Goal: Task Accomplishment & Management: Complete application form

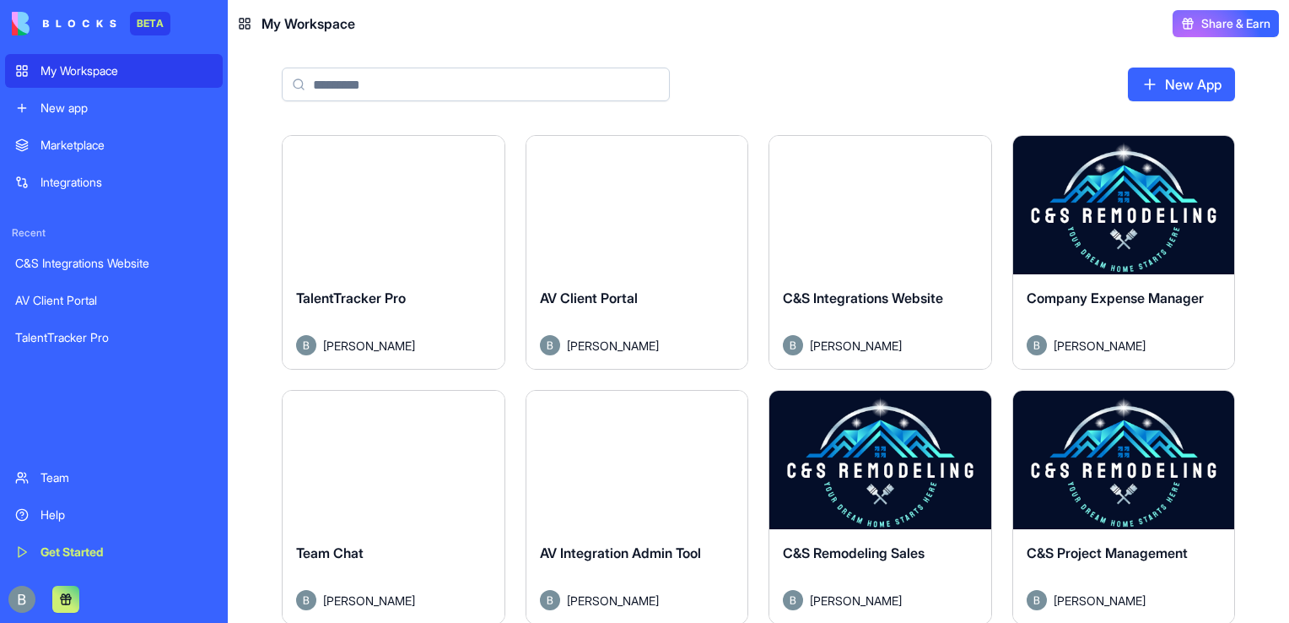
click at [1288, 319] on html "BETA My Workspace New app Marketplace Integrations Recent C&S Integrations Webs…" at bounding box center [644, 311] width 1289 height 623
click at [338, 111] on div "New App" at bounding box center [758, 91] width 1061 height 88
click at [327, 81] on input at bounding box center [476, 84] width 388 height 34
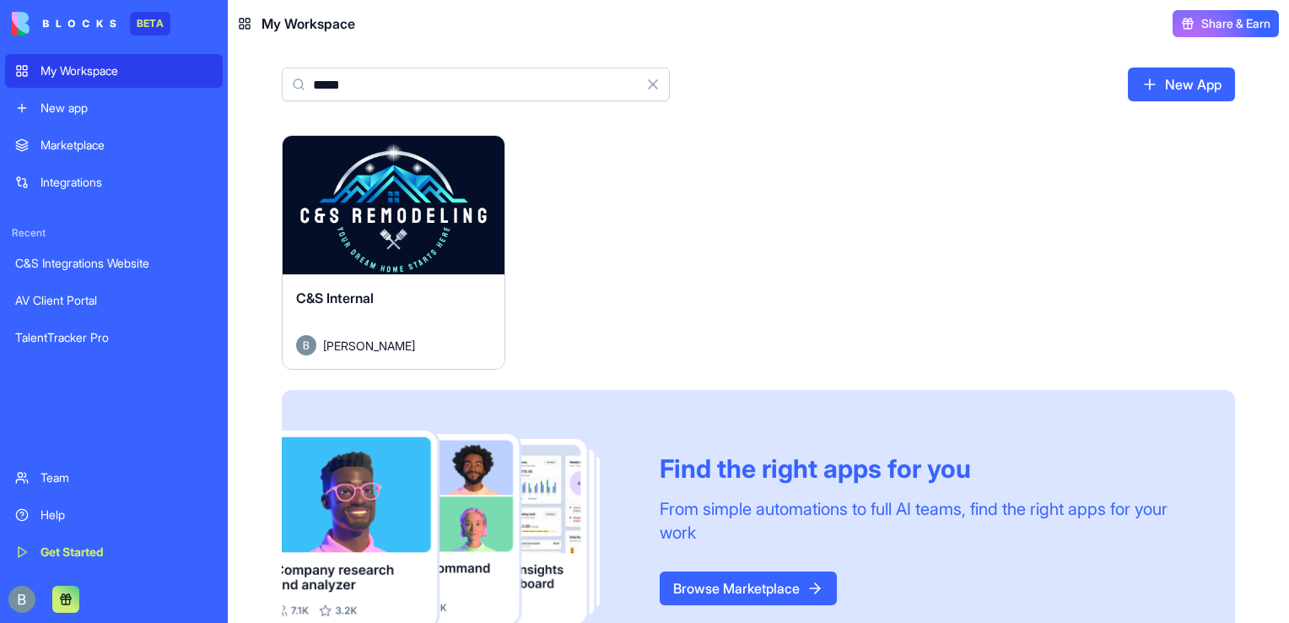
type input "*****"
click at [402, 204] on button "Launch" at bounding box center [393, 205] width 127 height 34
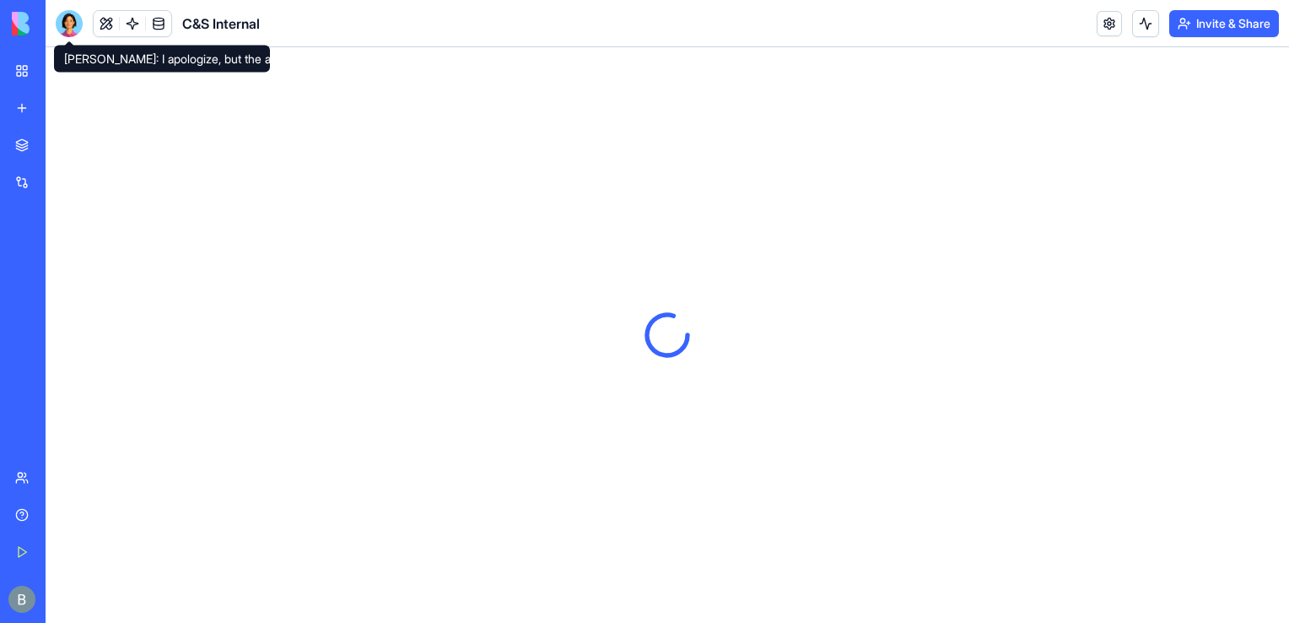
click at [54, 32] on header "C&S Internal Invite & Share" at bounding box center [668, 23] width 1244 height 47
click at [73, 20] on div at bounding box center [69, 23] width 27 height 27
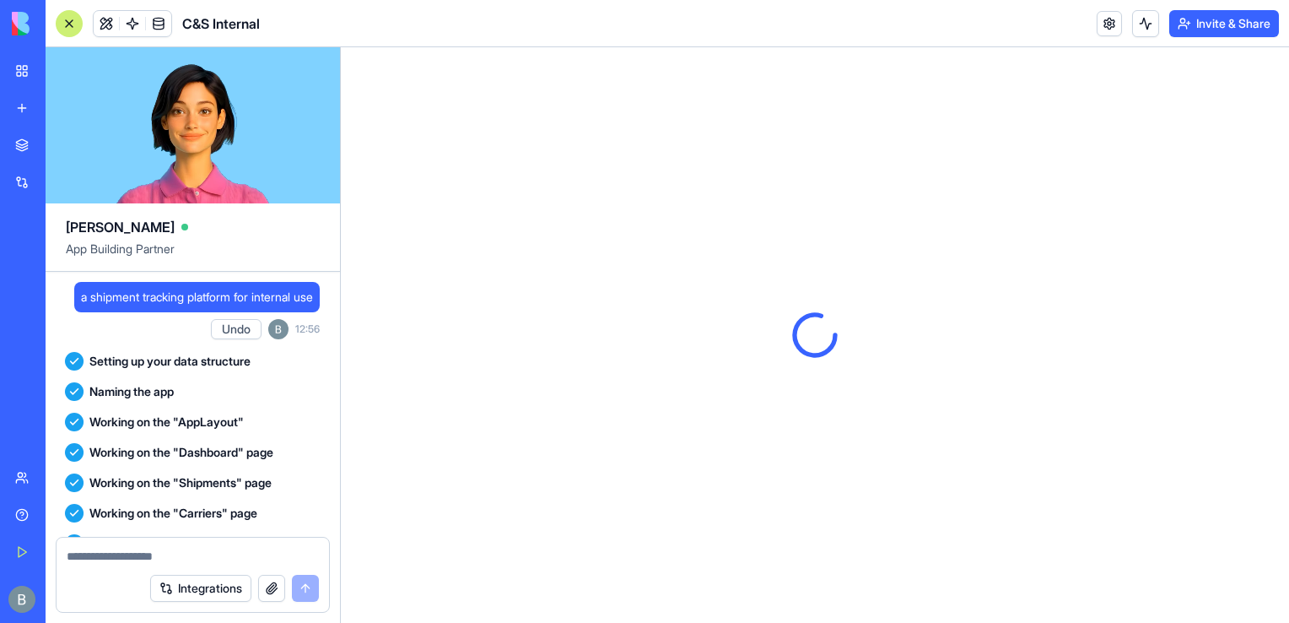
scroll to position [57889, 0]
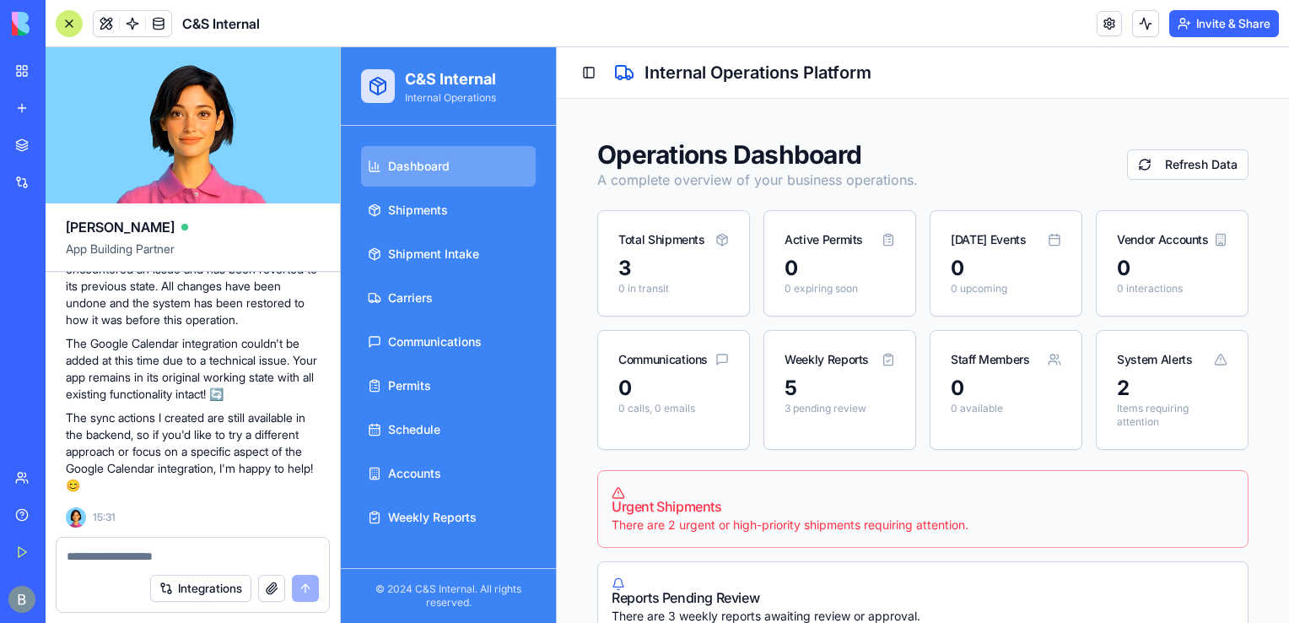
click at [199, 551] on textarea at bounding box center [193, 556] width 252 height 17
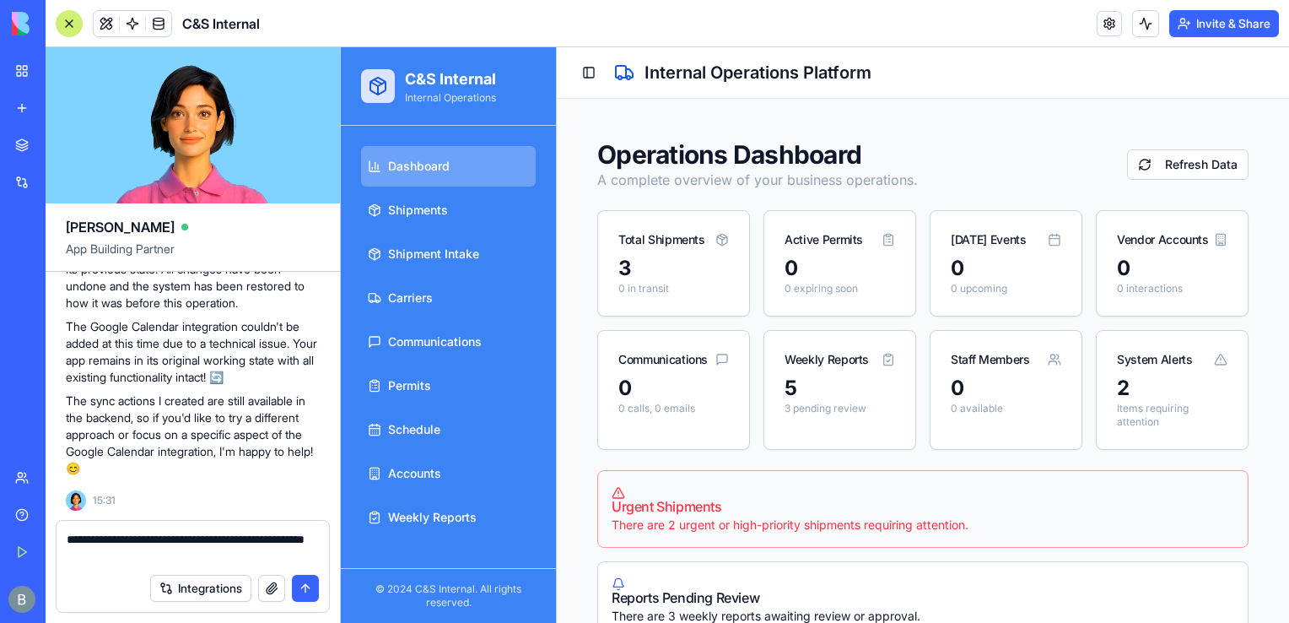
type textarea "**********"
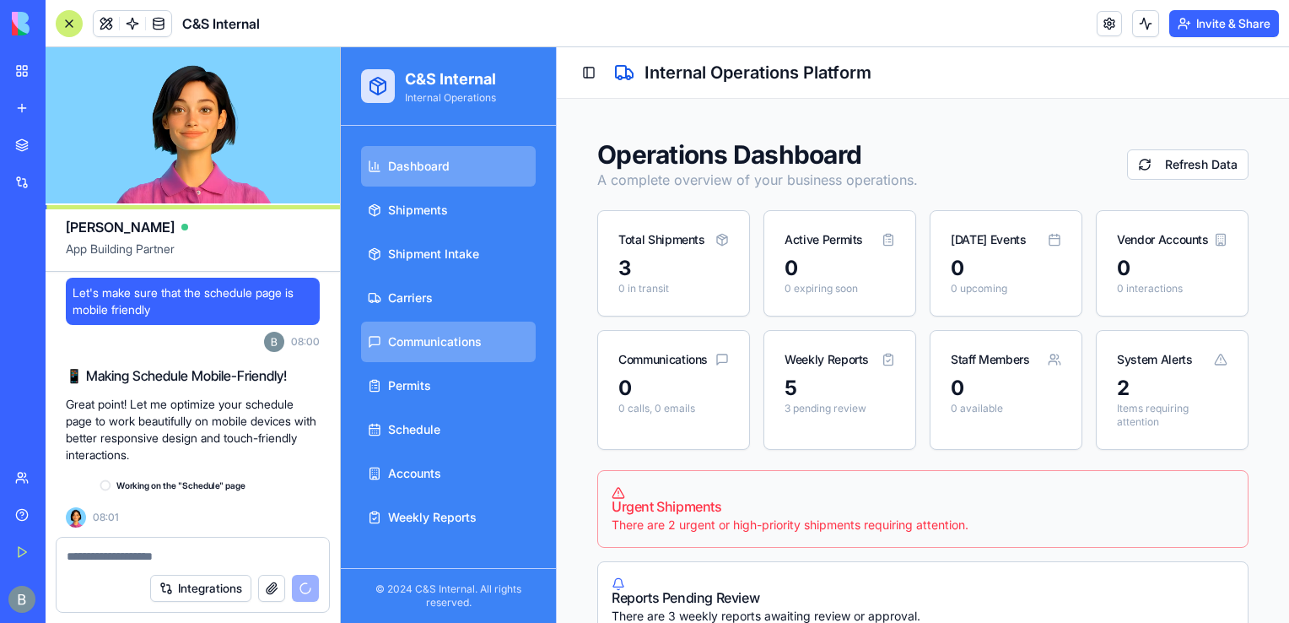
scroll to position [58146, 0]
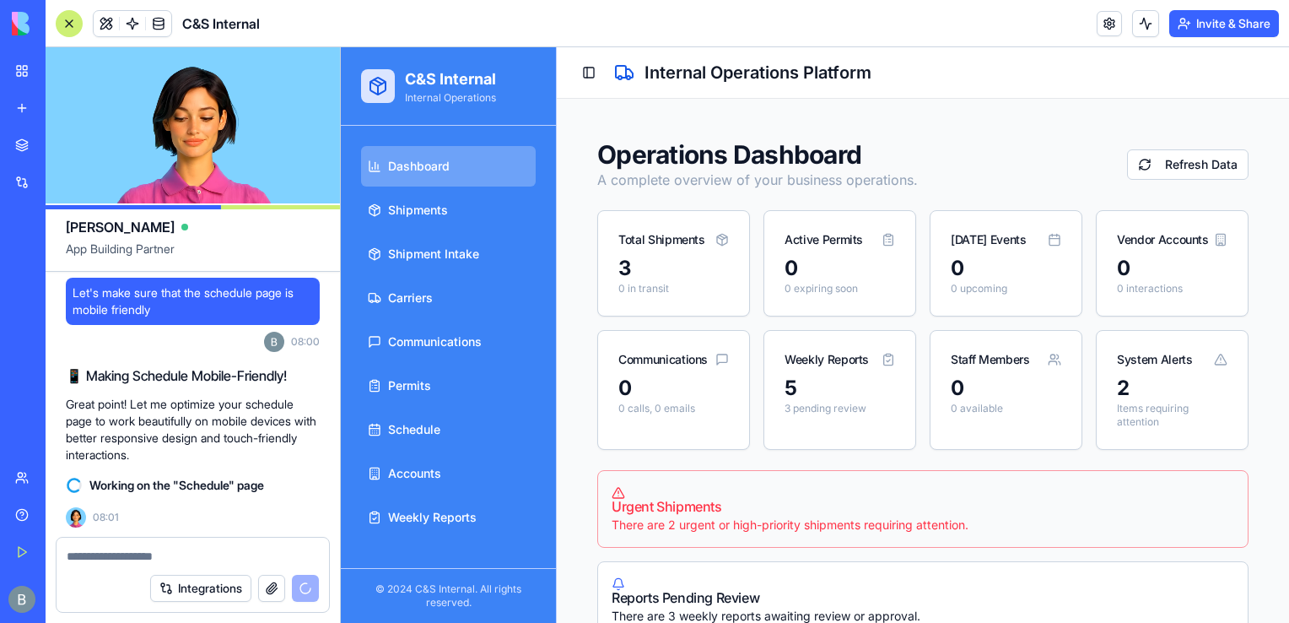
click at [247, 231] on div "[PERSON_NAME]" at bounding box center [193, 220] width 254 height 34
click at [250, 240] on span "App Building Partner" at bounding box center [193, 255] width 254 height 30
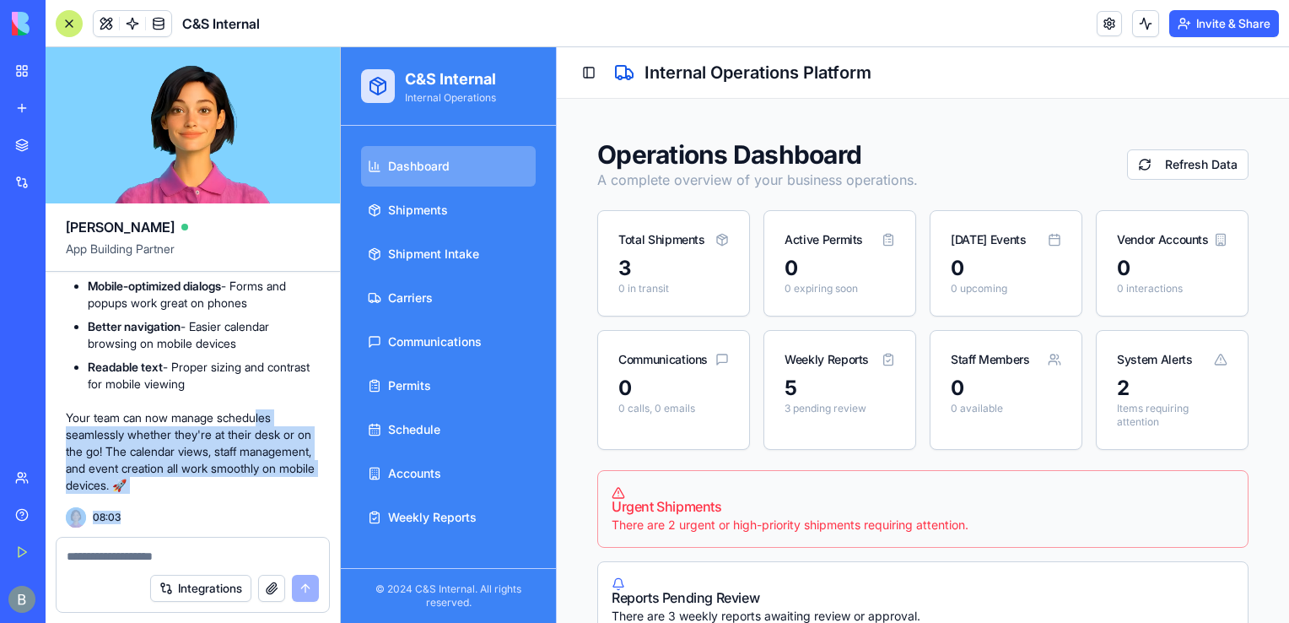
scroll to position [58561, 0]
drag, startPoint x: 262, startPoint y: 409, endPoint x: 119, endPoint y: 553, distance: 203.4
click at [119, 553] on div "[PERSON_NAME] App Building Partner a shipment tracking platform for internal us…" at bounding box center [193, 334] width 295 height 575
click at [148, 457] on p "Your team can now manage schedules seamlessly whether they're at their desk or …" at bounding box center [193, 451] width 254 height 84
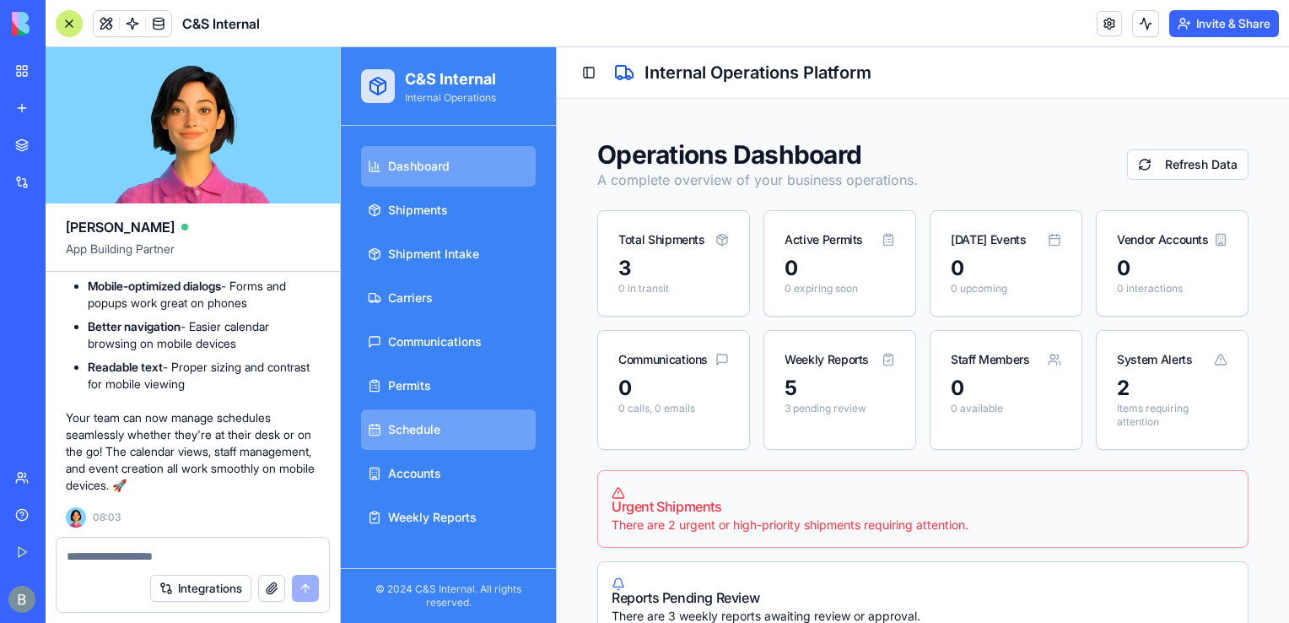
click at [467, 414] on link "Schedule" at bounding box center [448, 429] width 175 height 40
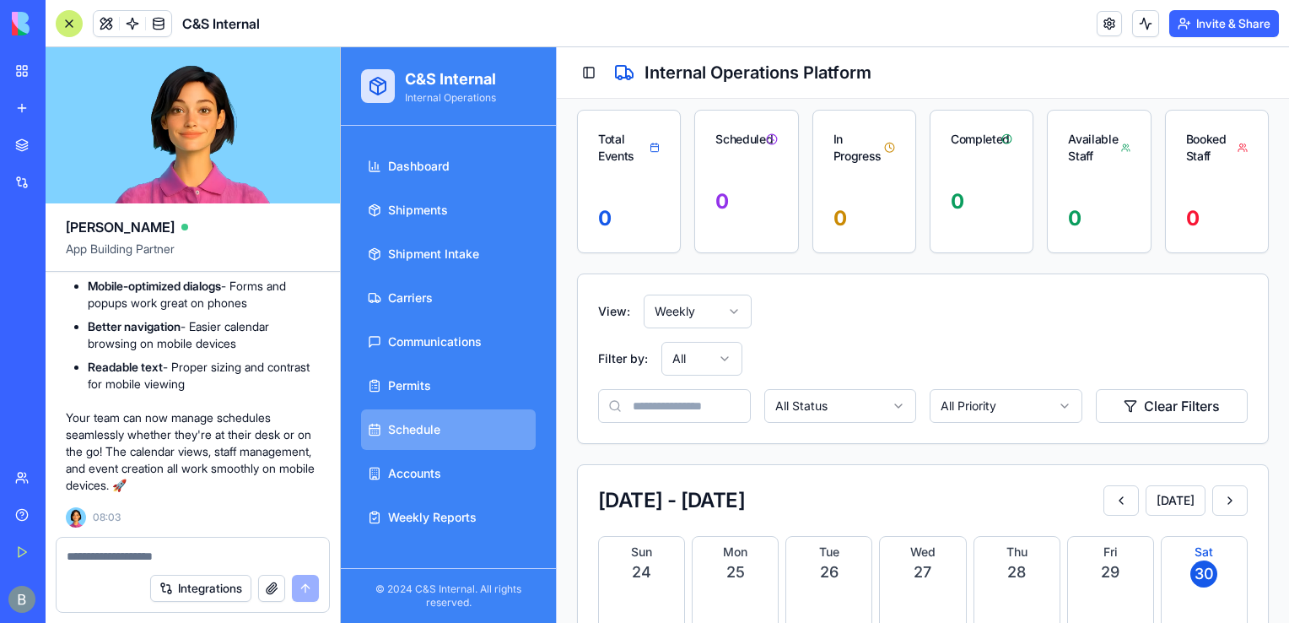
scroll to position [145, 0]
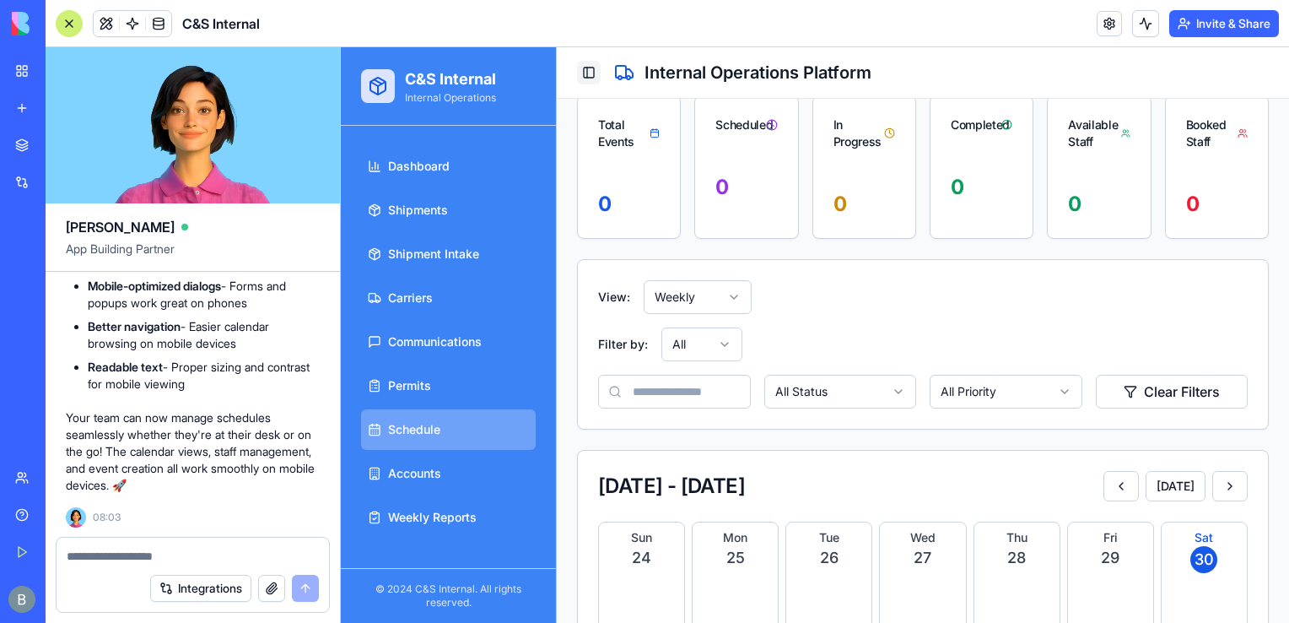
click at [578, 71] on button "Toggle Sidebar" at bounding box center [589, 73] width 24 height 24
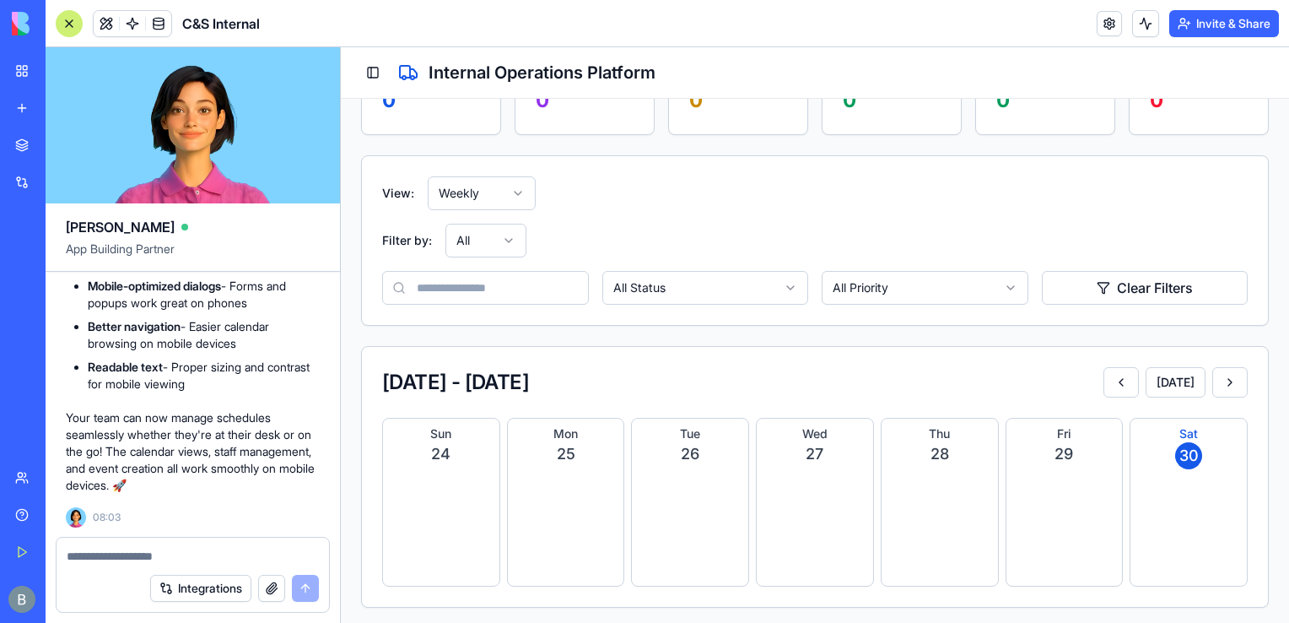
scroll to position [245, 0]
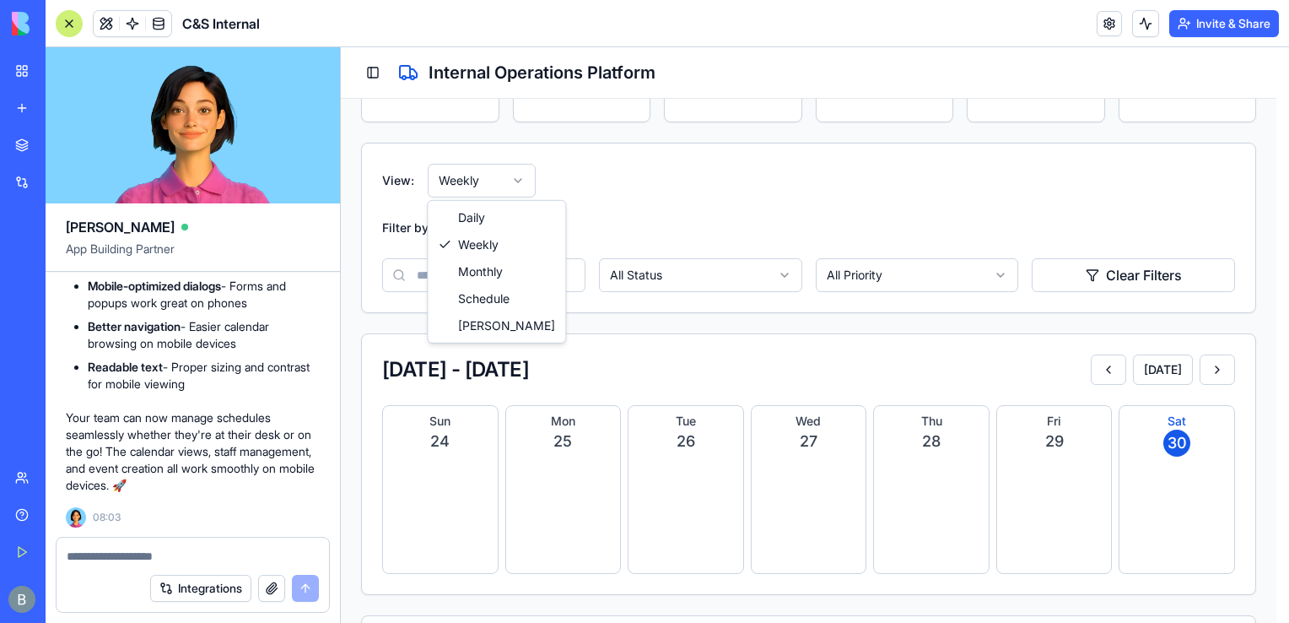
click at [506, 191] on html "C&S Internal Internal Operations Dashboard Shipments Shipment Intake Carriers C…" at bounding box center [815, 273] width 948 height 941
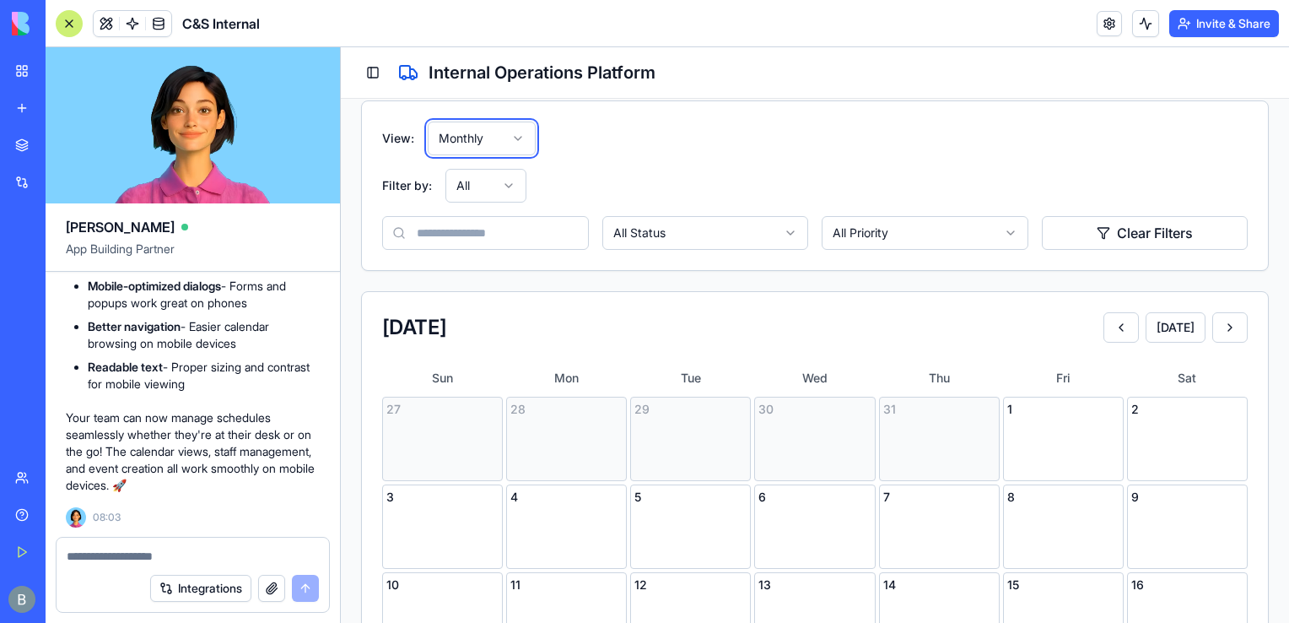
scroll to position [277, 0]
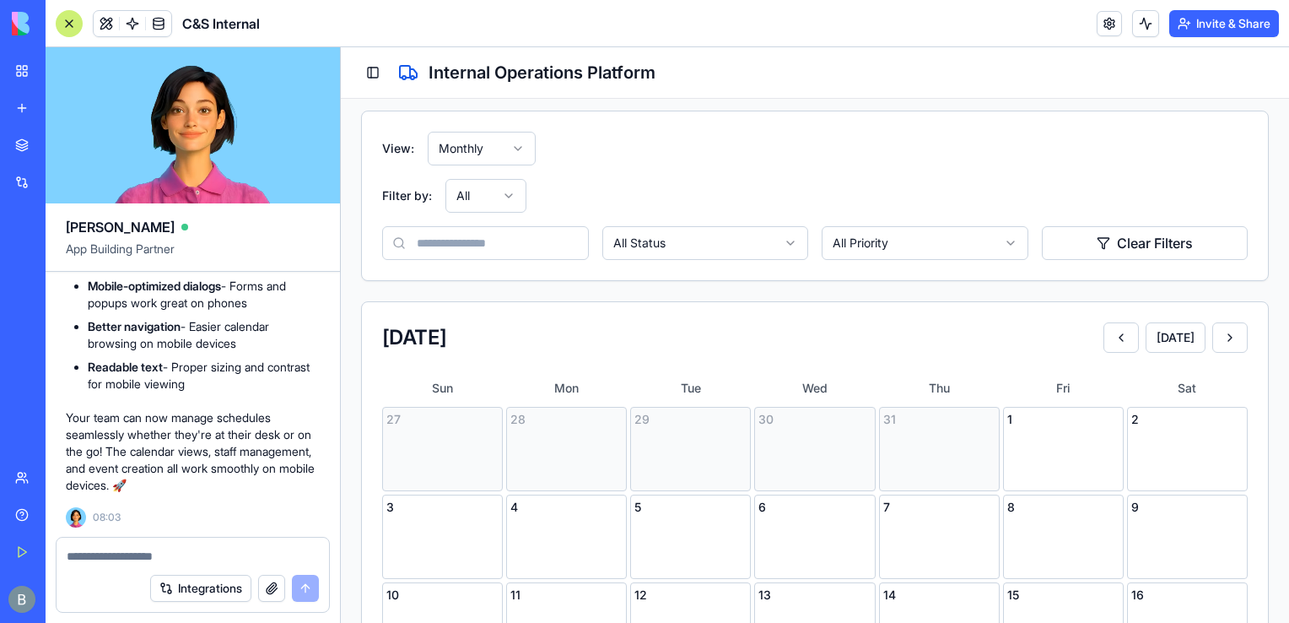
click at [521, 159] on html "C&S Internal Internal Operations Dashboard Shipments Shipment Intake Carriers C…" at bounding box center [815, 435] width 948 height 1329
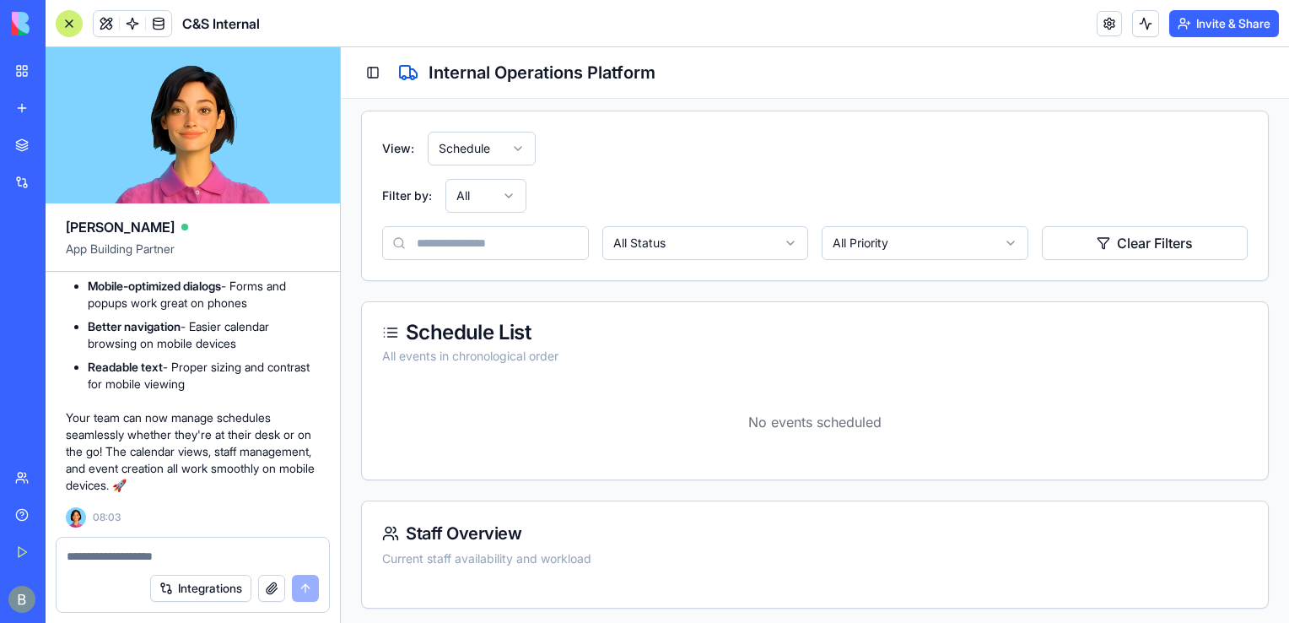
click at [495, 164] on div "View: Schedule Filter by: All All Status All Priority Clear Filters" at bounding box center [815, 196] width 866 height 128
click at [494, 147] on html "C&S Internal Internal Operations Dashboard Shipments Shipment Intake Carriers C…" at bounding box center [815, 200] width 948 height 858
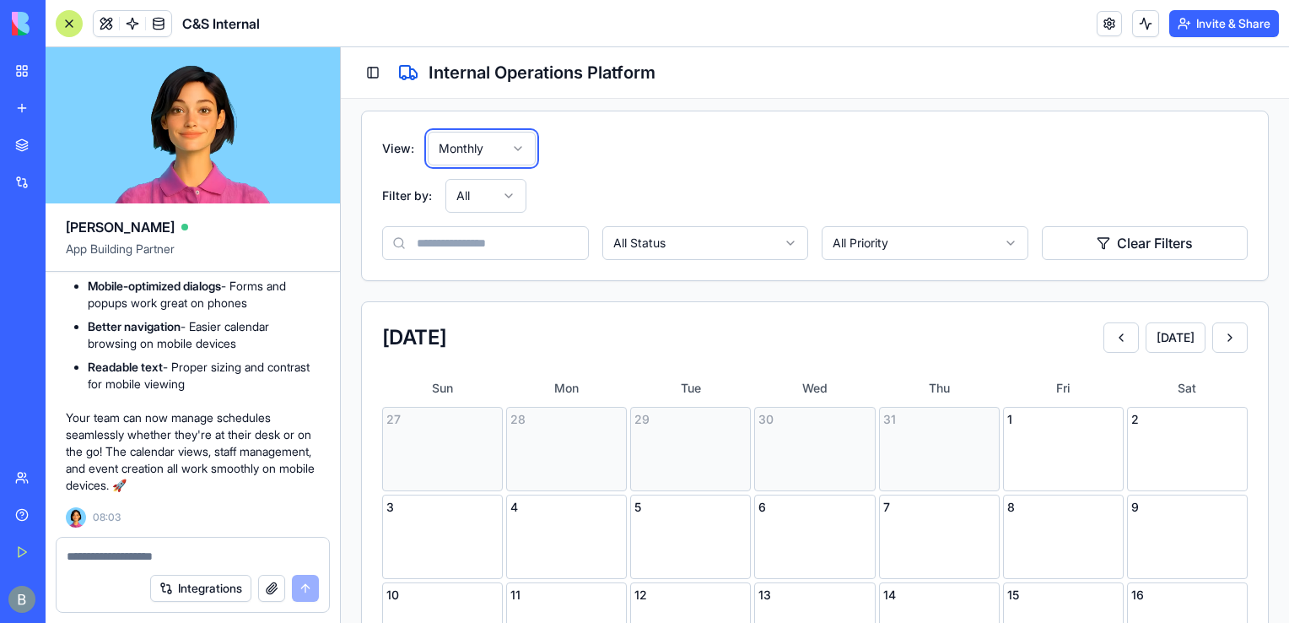
scroll to position [0, 0]
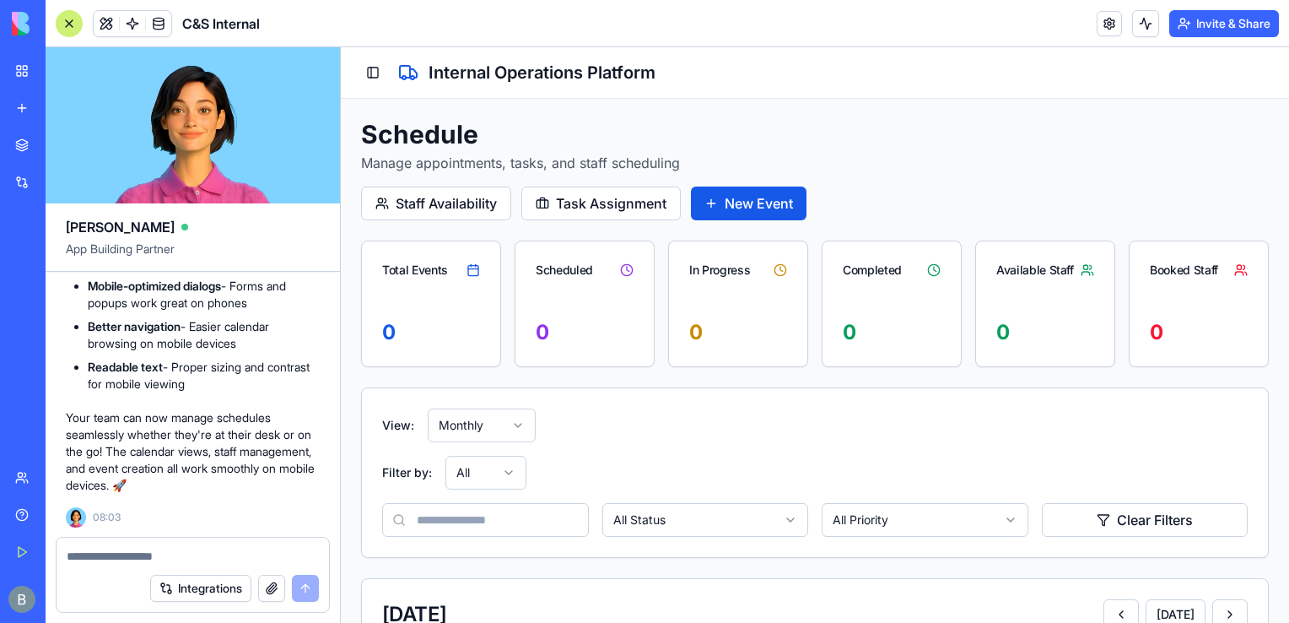
click at [1250, 125] on div "Schedule Manage appointments, tasks, and staff scheduling Staff Availability Ta…" at bounding box center [815, 169] width 908 height 101
click at [980, 194] on div "Schedule Manage appointments, tasks, and staff scheduling Staff Availability Ta…" at bounding box center [815, 169] width 908 height 101
click at [788, 195] on button "New Event" at bounding box center [749, 203] width 116 height 34
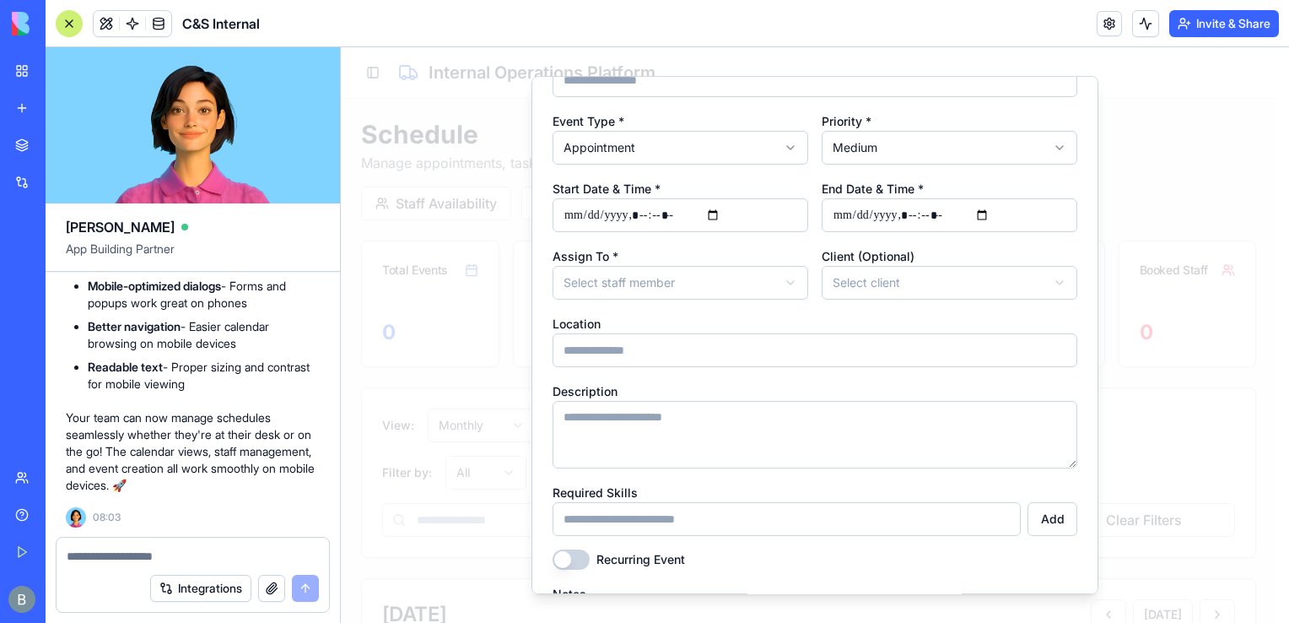
scroll to position [103, 0]
click at [823, 527] on input at bounding box center [787, 521] width 468 height 34
click at [752, 404] on textarea "Description" at bounding box center [815, 435] width 525 height 67
click at [754, 466] on textarea "Description" at bounding box center [815, 435] width 525 height 67
click at [736, 352] on input "Location" at bounding box center [815, 352] width 525 height 34
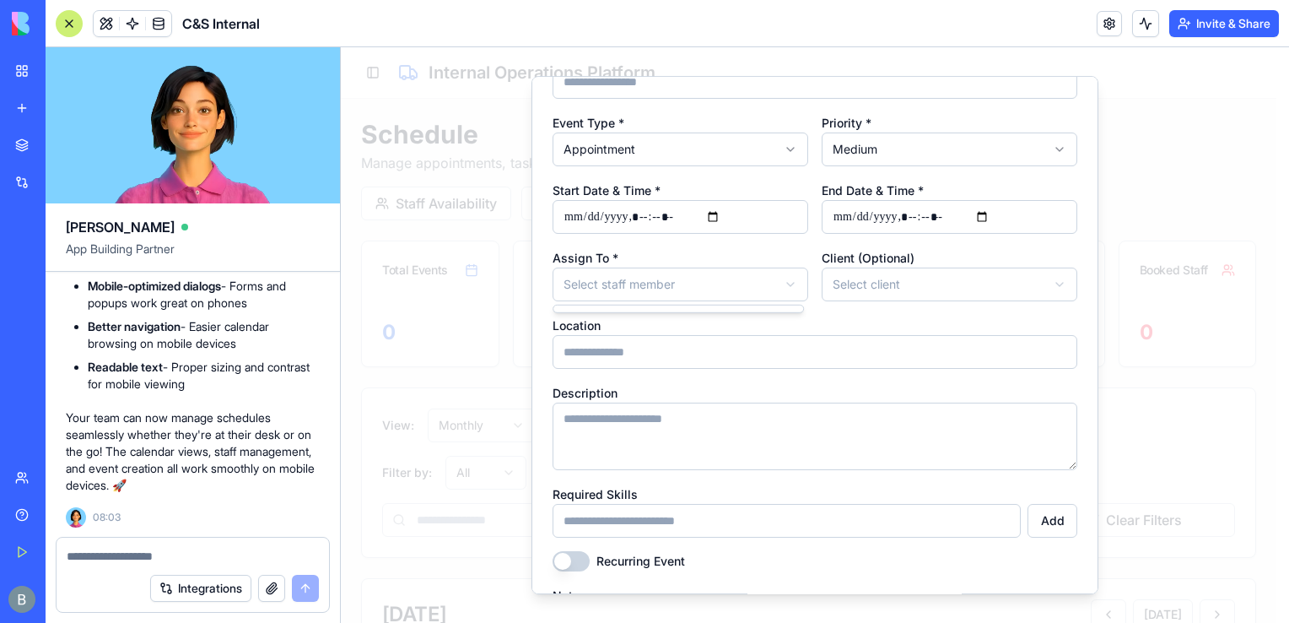
click at [1083, 341] on div "**********" at bounding box center [815, 335] width 567 height 518
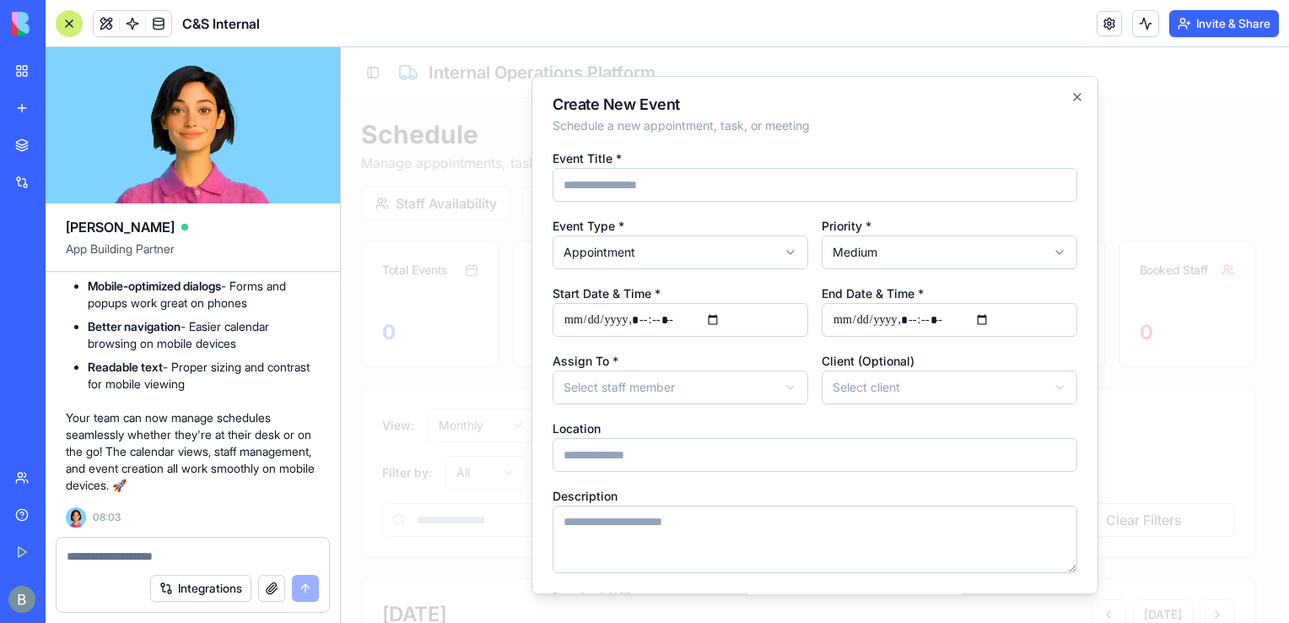
click at [953, 223] on div "Priority * Medium *** ****** **** ******" at bounding box center [950, 242] width 256 height 54
click at [938, 283] on div "End Date & Time *" at bounding box center [950, 310] width 256 height 54
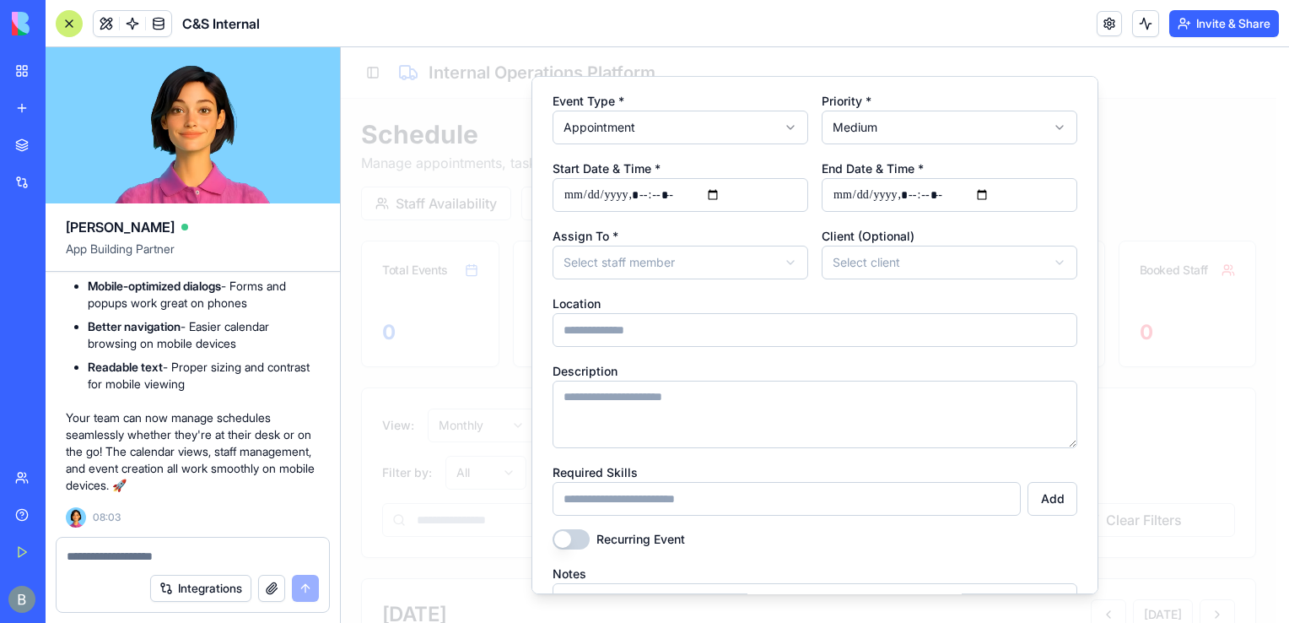
scroll to position [130, 0]
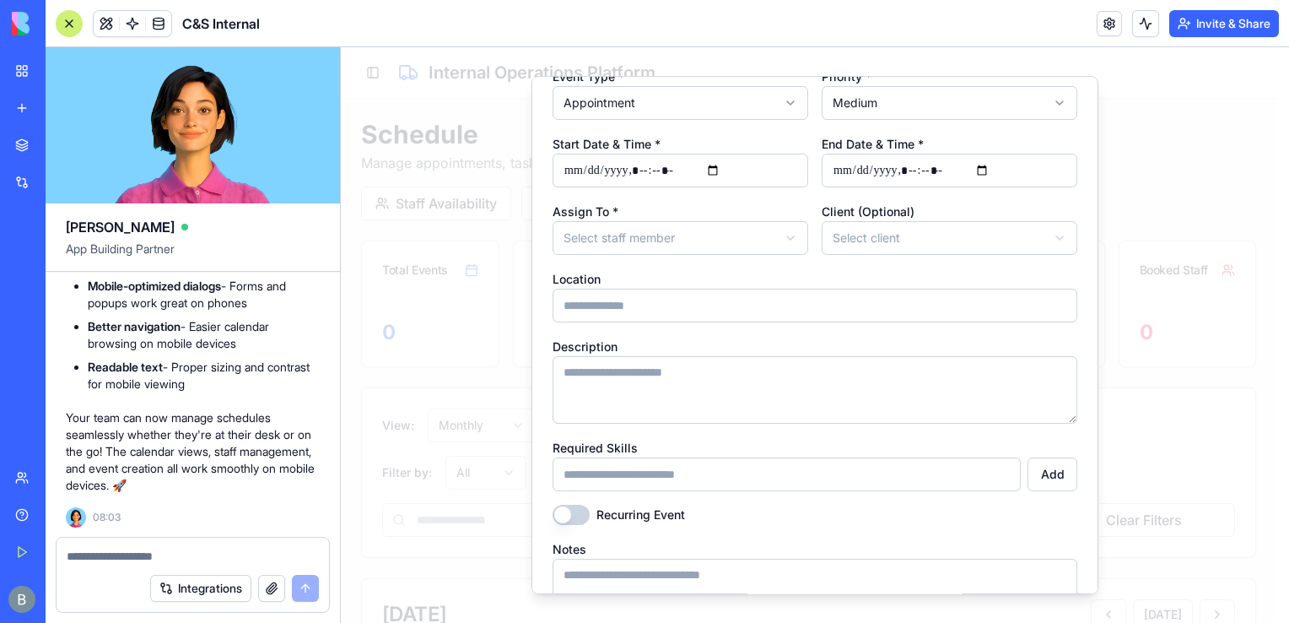
scroll to position [0, 0]
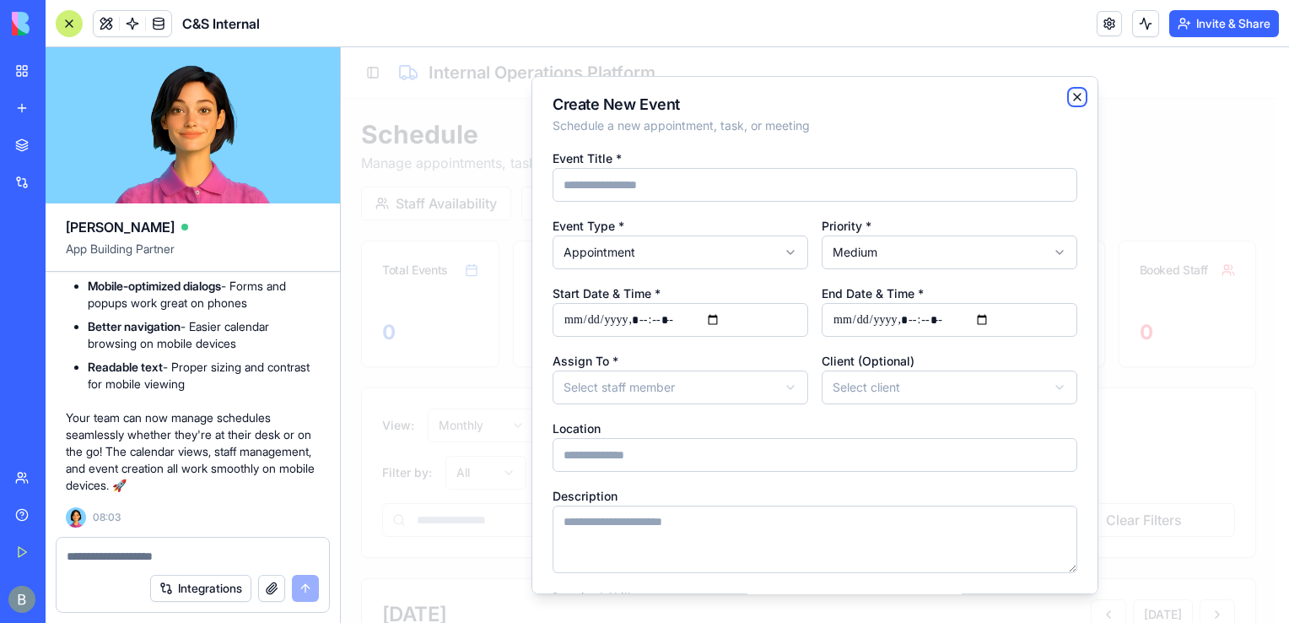
click at [1071, 98] on icon "button" at bounding box center [1077, 96] width 13 height 13
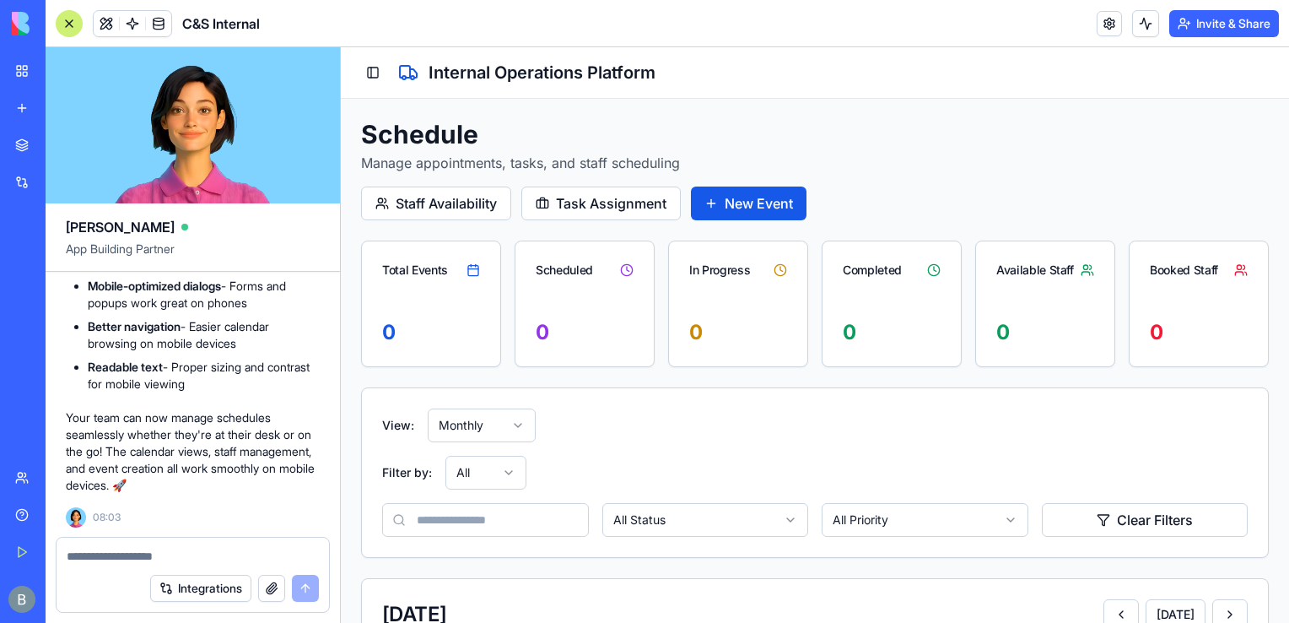
click at [132, 558] on textarea at bounding box center [193, 556] width 253 height 17
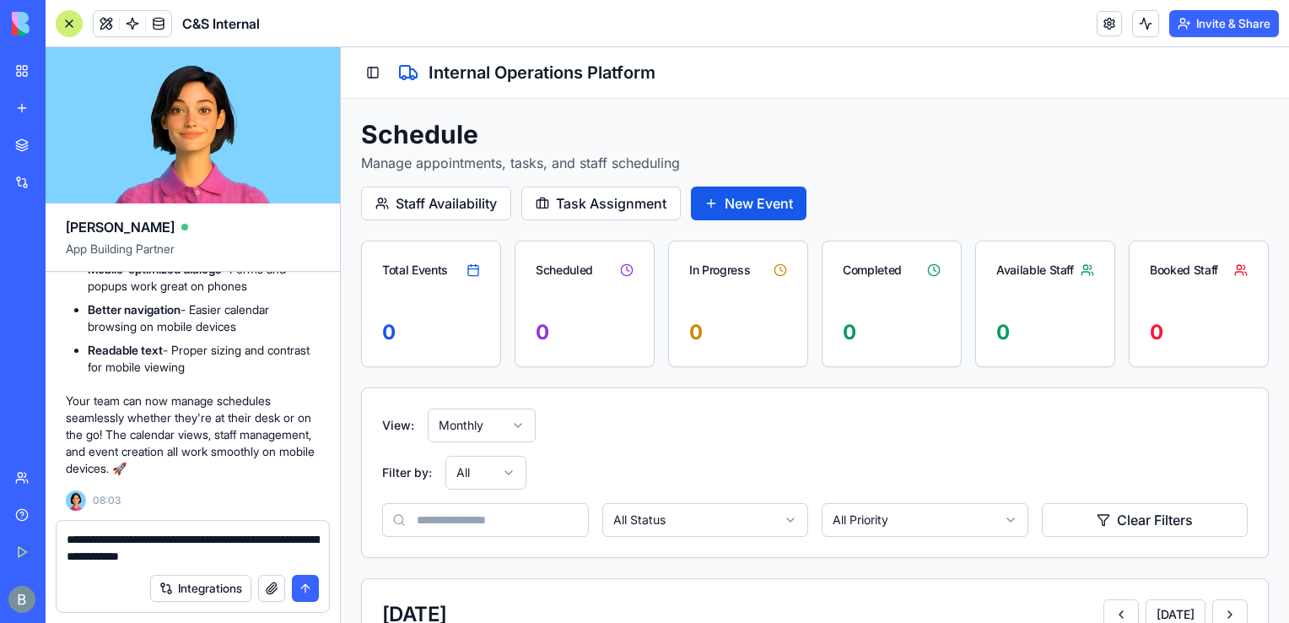
type textarea "**********"
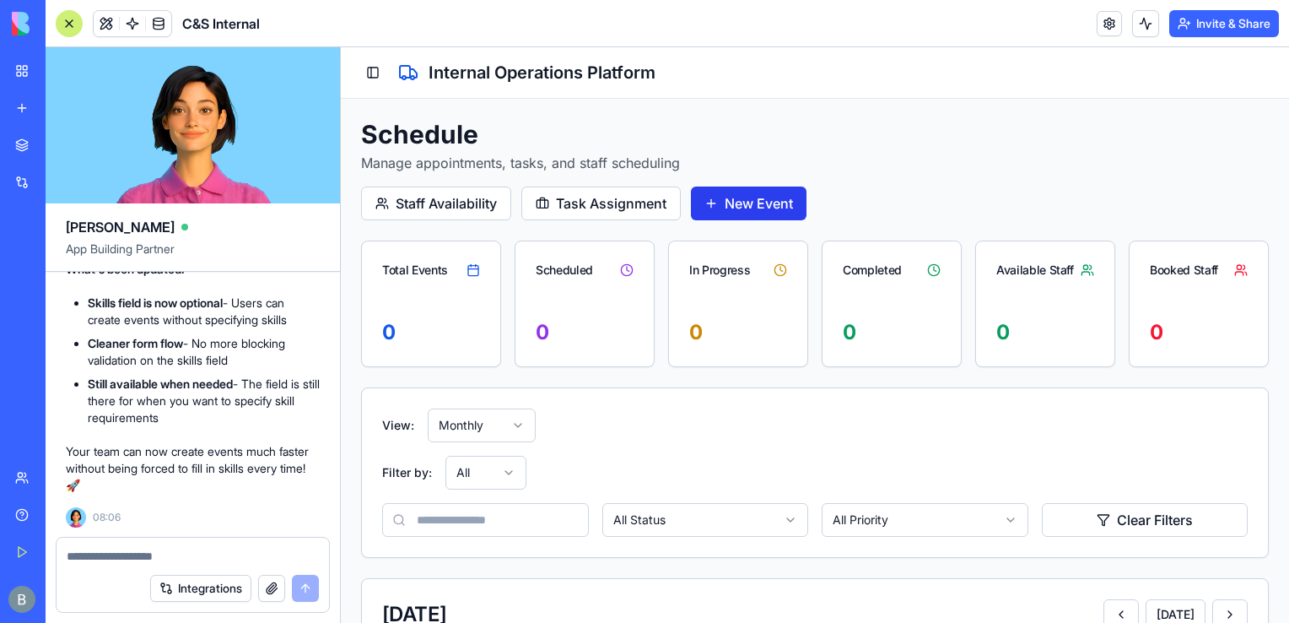
click at [746, 201] on button "New Event" at bounding box center [749, 203] width 116 height 34
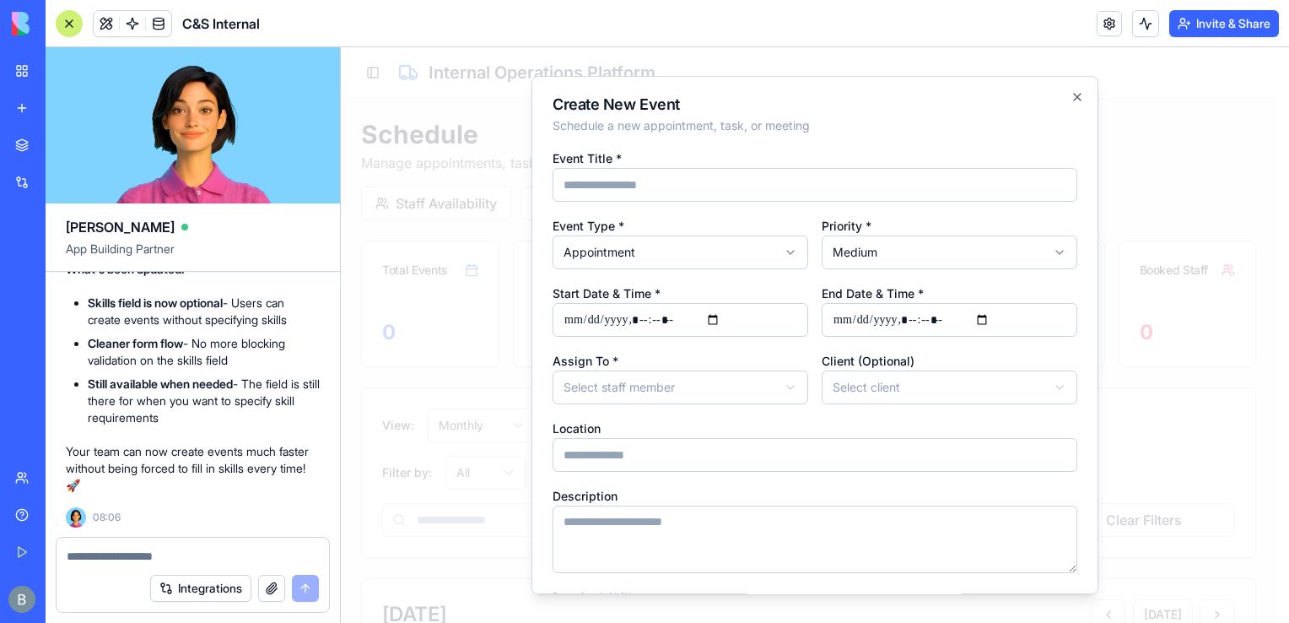
paste input "**********"
type input "**********"
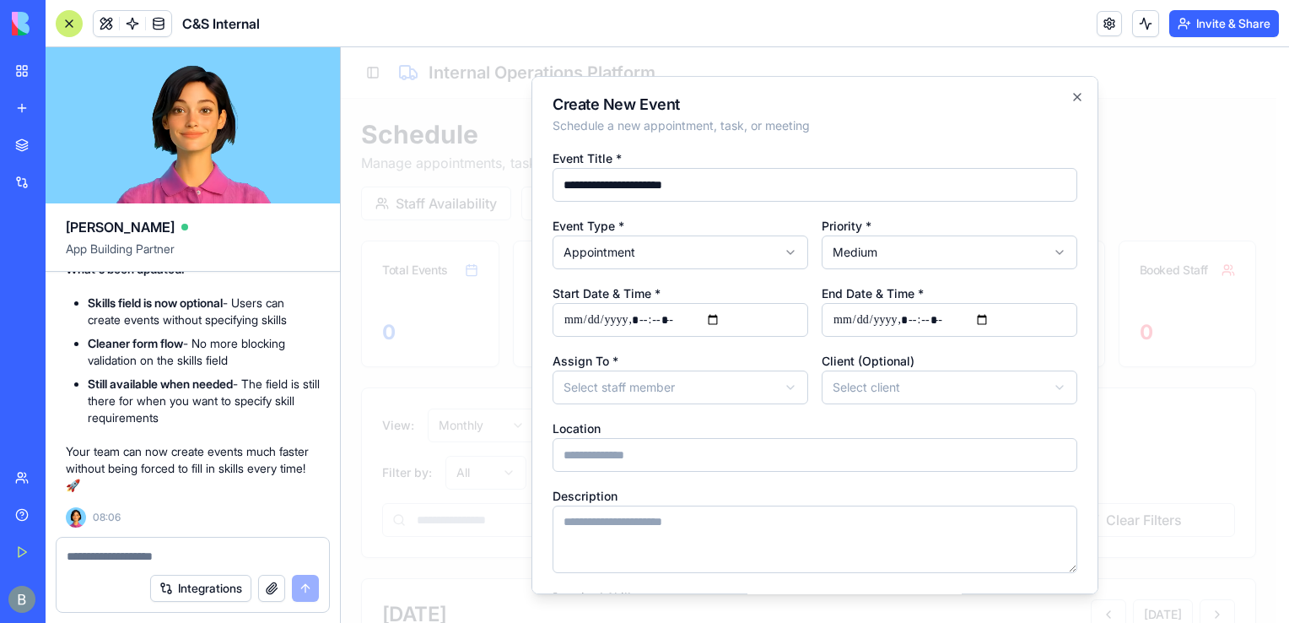
click at [869, 298] on label "End Date & Time *" at bounding box center [873, 293] width 102 height 14
click at [869, 303] on input "End Date & Time *" at bounding box center [950, 320] width 256 height 34
click at [861, 286] on label "End Date & Time *" at bounding box center [873, 293] width 102 height 14
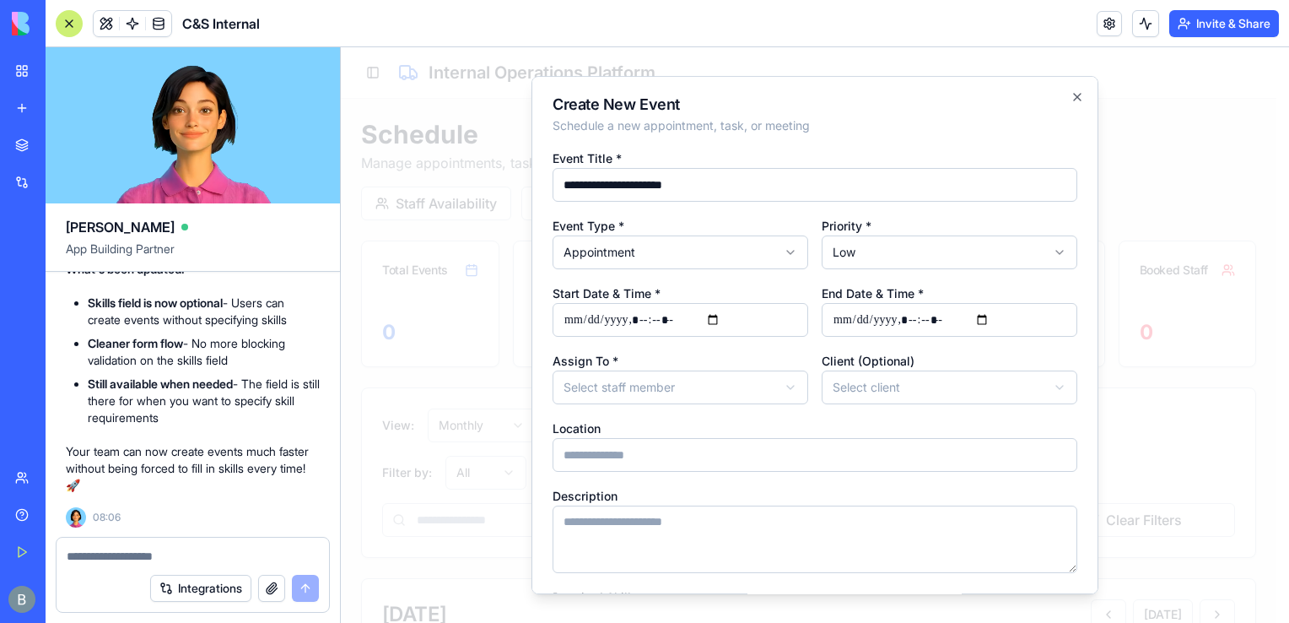
click at [861, 303] on input "End Date & Time *" at bounding box center [950, 320] width 256 height 34
select select "******"
click at [726, 321] on input "Start Date & Time *" at bounding box center [681, 320] width 256 height 34
click at [725, 321] on input "Start Date & Time *" at bounding box center [681, 320] width 256 height 34
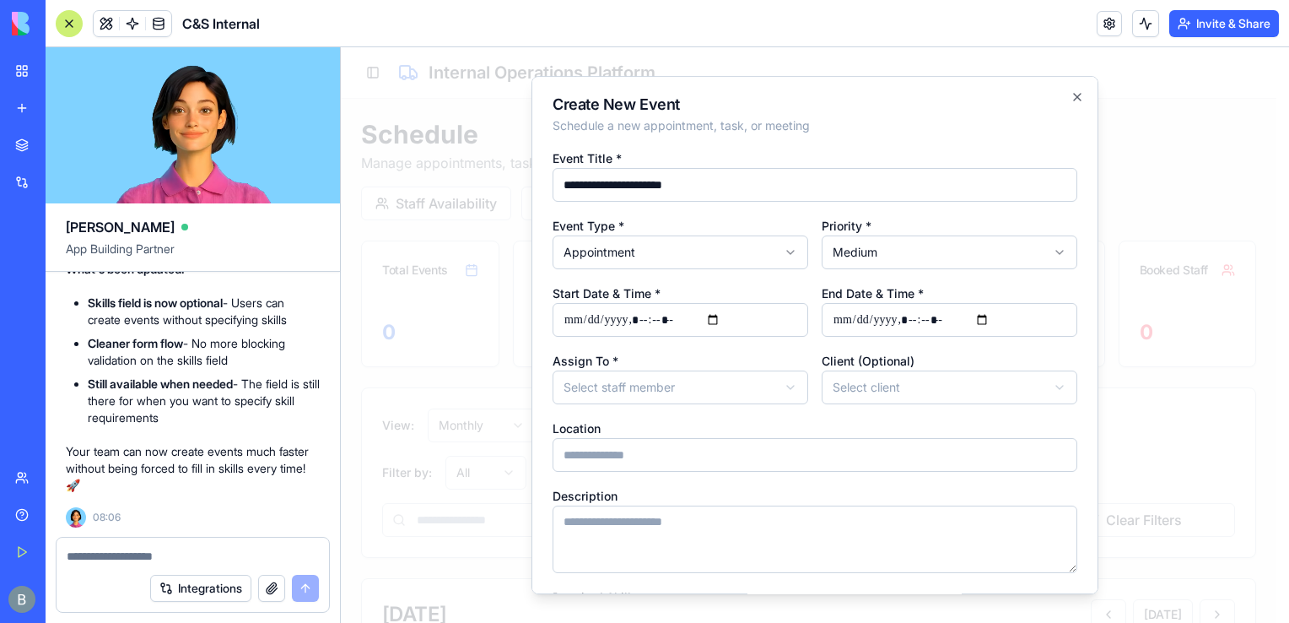
type input "**********"
click at [945, 335] on input "End Date & Time *" at bounding box center [950, 320] width 256 height 34
click at [884, 350] on div "Client (Optional) Select client *********" at bounding box center [950, 377] width 256 height 54
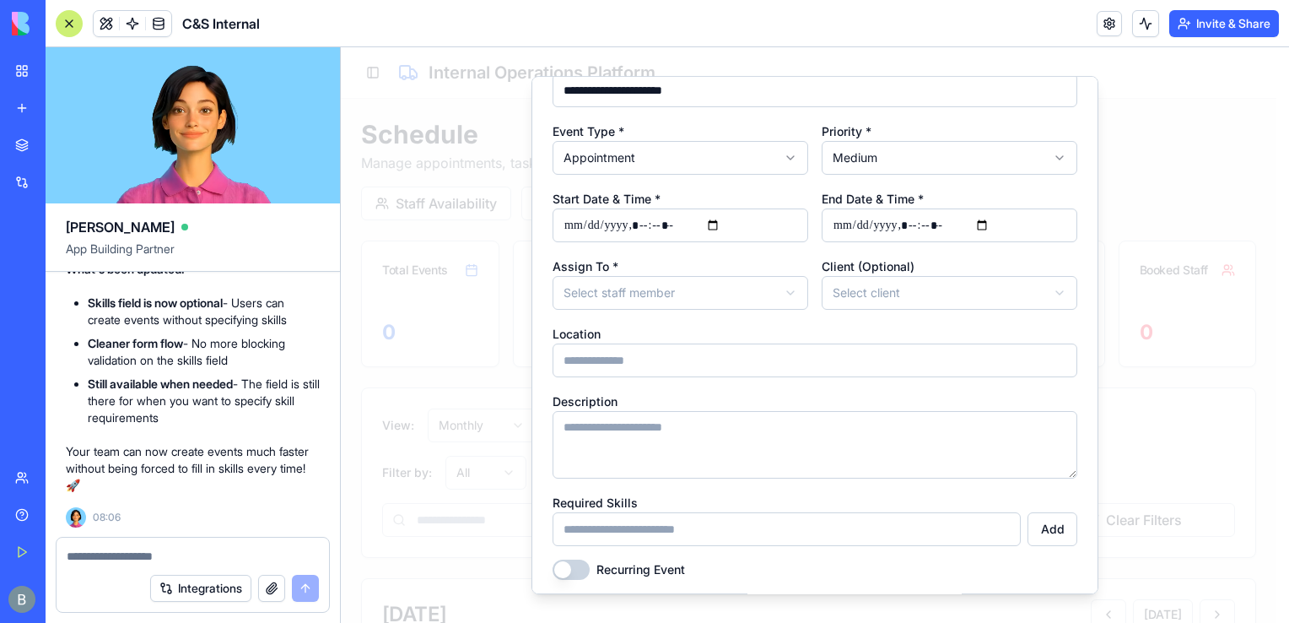
click at [883, 319] on div "**********" at bounding box center [815, 367] width 525 height 628
click at [801, 353] on input "Location" at bounding box center [815, 360] width 525 height 34
paste input "**********"
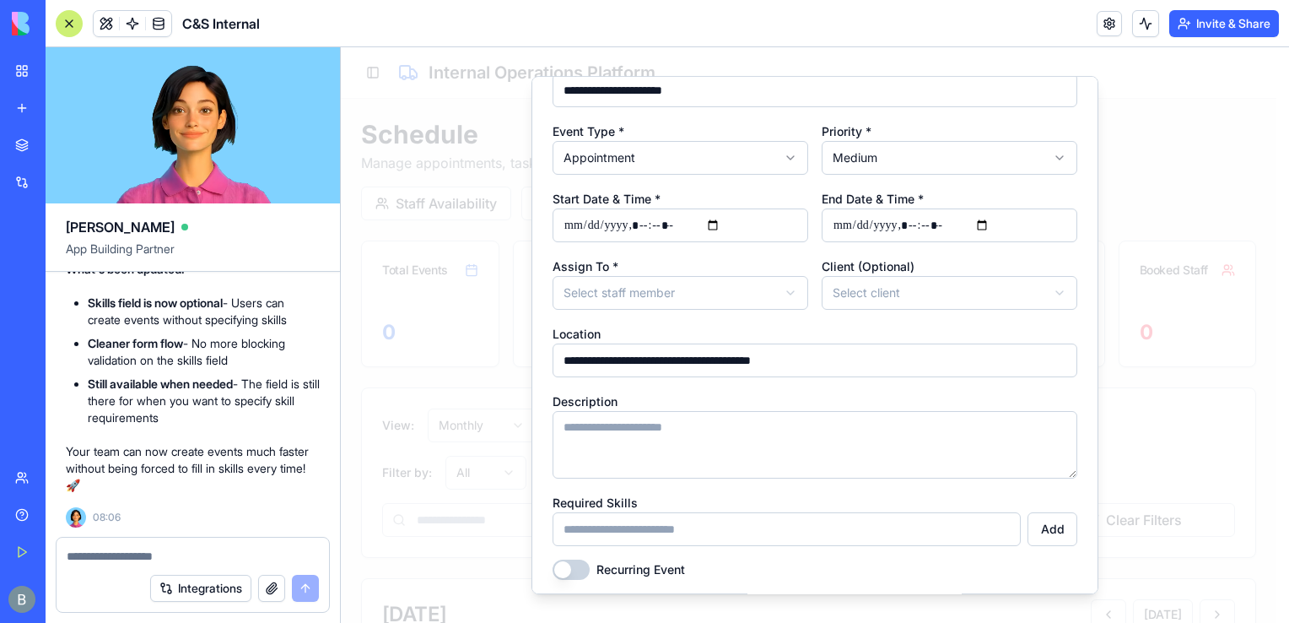
type input "**********"
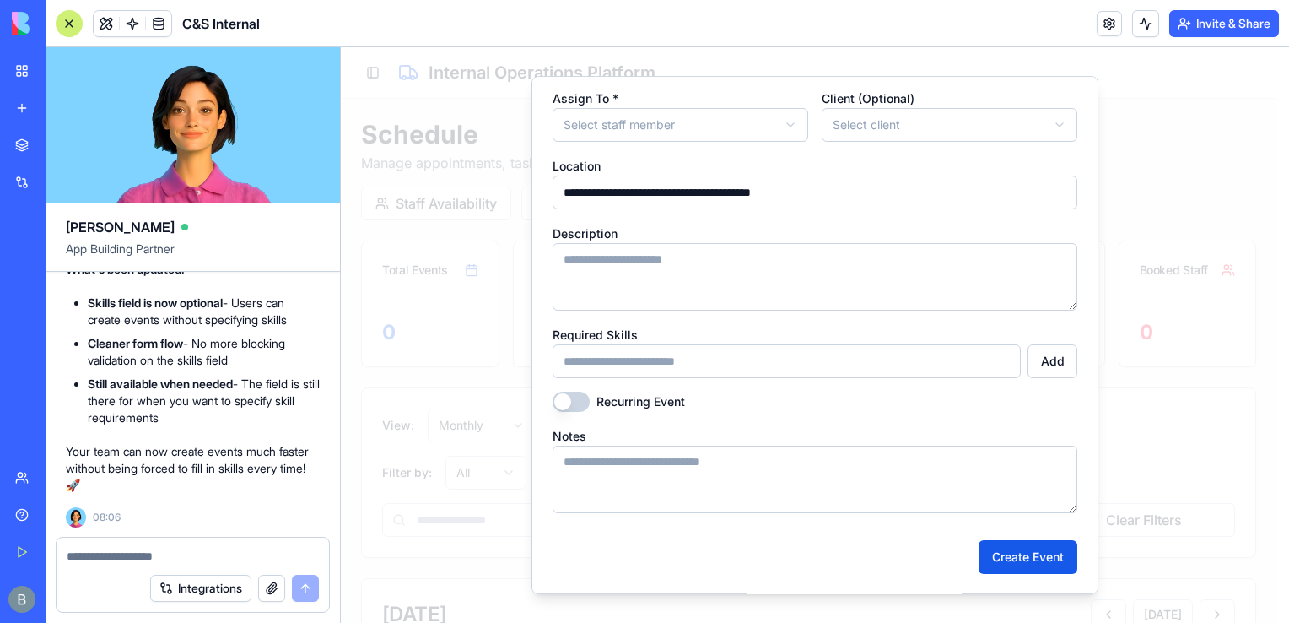
scroll to position [261, 0]
click at [703, 308] on textarea "Description" at bounding box center [815, 278] width 525 height 67
paste textarea "**********"
type textarea "**********"
click at [1026, 560] on button "Create Event" at bounding box center [1028, 559] width 99 height 34
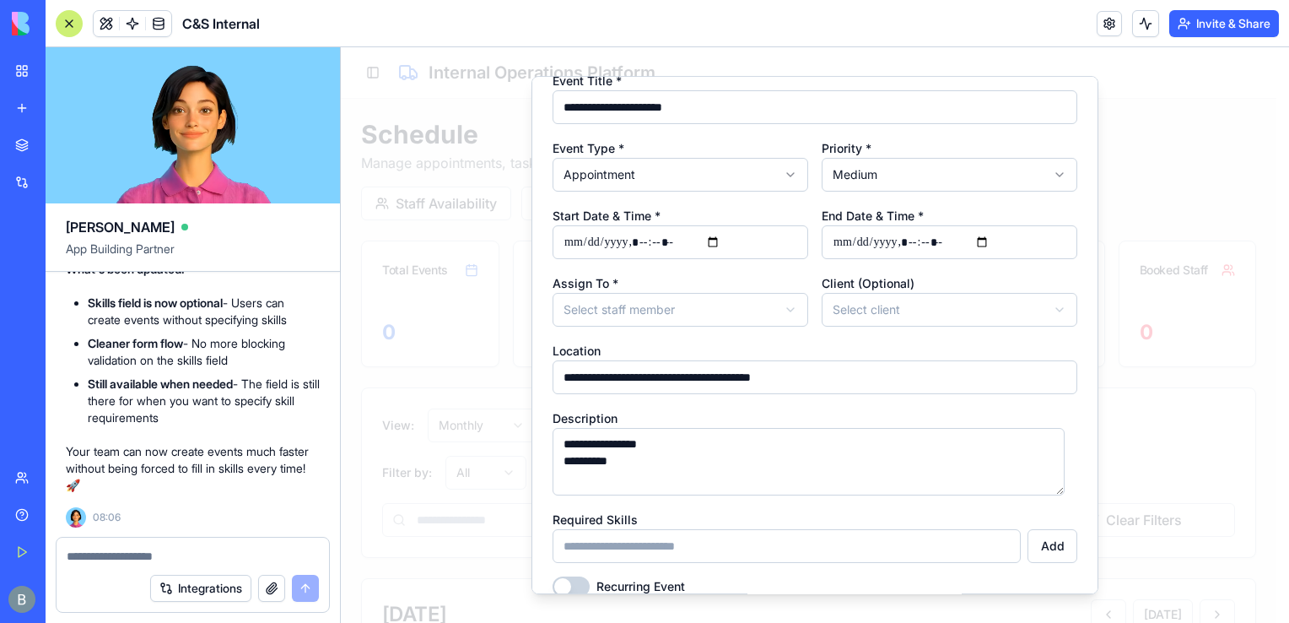
scroll to position [77, 0]
click at [991, 235] on input "End Date & Time *" at bounding box center [950, 243] width 256 height 34
type input "**********"
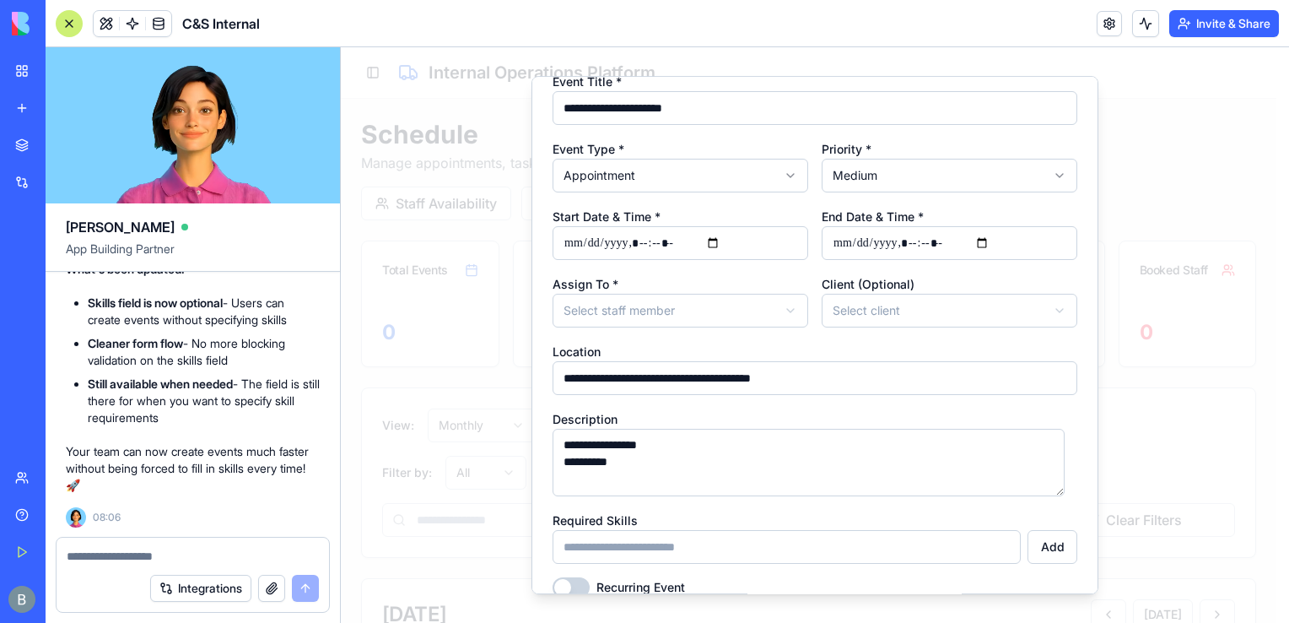
scroll to position [262, 0]
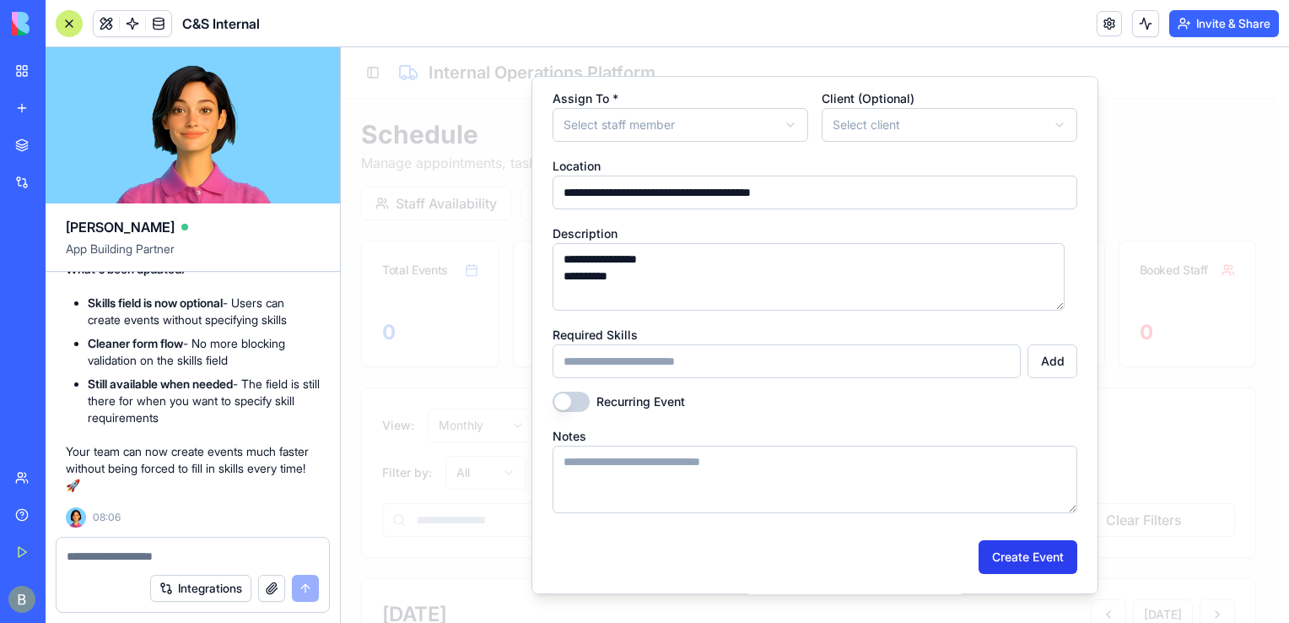
click at [1006, 561] on button "Create Event" at bounding box center [1028, 557] width 99 height 34
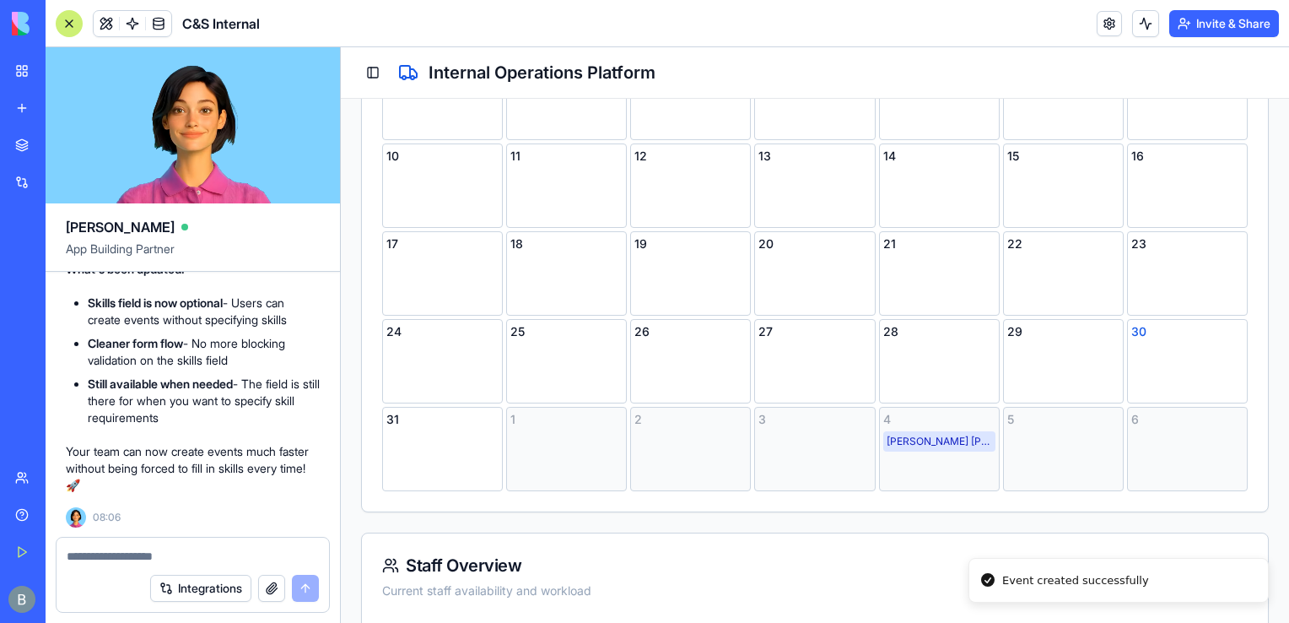
scroll to position [717, 0]
click at [919, 439] on div "[PERSON_NAME] [PHONE_NUMBER]" at bounding box center [939, 439] width 112 height 20
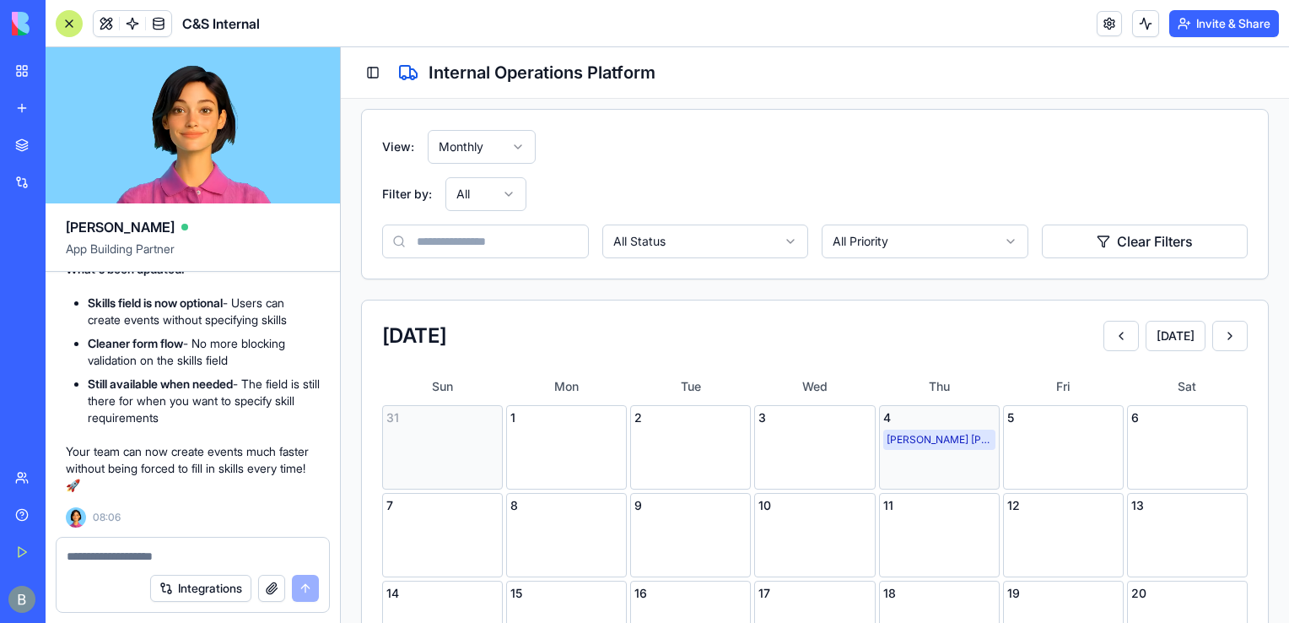
click at [955, 441] on div "[PERSON_NAME] [PHONE_NUMBER]" at bounding box center [939, 439] width 112 height 20
click at [925, 436] on div "[PERSON_NAME] [PHONE_NUMBER]" at bounding box center [939, 439] width 112 height 20
click at [1072, 363] on div "[DATE] [DATE]" at bounding box center [815, 335] width 906 height 71
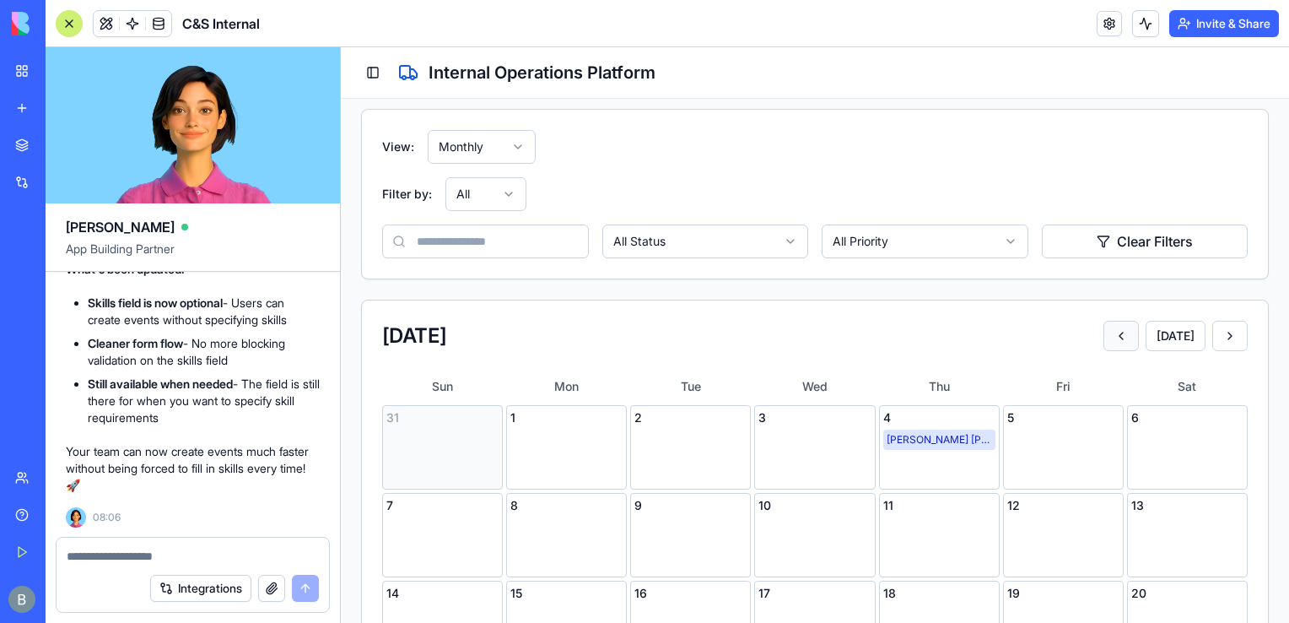
click at [1108, 326] on button at bounding box center [1121, 336] width 35 height 30
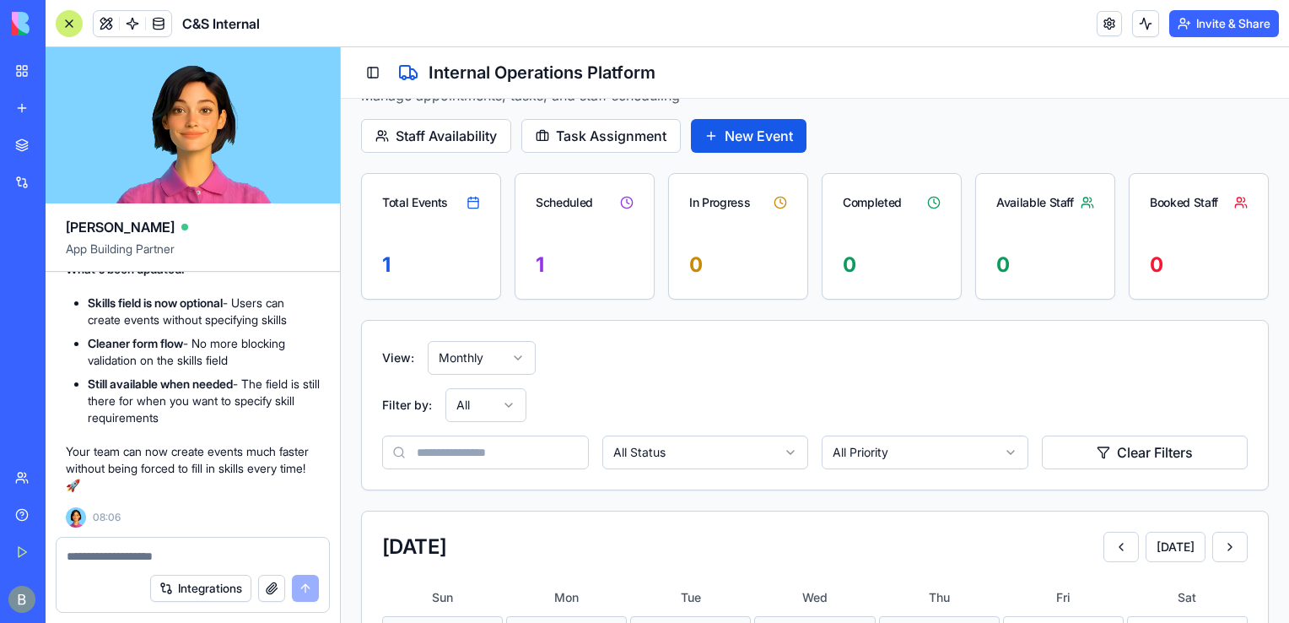
scroll to position [48, 0]
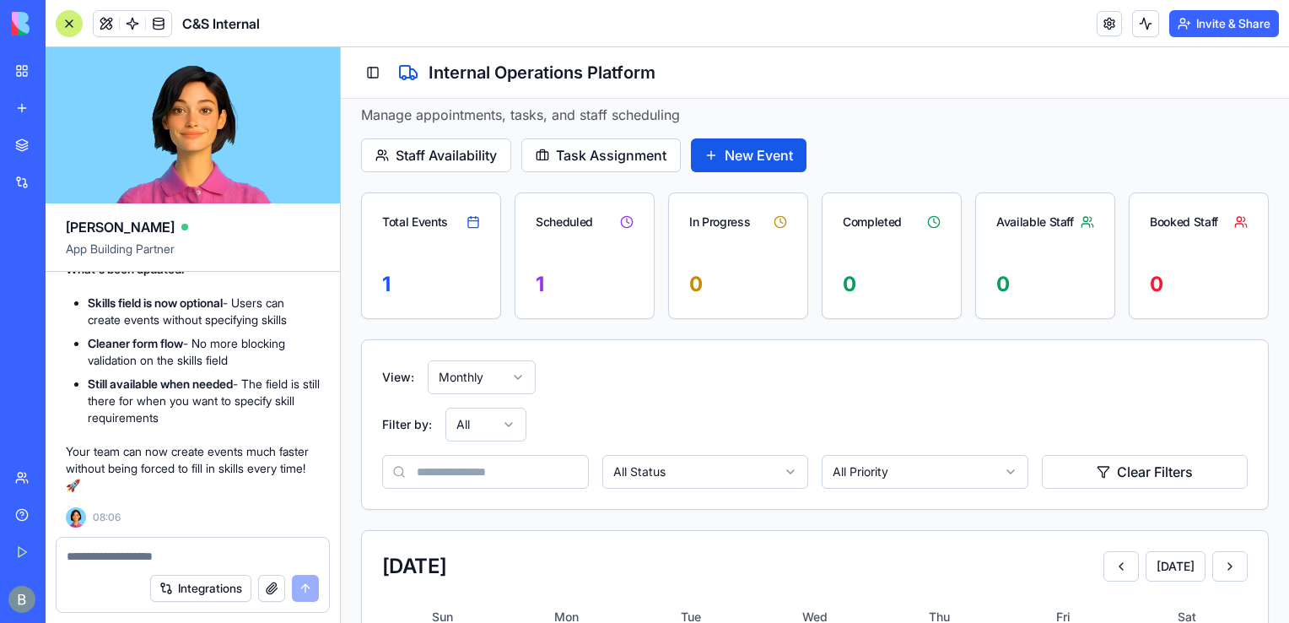
drag, startPoint x: 1288, startPoint y: 132, endPoint x: 1629, endPoint y: 179, distance: 344.1
click at [709, 156] on button "New Event" at bounding box center [749, 155] width 116 height 34
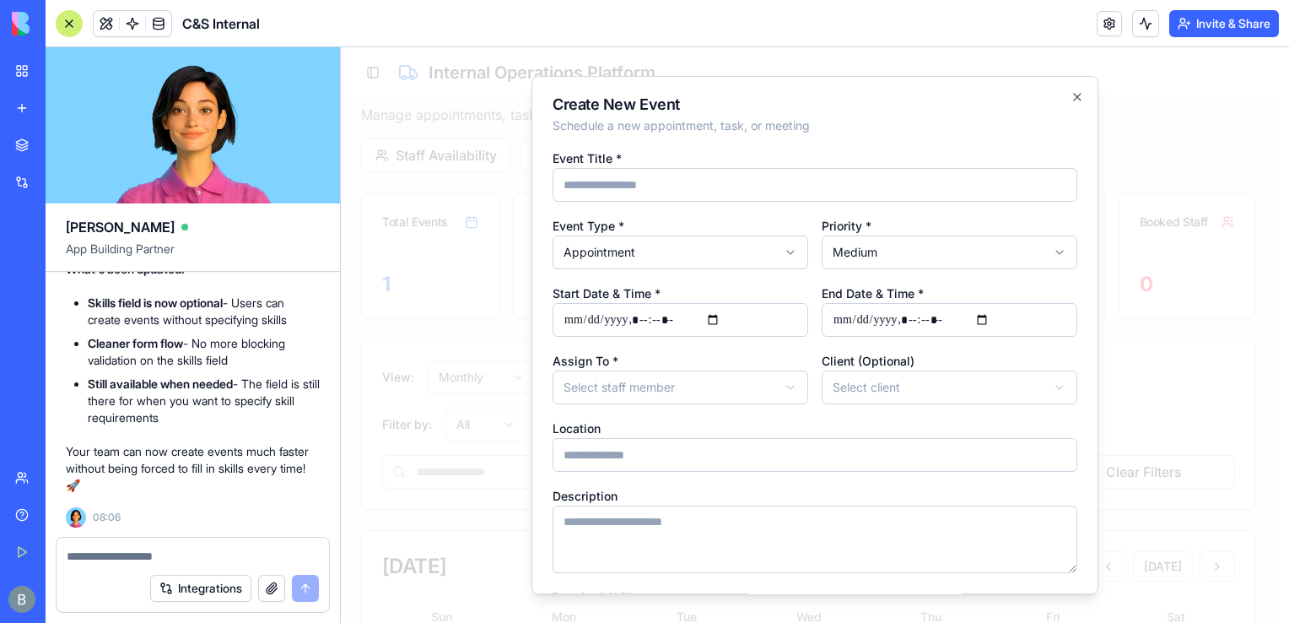
scroll to position [262, 0]
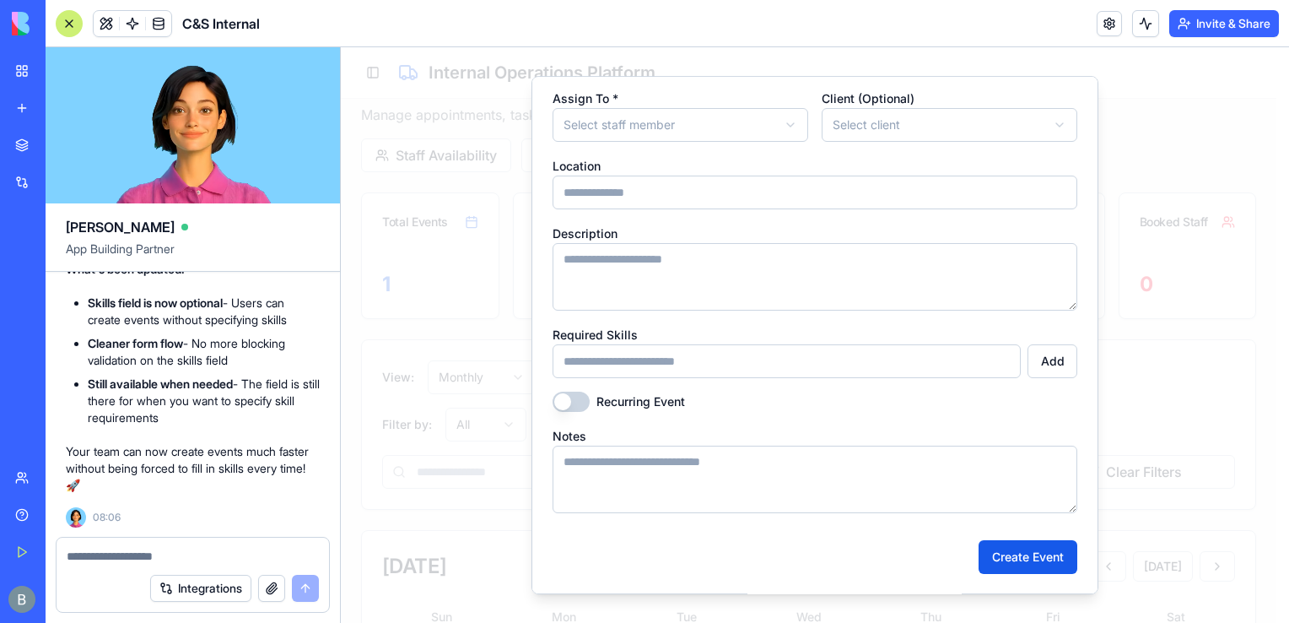
click at [262, 555] on textarea at bounding box center [193, 556] width 253 height 17
type textarea "**********"
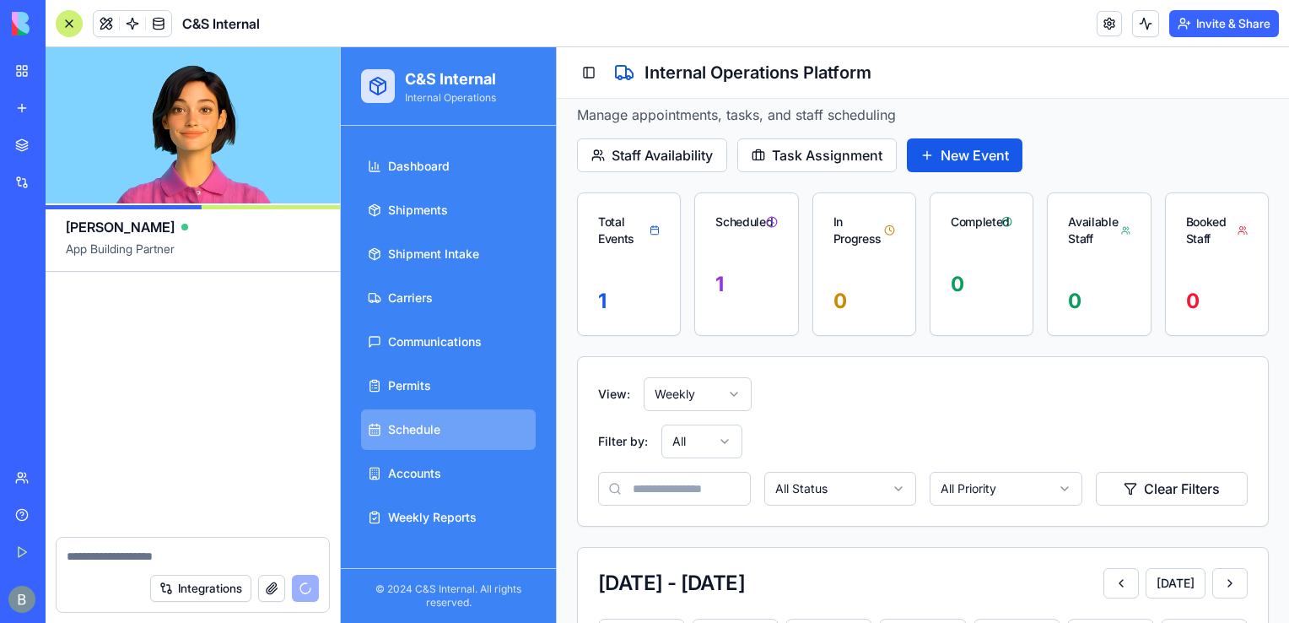
scroll to position [59590, 0]
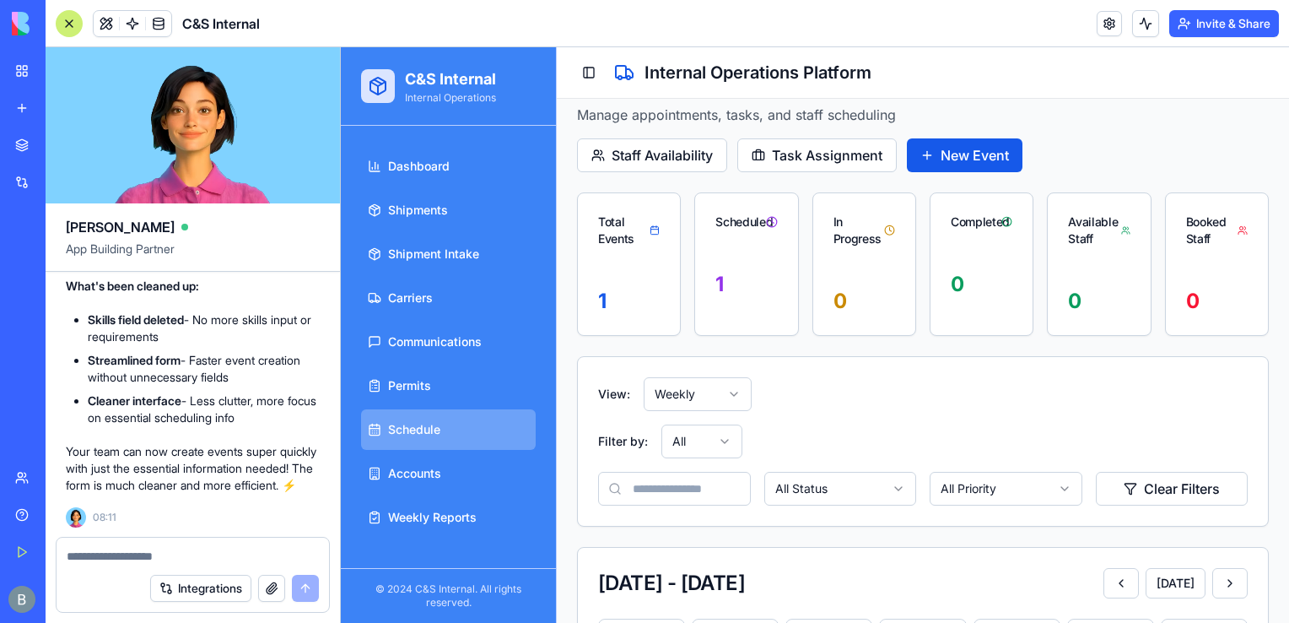
click at [143, 564] on textarea at bounding box center [193, 556] width 253 height 17
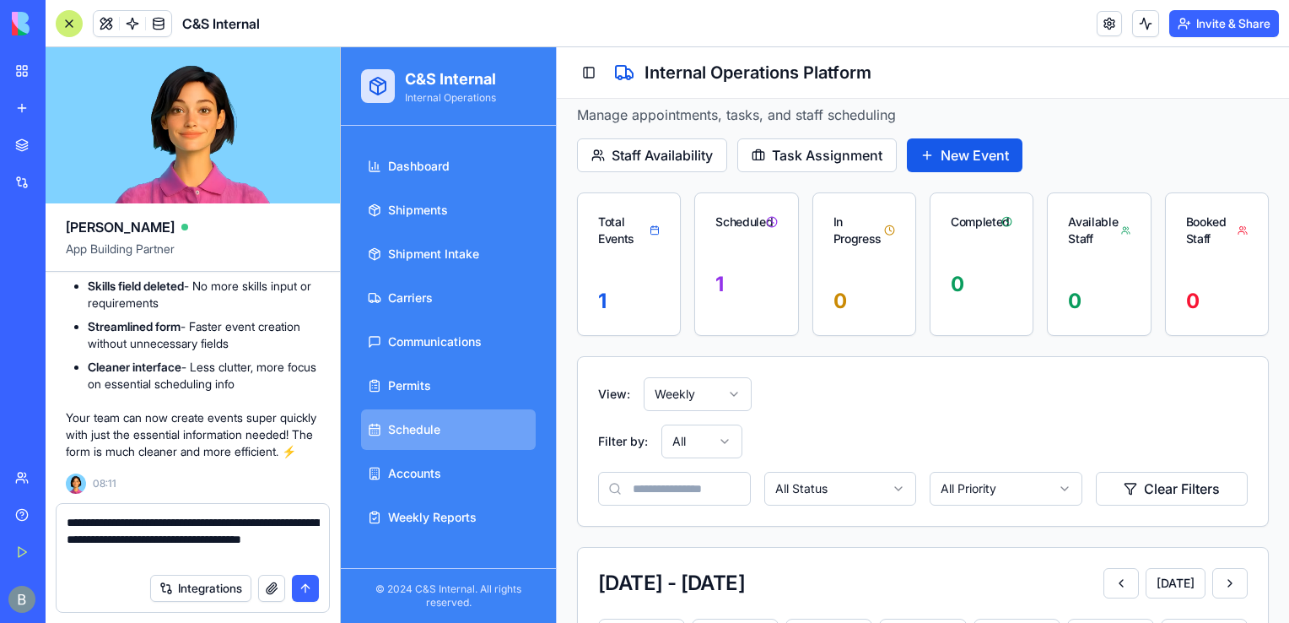
type textarea "**********"
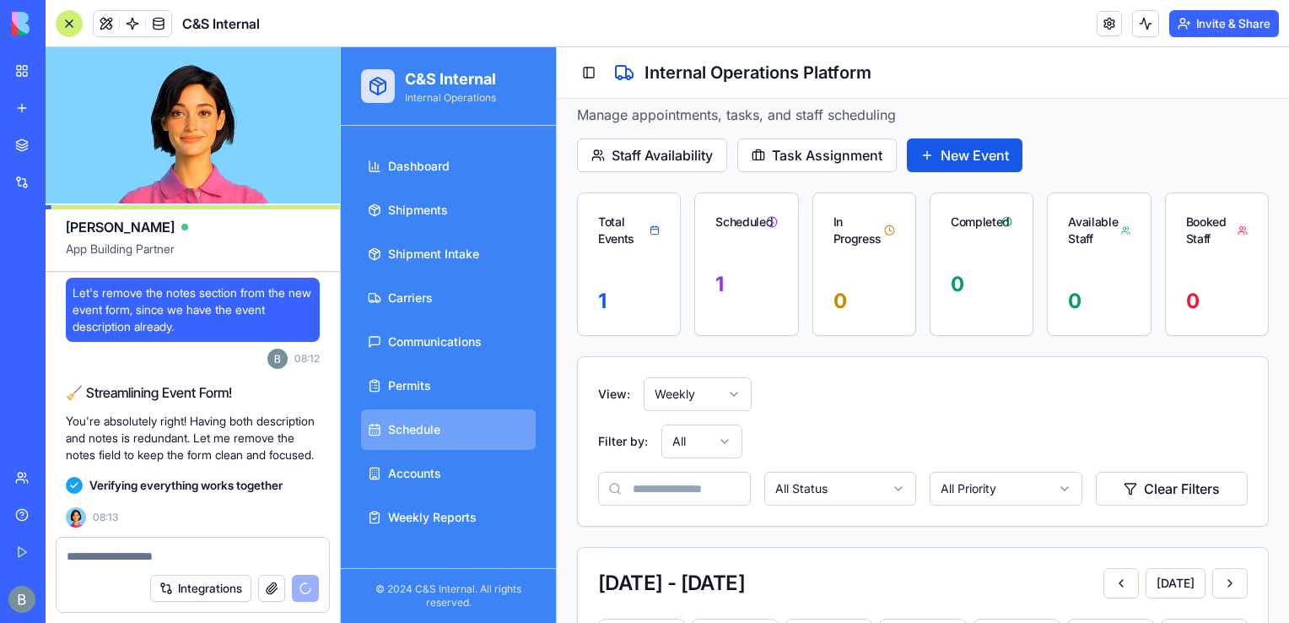
scroll to position [60174, 0]
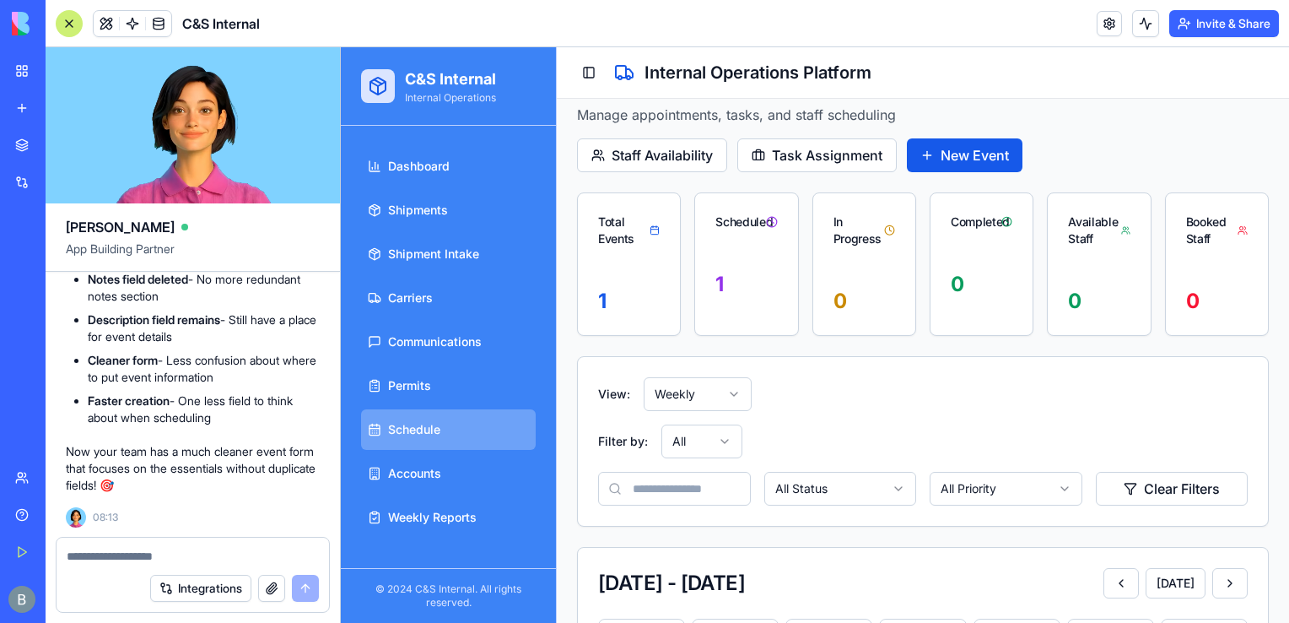
click at [132, 552] on textarea at bounding box center [193, 556] width 253 height 17
click at [580, 73] on button "Toggle Sidebar" at bounding box center [589, 73] width 24 height 24
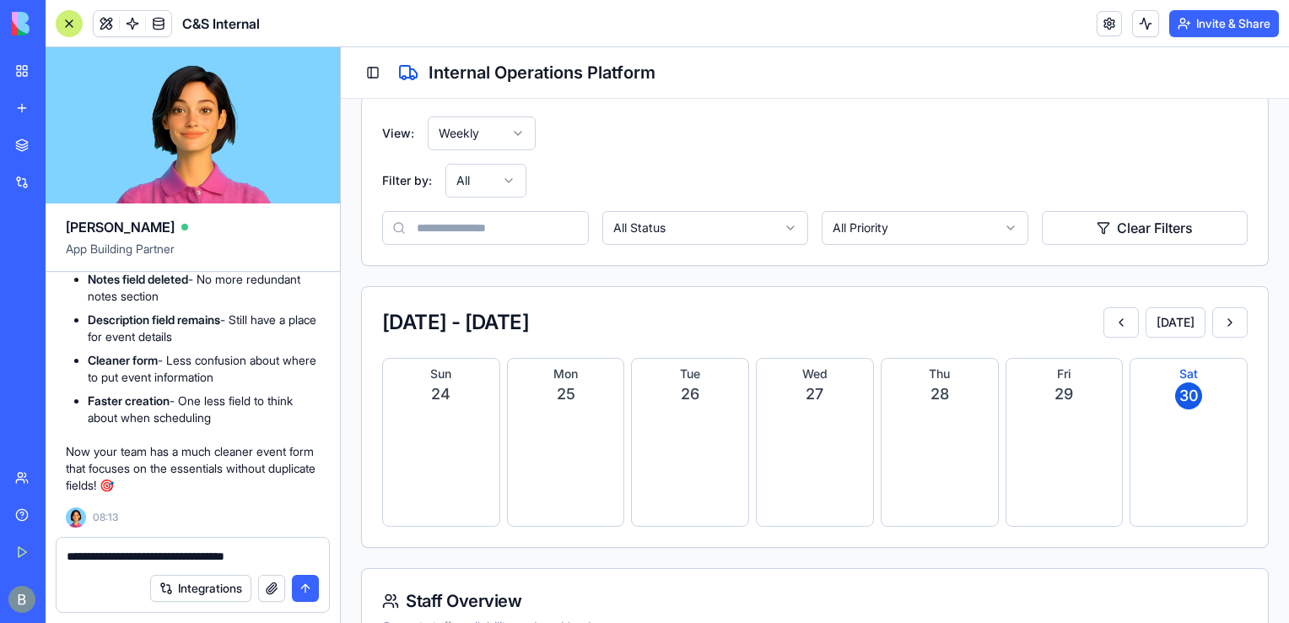
scroll to position [364, 0]
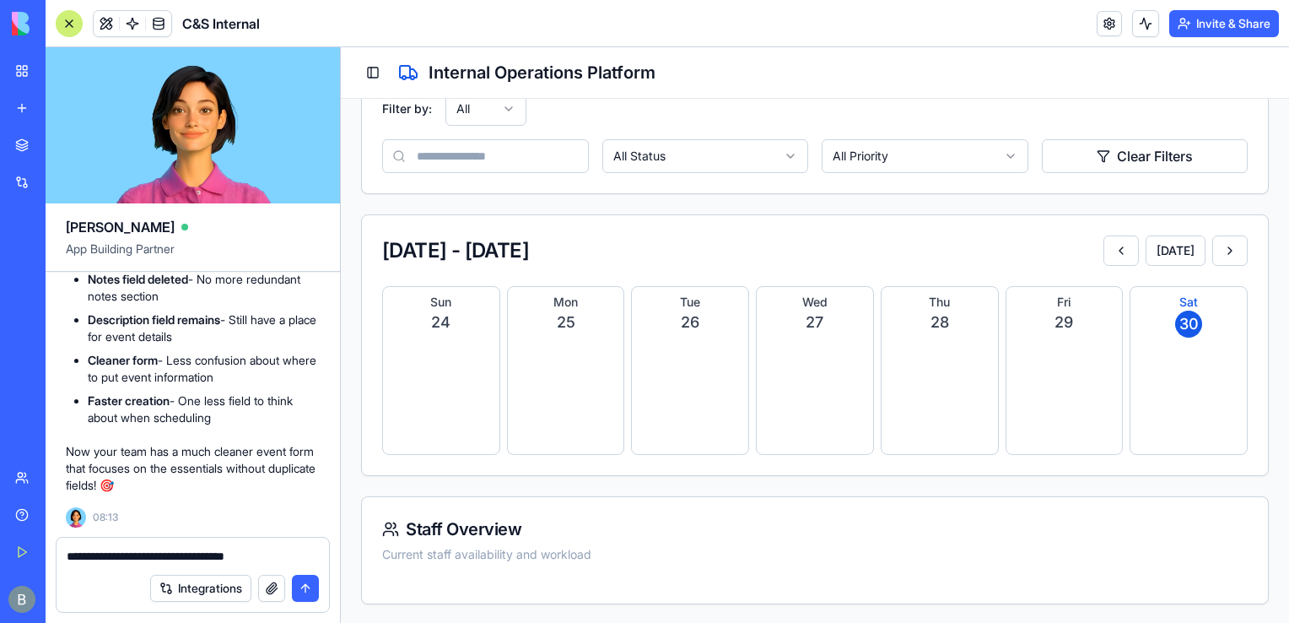
drag, startPoint x: 1282, startPoint y: 249, endPoint x: 1624, endPoint y: 300, distance: 346.3
click at [494, 101] on html "C&S Internal Internal Operations Dashboard Shipments Shipment Intake Carriers C…" at bounding box center [815, 154] width 948 height 941
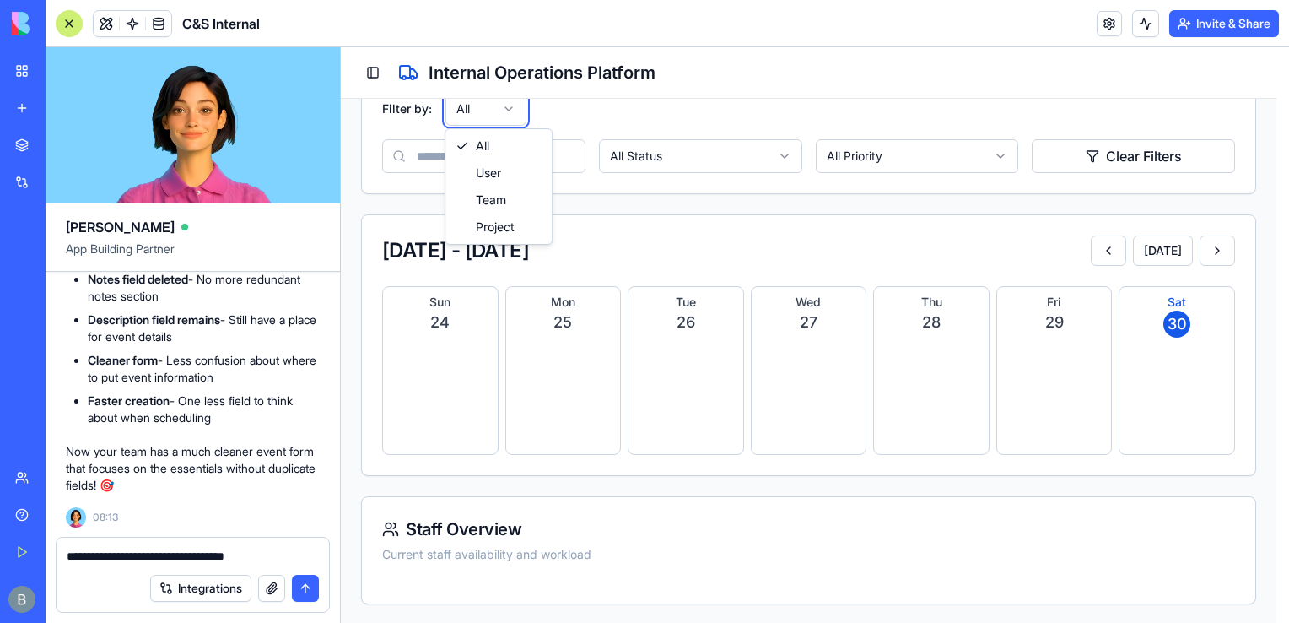
click at [494, 105] on html "C&S Internal Internal Operations Dashboard Shipments Shipment Intake Carriers C…" at bounding box center [815, 154] width 948 height 941
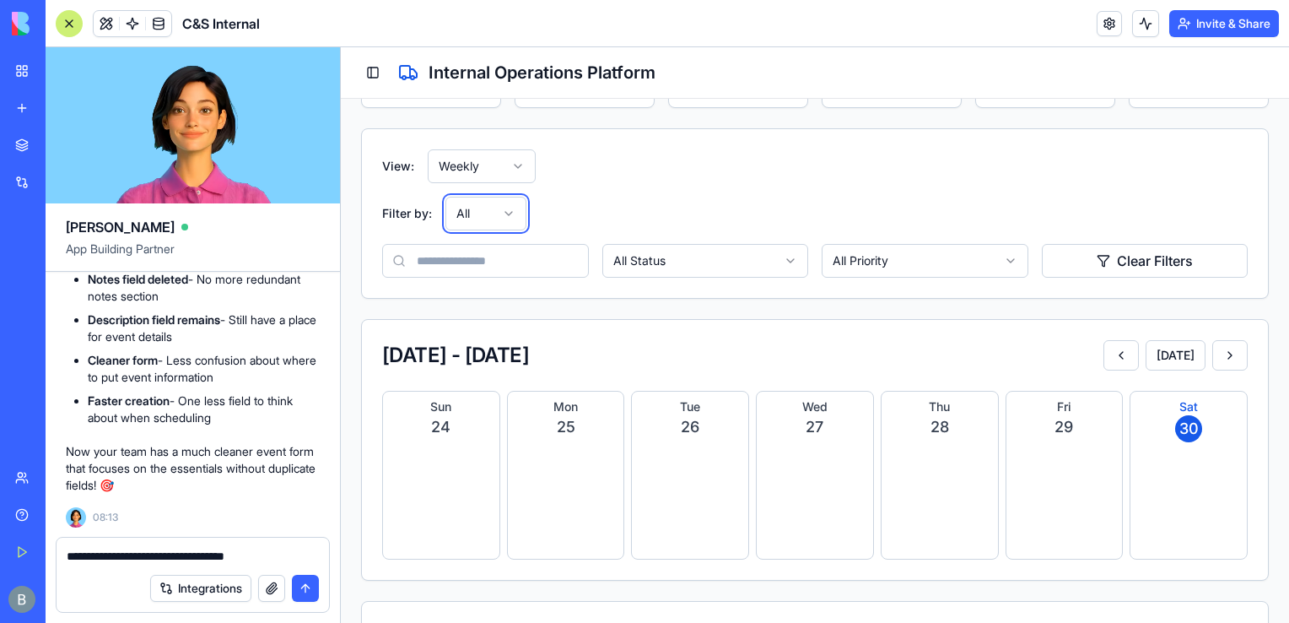
scroll to position [262, 0]
drag, startPoint x: 1286, startPoint y: 319, endPoint x: 1629, endPoint y: 308, distance: 343.6
click at [482, 155] on html "C&S Internal Internal Operations Dashboard Shipments Shipment Intake Carriers C…" at bounding box center [815, 256] width 948 height 941
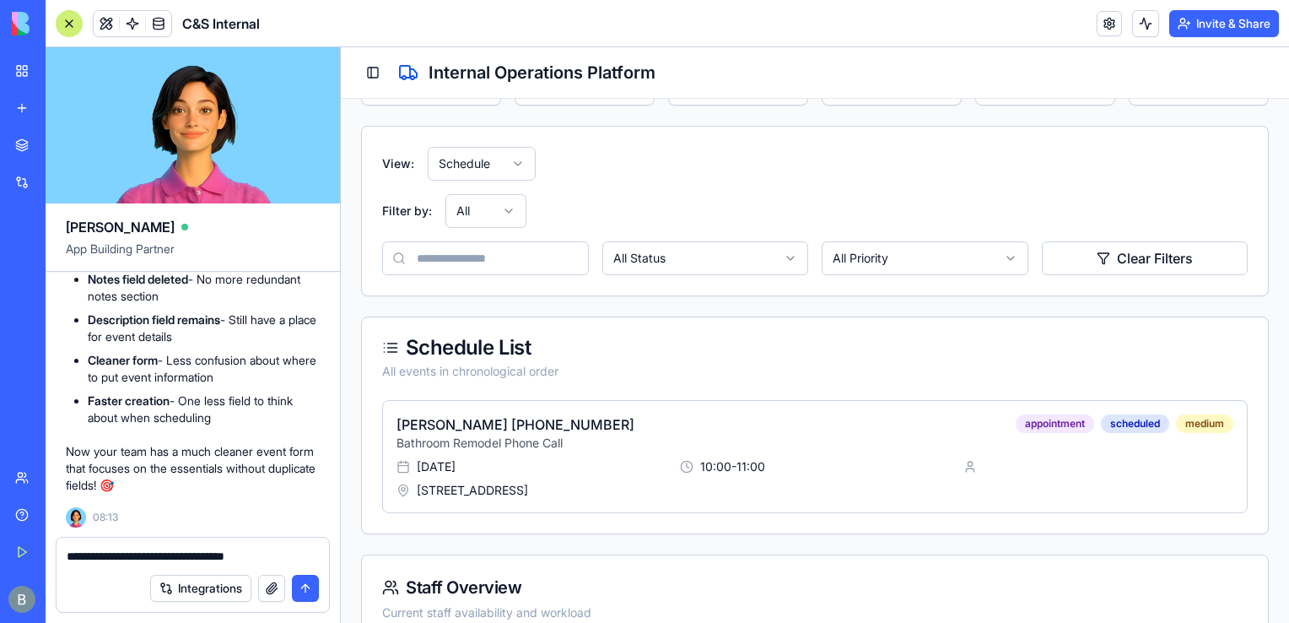
click at [489, 171] on html "C&S Internal Internal Operations Dashboard Shipments Shipment Intake Carriers C…" at bounding box center [815, 234] width 948 height 897
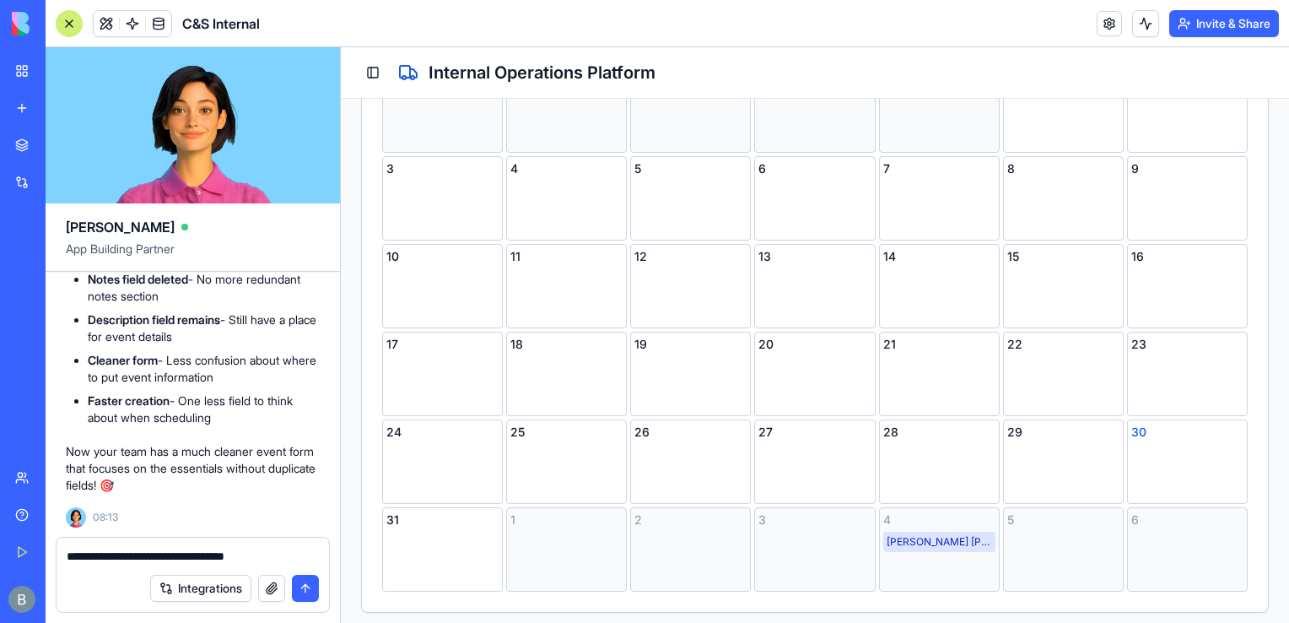
scroll to position [618, 0]
click at [318, 556] on textarea "**********" at bounding box center [193, 556] width 253 height 17
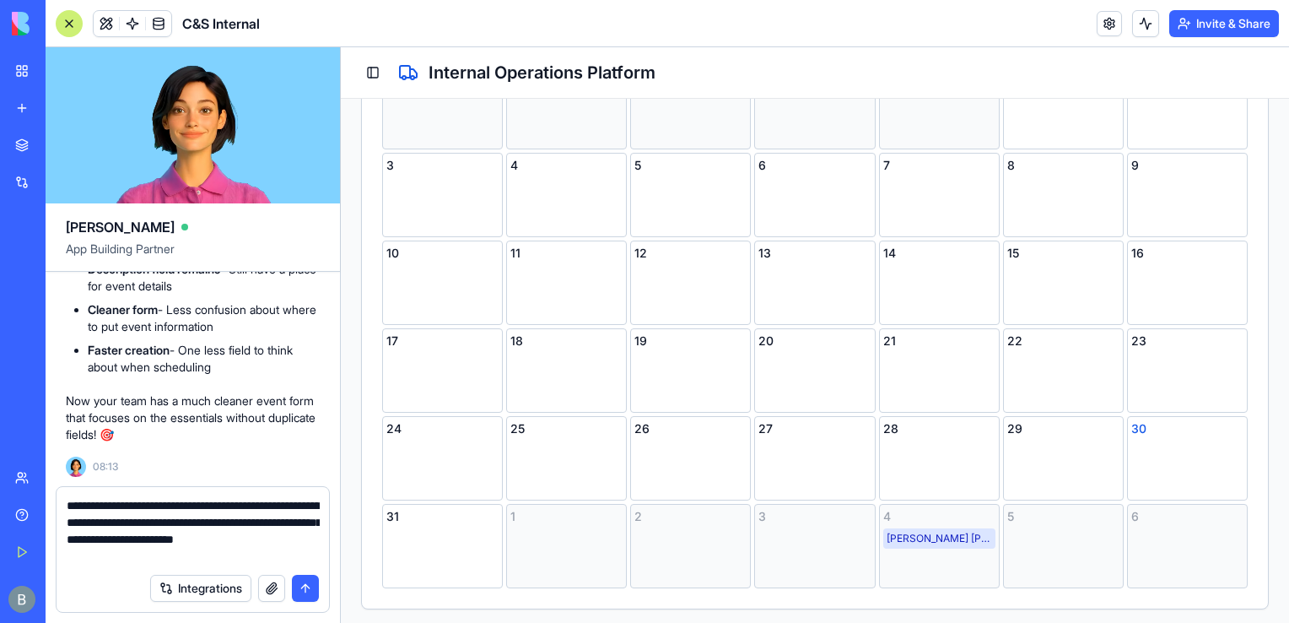
type textarea "**********"
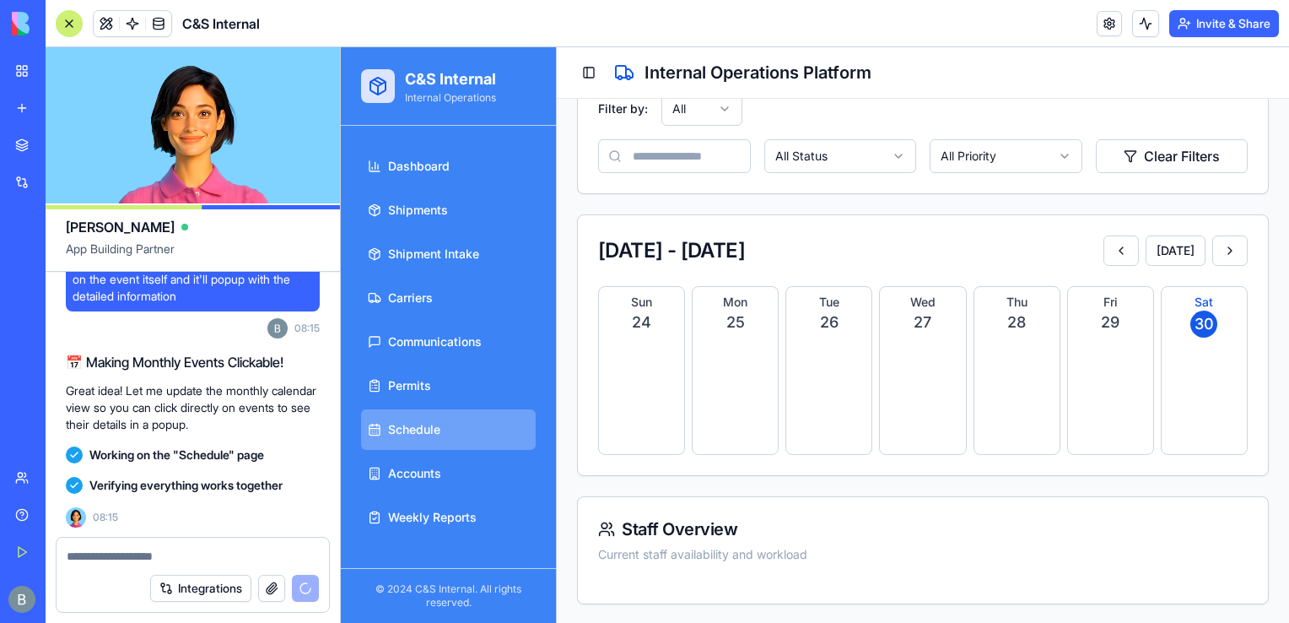
scroll to position [60822, 0]
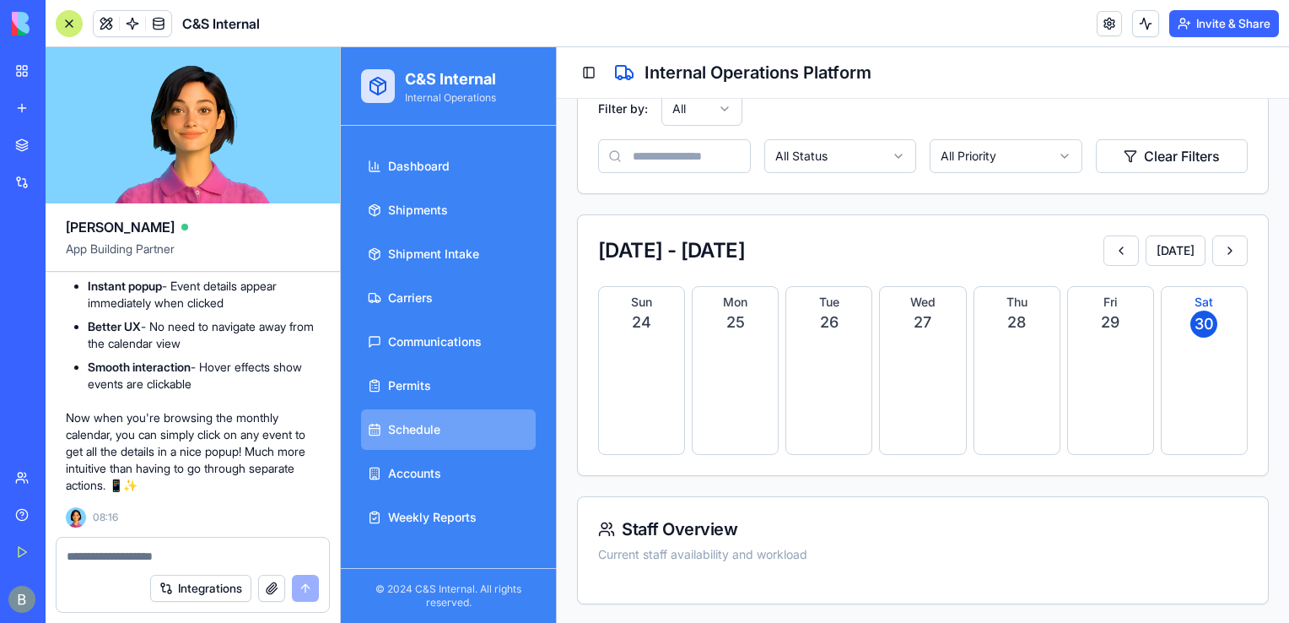
click at [73, 30] on div at bounding box center [69, 23] width 27 height 27
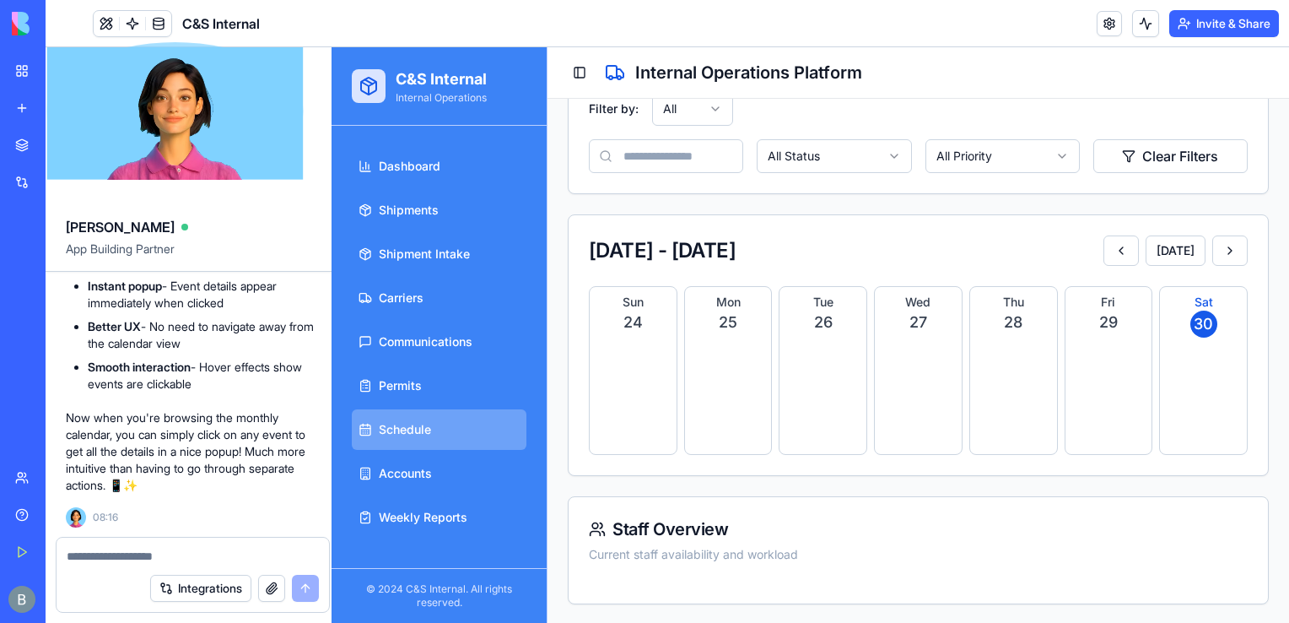
scroll to position [364, 0]
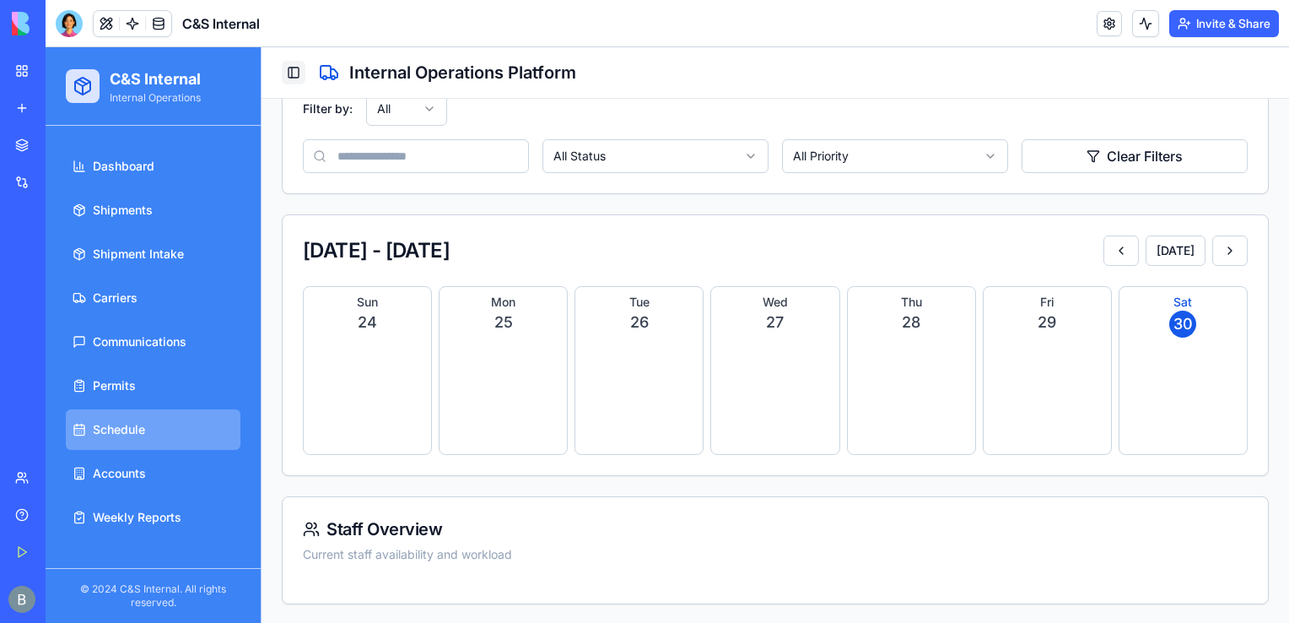
click at [285, 73] on button "Toggle Sidebar" at bounding box center [294, 73] width 24 height 24
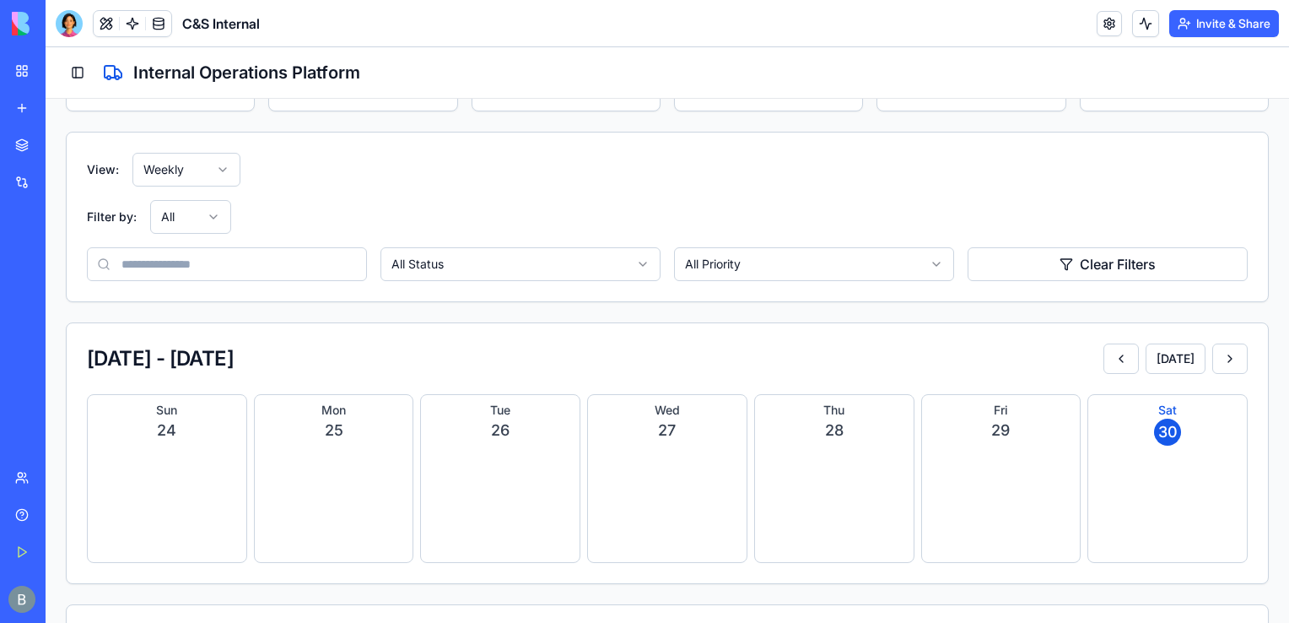
scroll to position [164, 0]
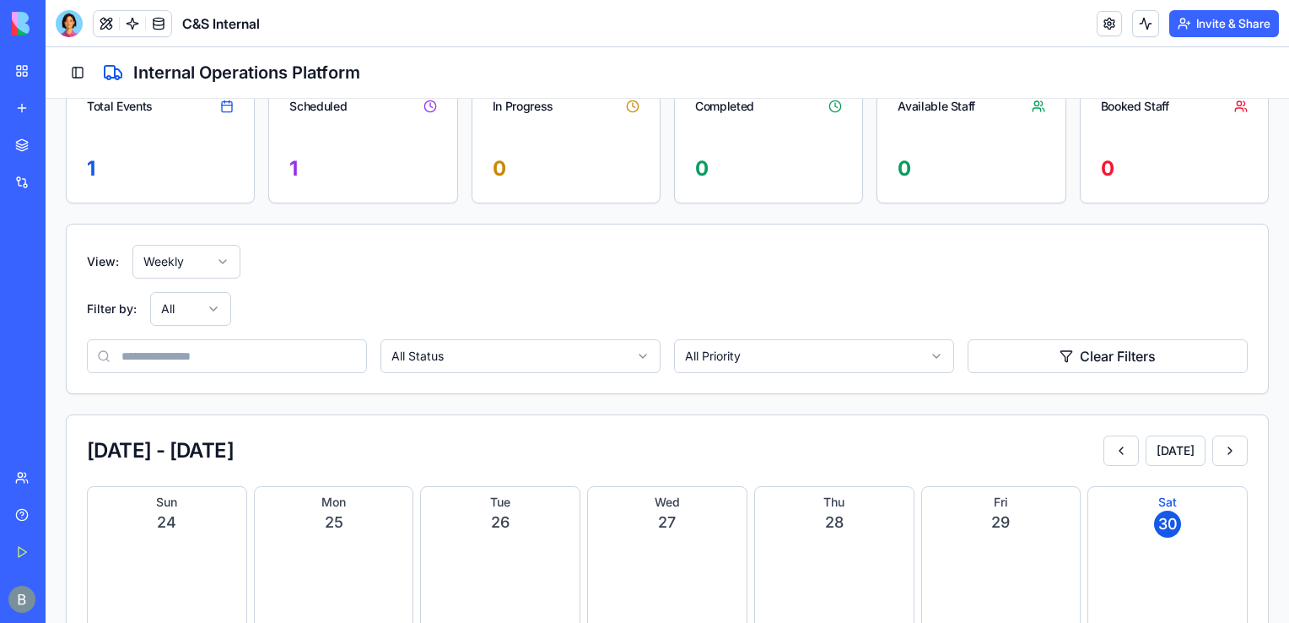
click at [235, 258] on html "C&S Internal Internal Operations Dashboard Shipments Shipment Intake Carriers C…" at bounding box center [668, 354] width 1244 height 941
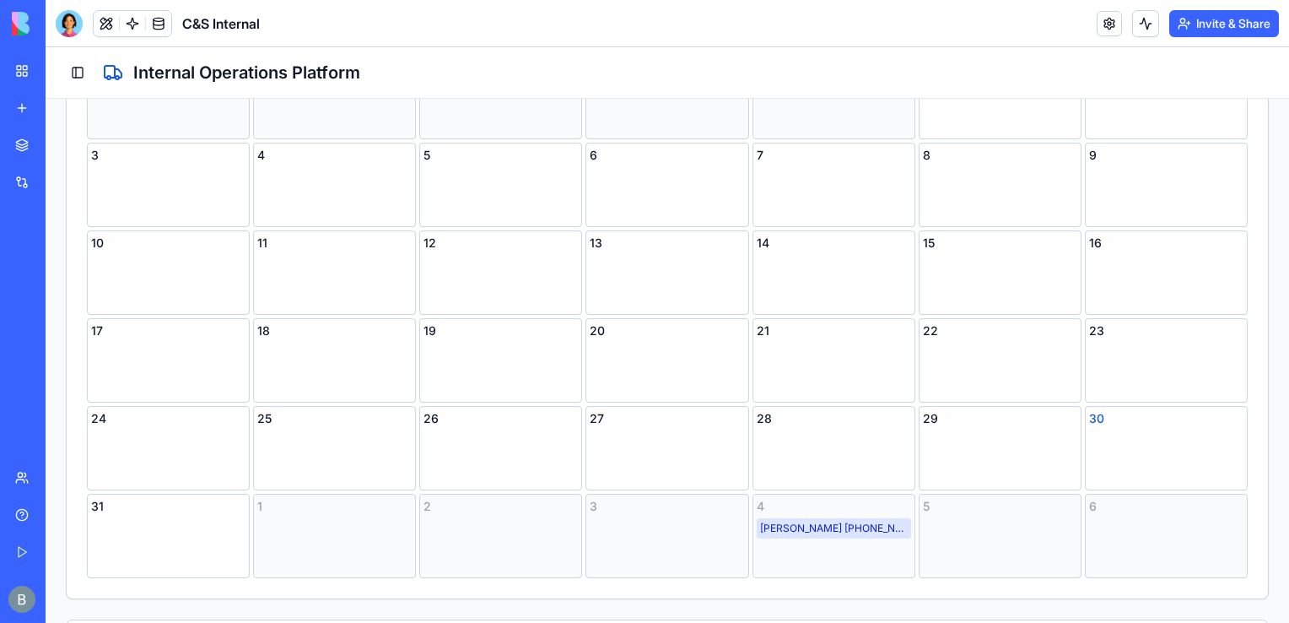
scroll to position [639, 0]
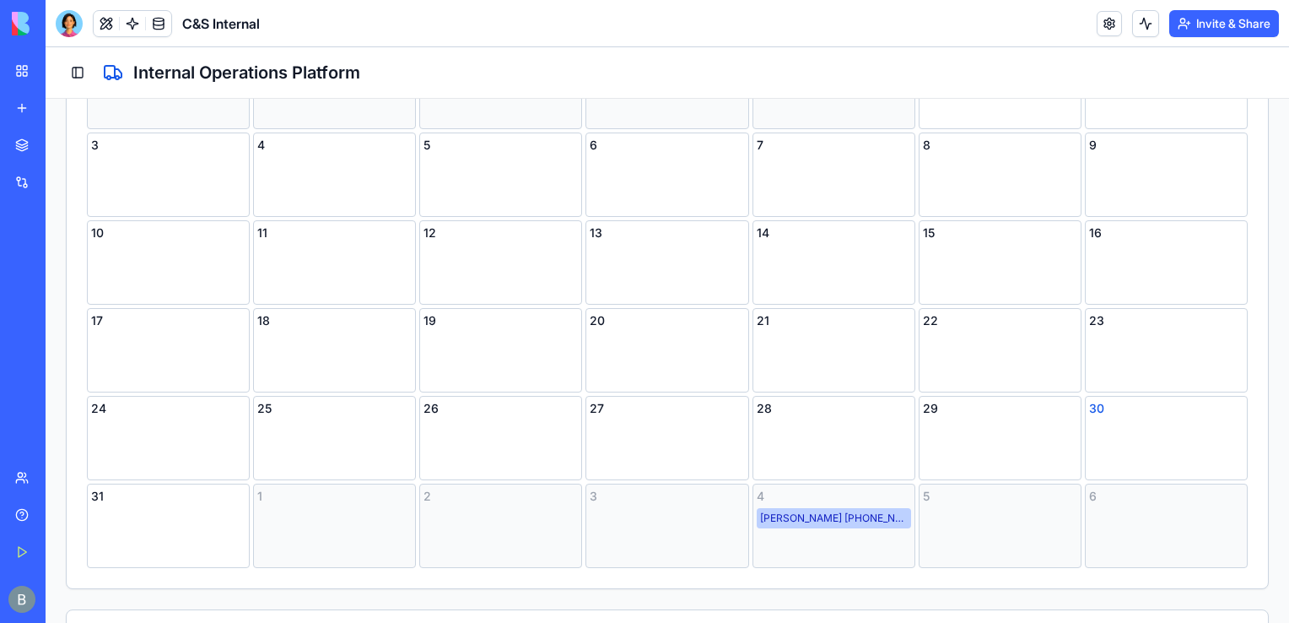
click at [819, 518] on div "[PERSON_NAME] [PHONE_NUMBER]" at bounding box center [834, 518] width 154 height 20
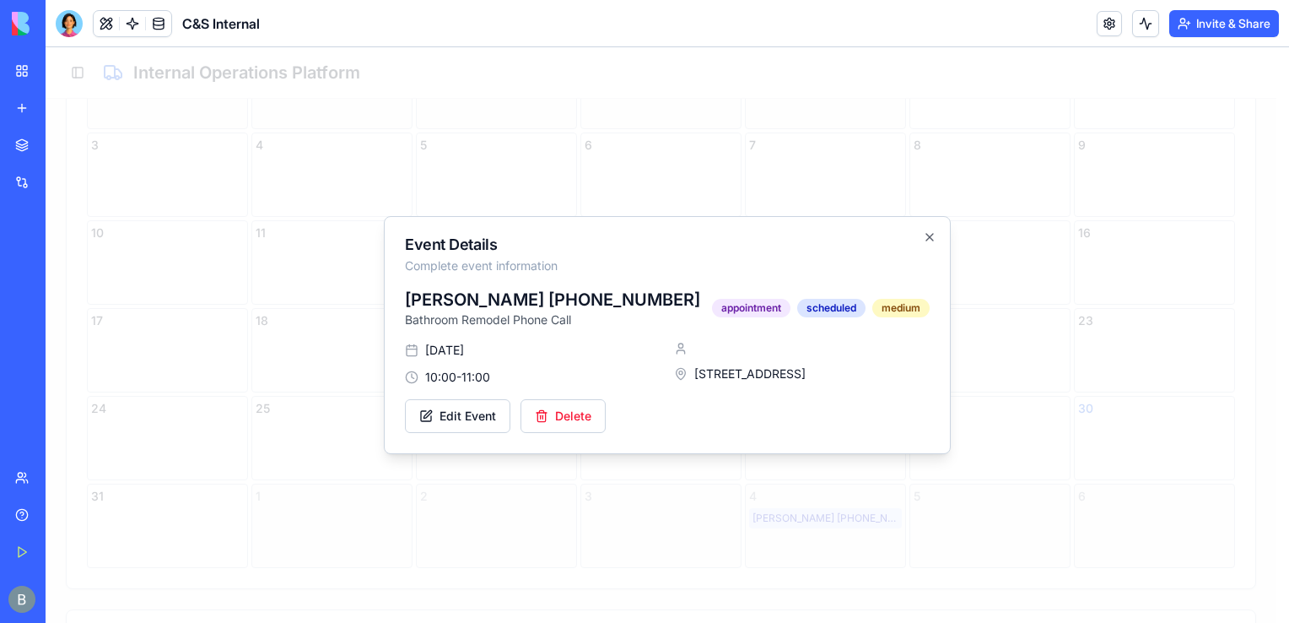
click at [710, 366] on span "[STREET_ADDRESS]" at bounding box center [749, 373] width 111 height 17
click at [690, 365] on div "[STREET_ADDRESS]" at bounding box center [802, 373] width 256 height 17
click at [683, 377] on icon at bounding box center [681, 373] width 9 height 11
click at [717, 378] on span "[STREET_ADDRESS]" at bounding box center [749, 373] width 111 height 17
click at [433, 424] on button "Edit Event" at bounding box center [457, 416] width 105 height 34
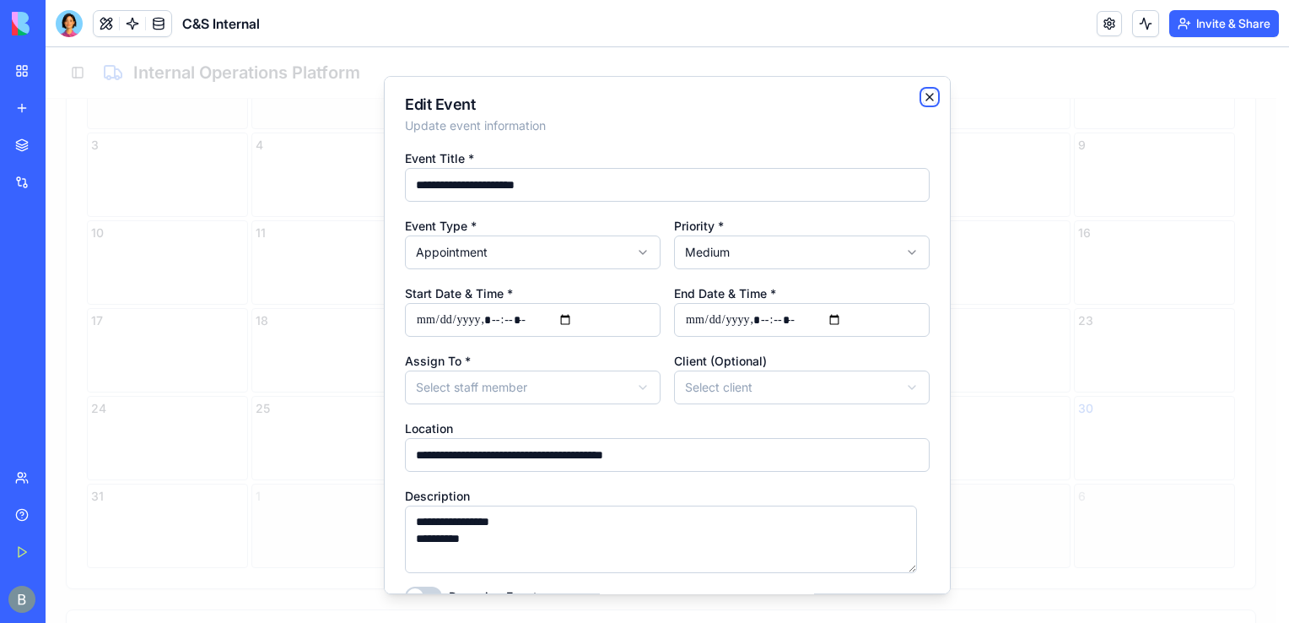
click at [923, 100] on icon "button" at bounding box center [929, 96] width 13 height 13
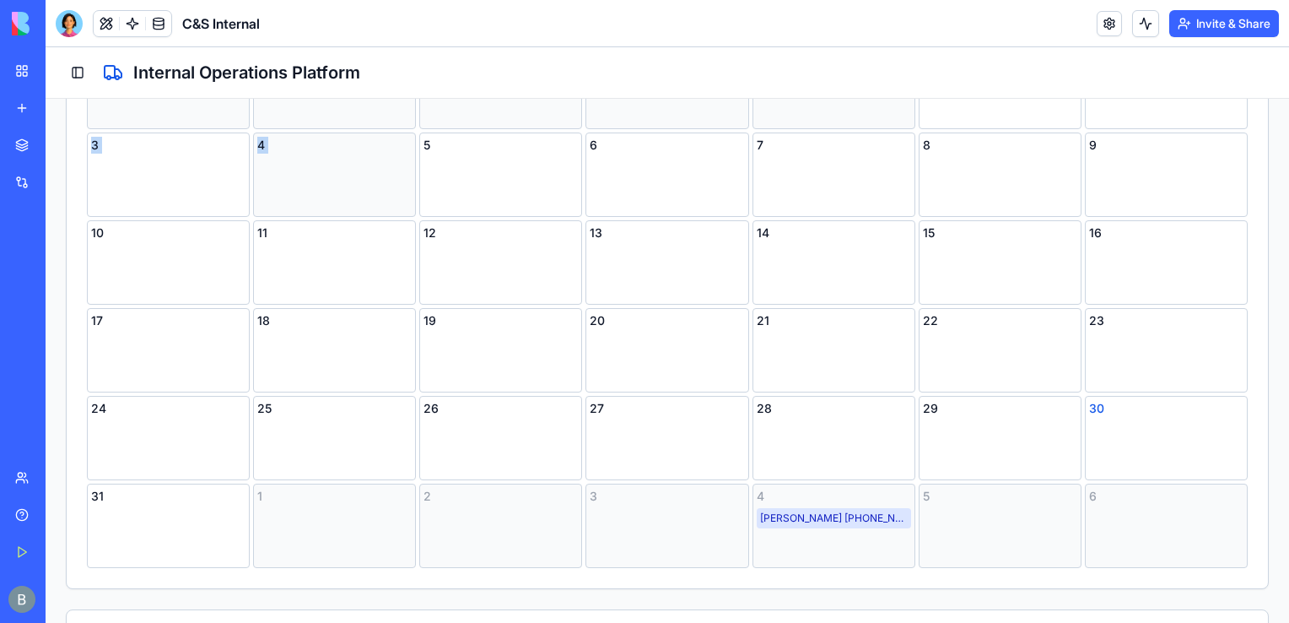
drag, startPoint x: 915, startPoint y: 100, endPoint x: 306, endPoint y: 134, distance: 610.1
click at [306, 134] on div "Sun Mon Tue Wed Thu Fri Sat 27 28 29 30 31 1 2 3 4 5 6 7 8 9 10 11 12 13 14 15 …" at bounding box center [667, 289] width 1161 height 557
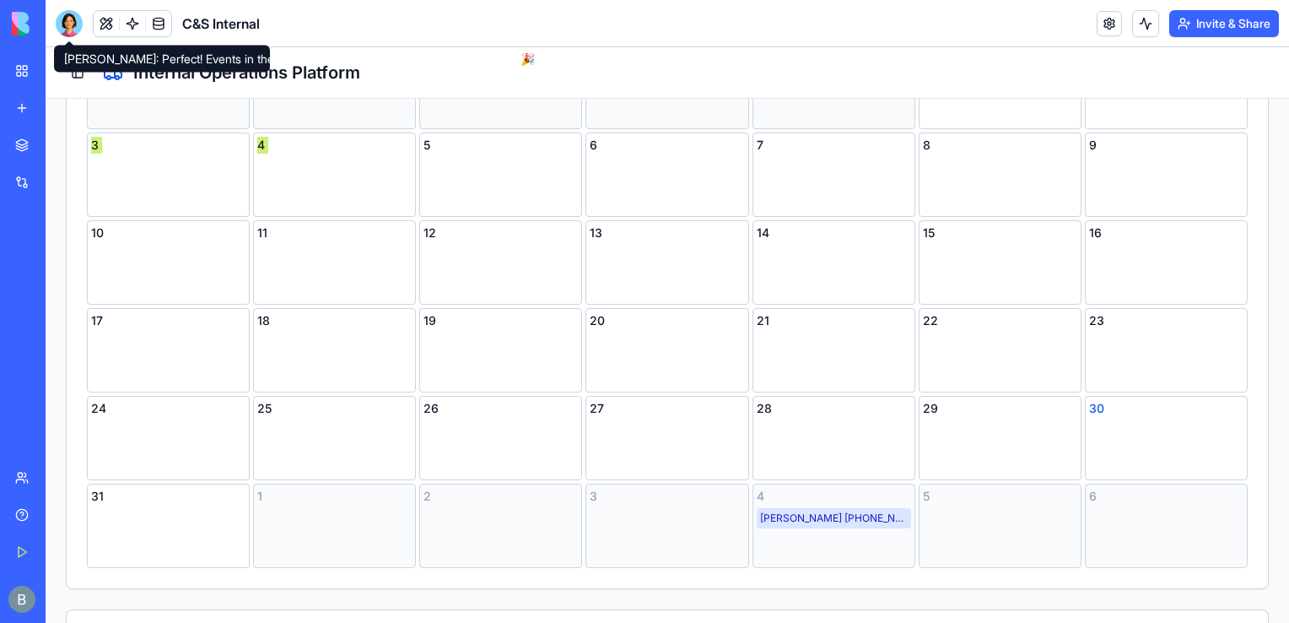
click at [67, 24] on div at bounding box center [69, 23] width 27 height 27
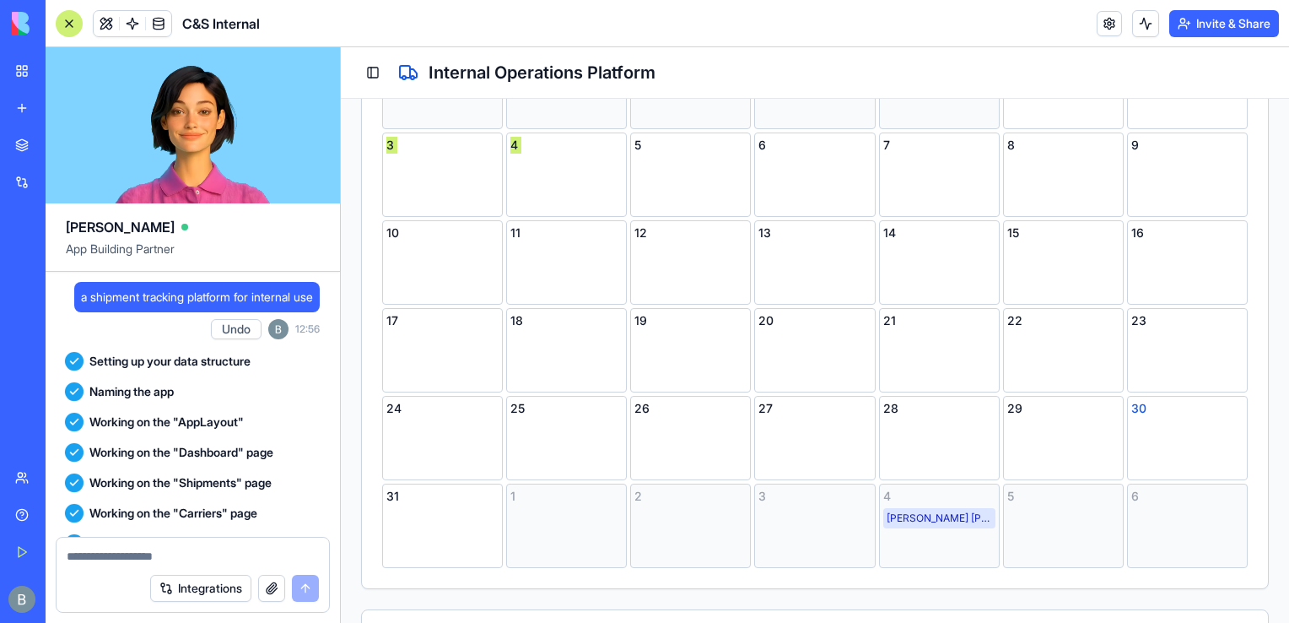
scroll to position [60822, 0]
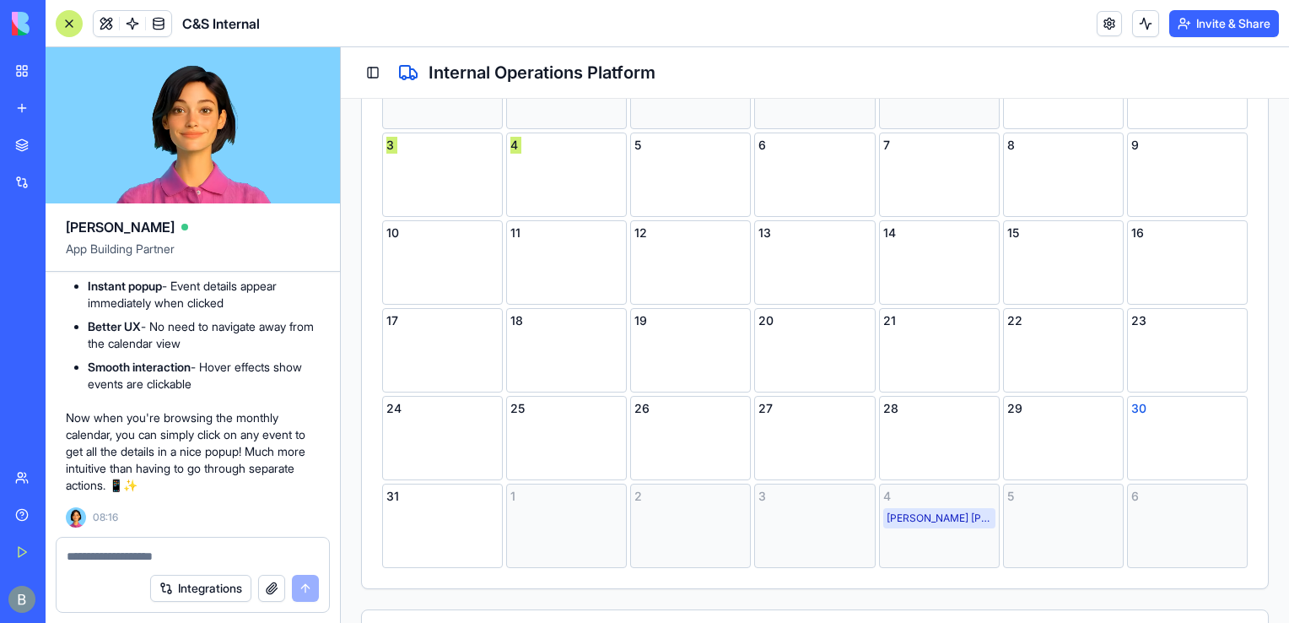
click at [181, 553] on textarea at bounding box center [193, 556] width 252 height 17
type textarea "*"
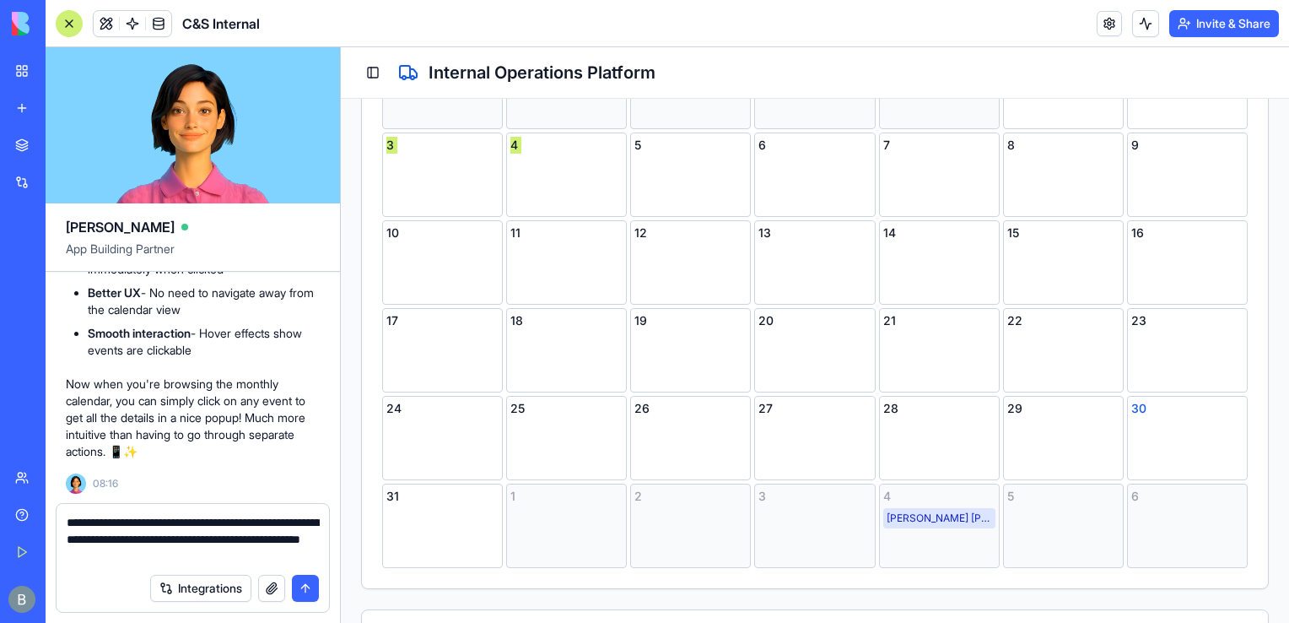
type textarea "**********"
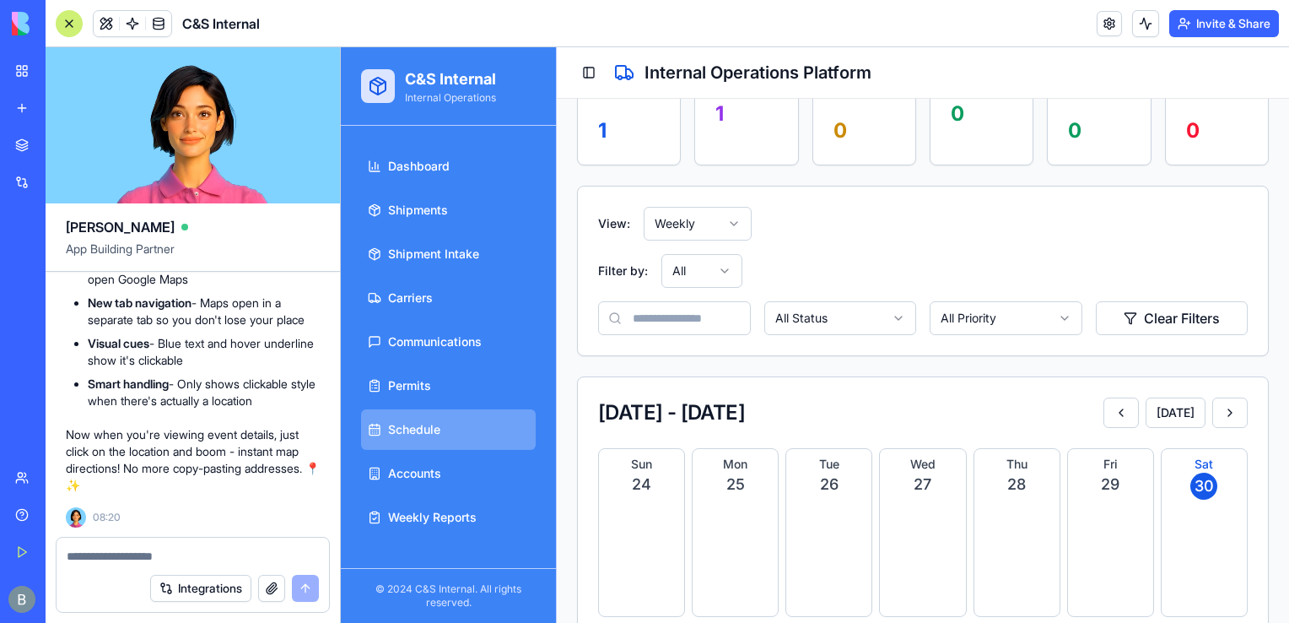
scroll to position [194, 0]
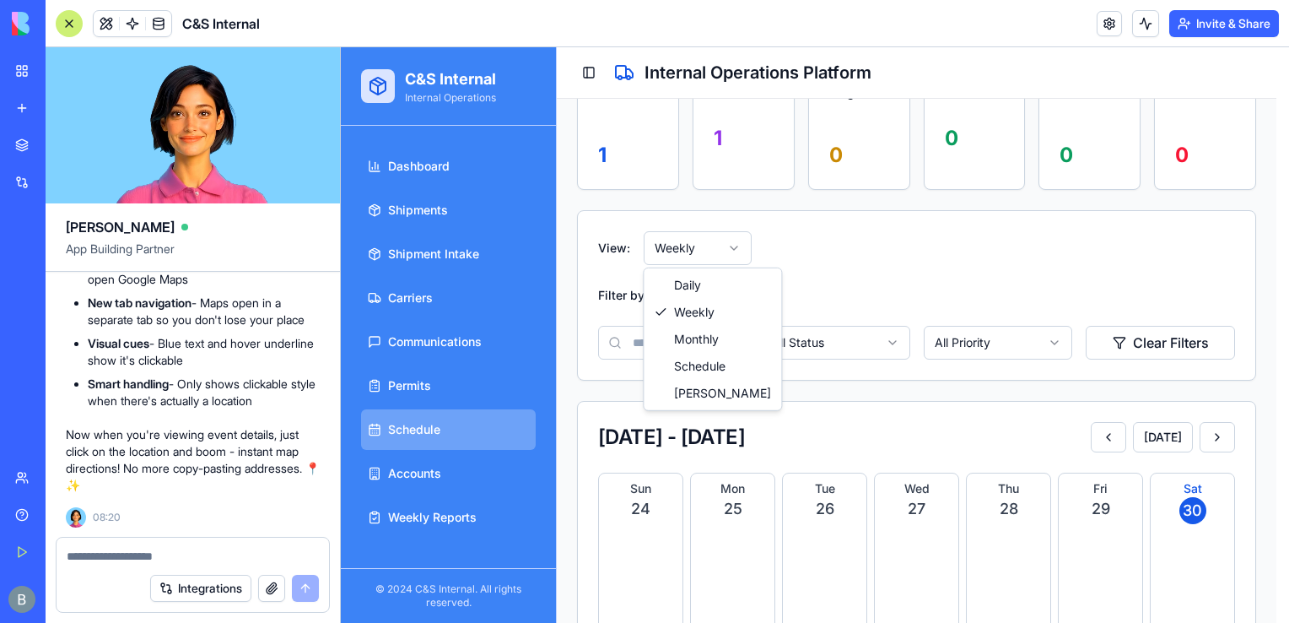
click at [667, 263] on html "C&S Internal Internal Operations Dashboard Shipments Shipment Intake Carriers C…" at bounding box center [815, 332] width 948 height 958
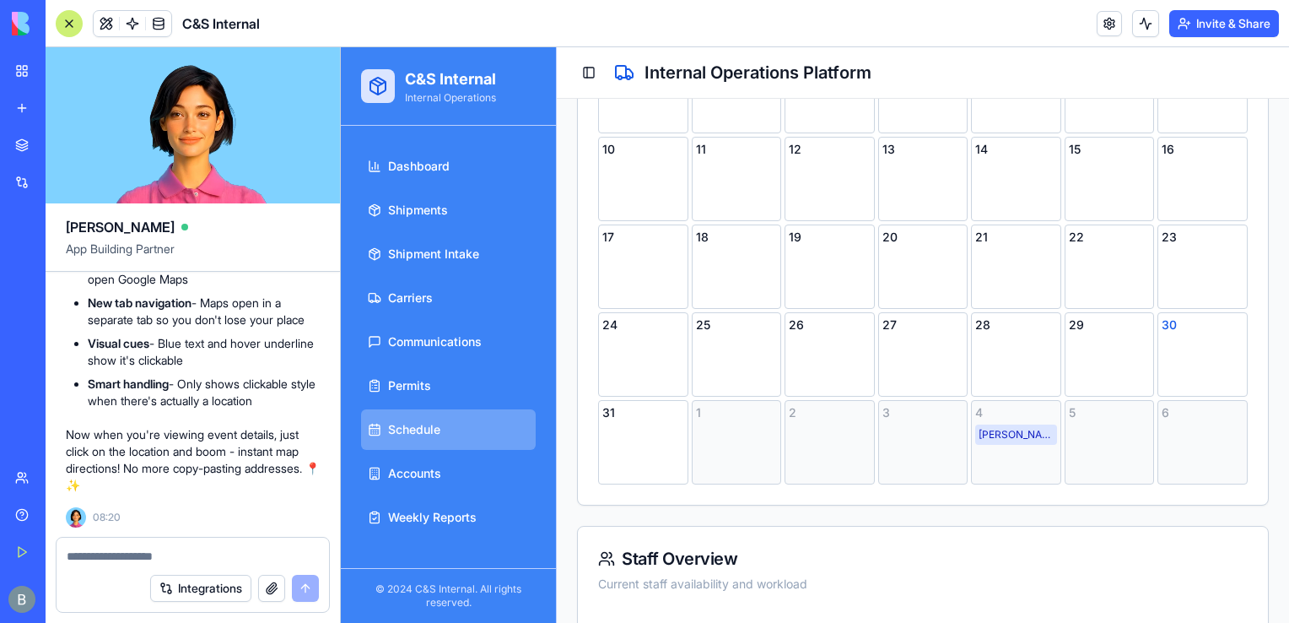
scroll to position [741, 0]
click at [1007, 427] on div "[PERSON_NAME] [PHONE_NUMBER]" at bounding box center [1016, 433] width 82 height 20
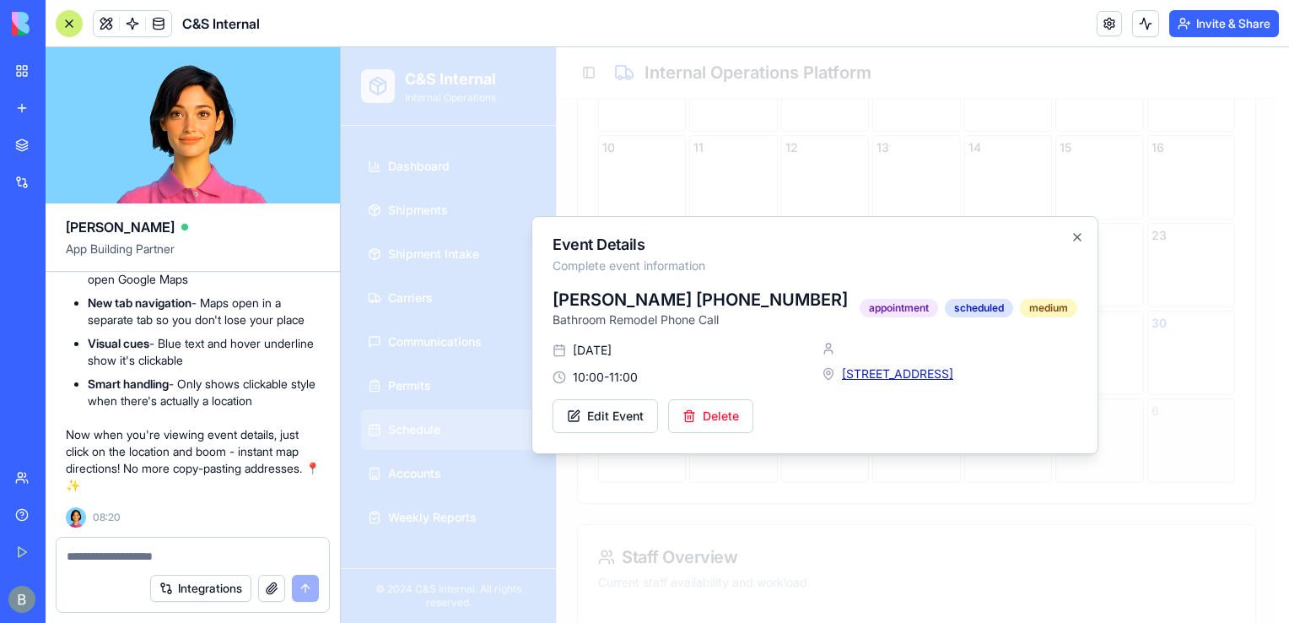
click at [953, 380] on button "[STREET_ADDRESS]" at bounding box center [897, 373] width 111 height 17
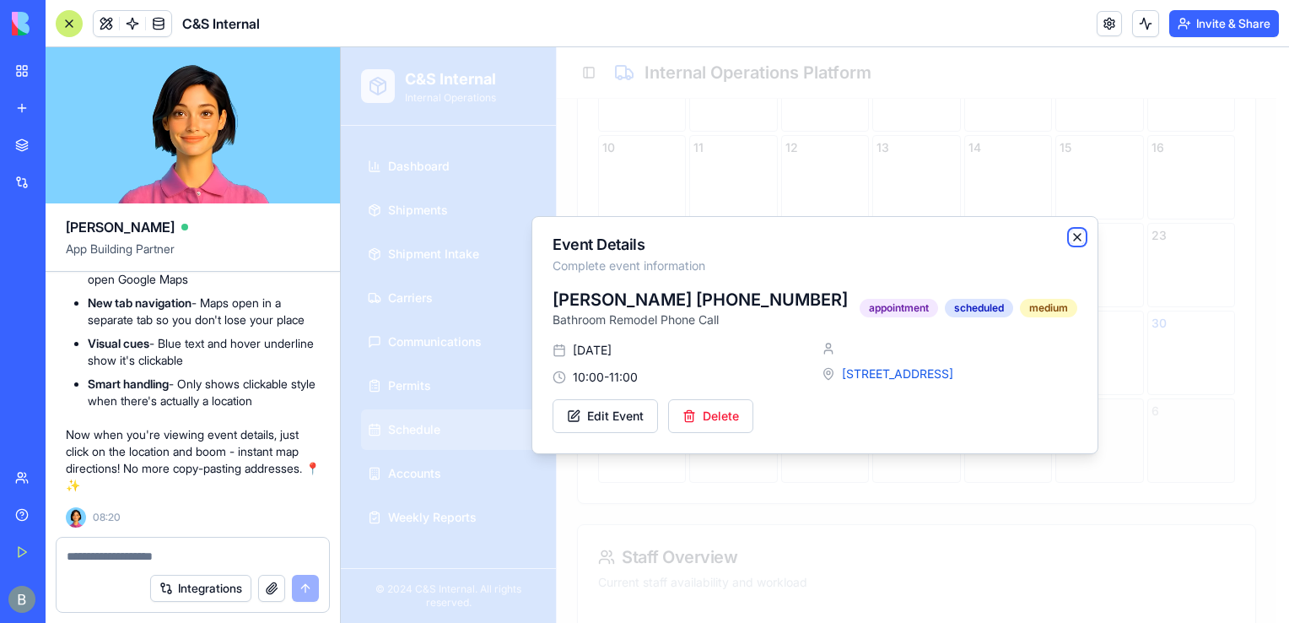
click at [1082, 231] on icon "button" at bounding box center [1077, 236] width 13 height 13
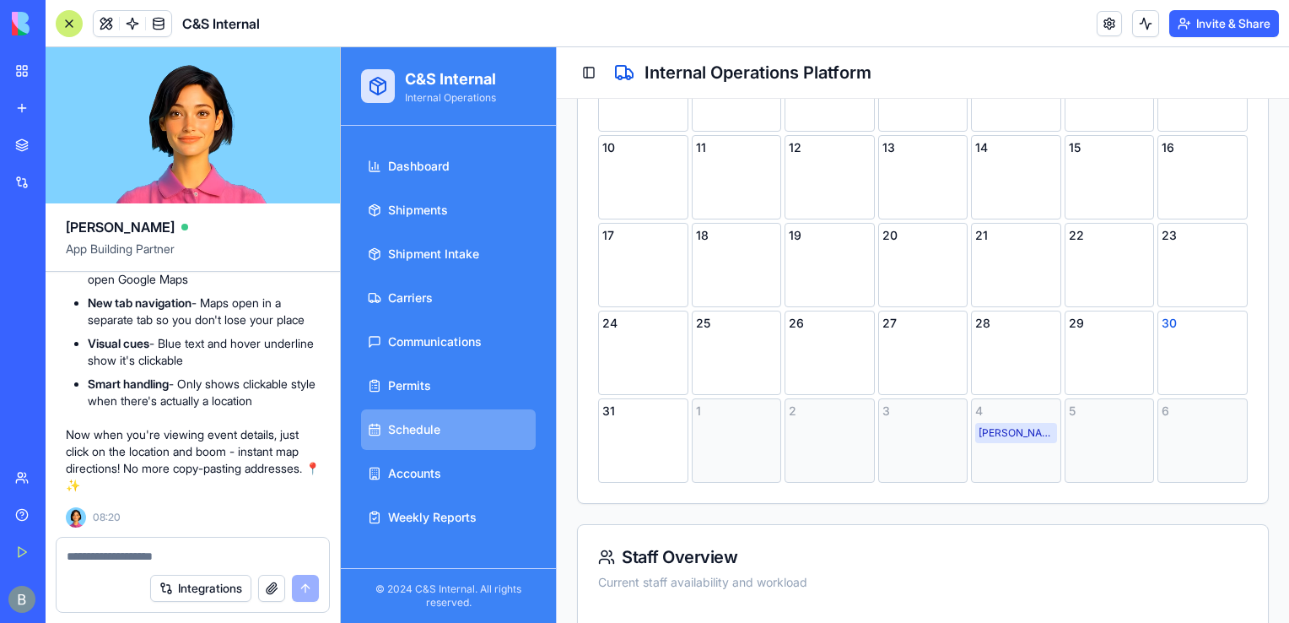
click at [149, 539] on div at bounding box center [193, 550] width 273 height 27
click at [140, 559] on textarea at bounding box center [193, 556] width 253 height 17
paste textarea "*"
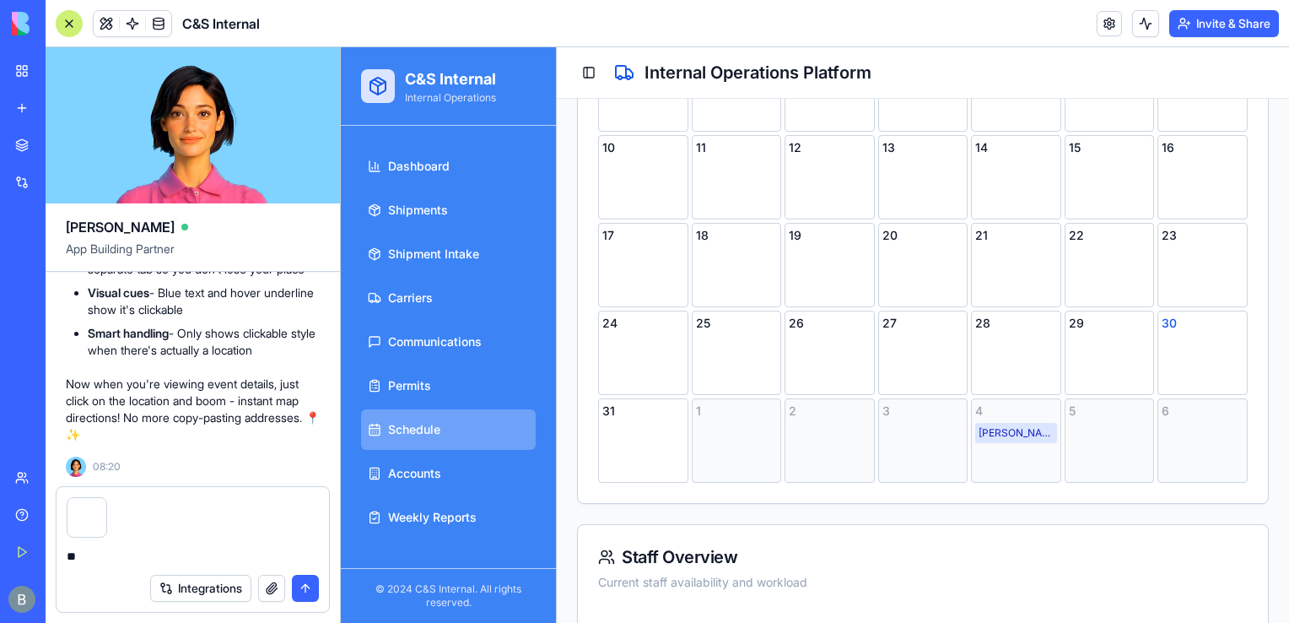
type textarea "*"
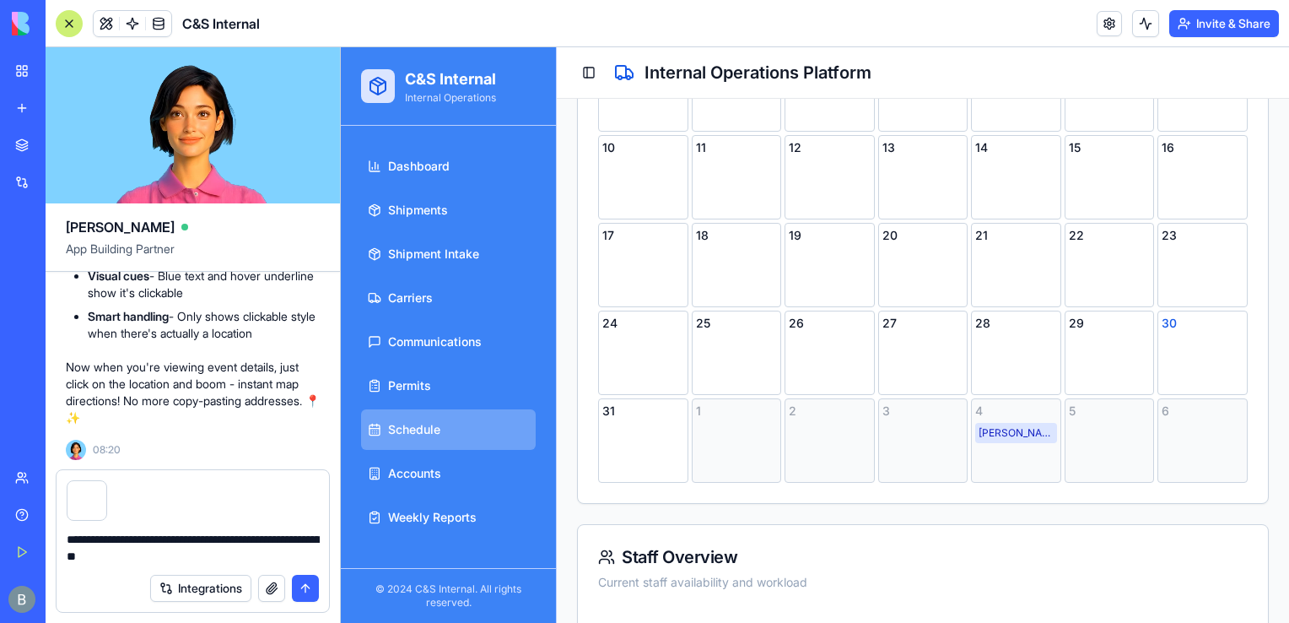
type textarea "**********"
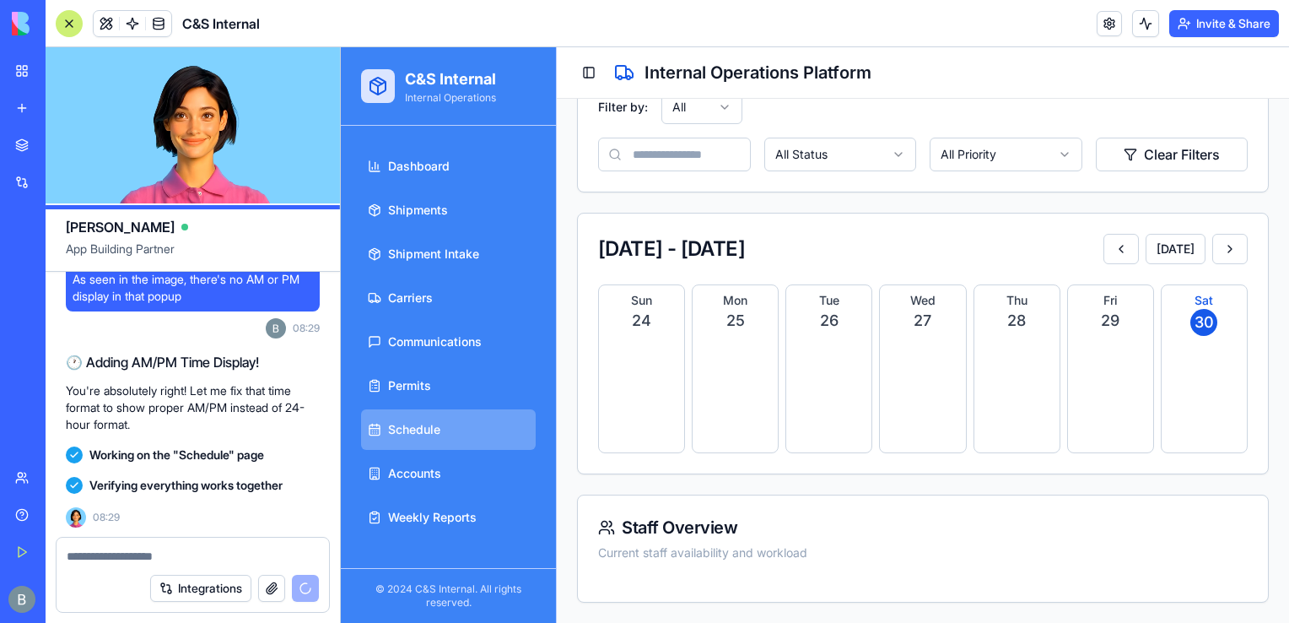
scroll to position [381, 0]
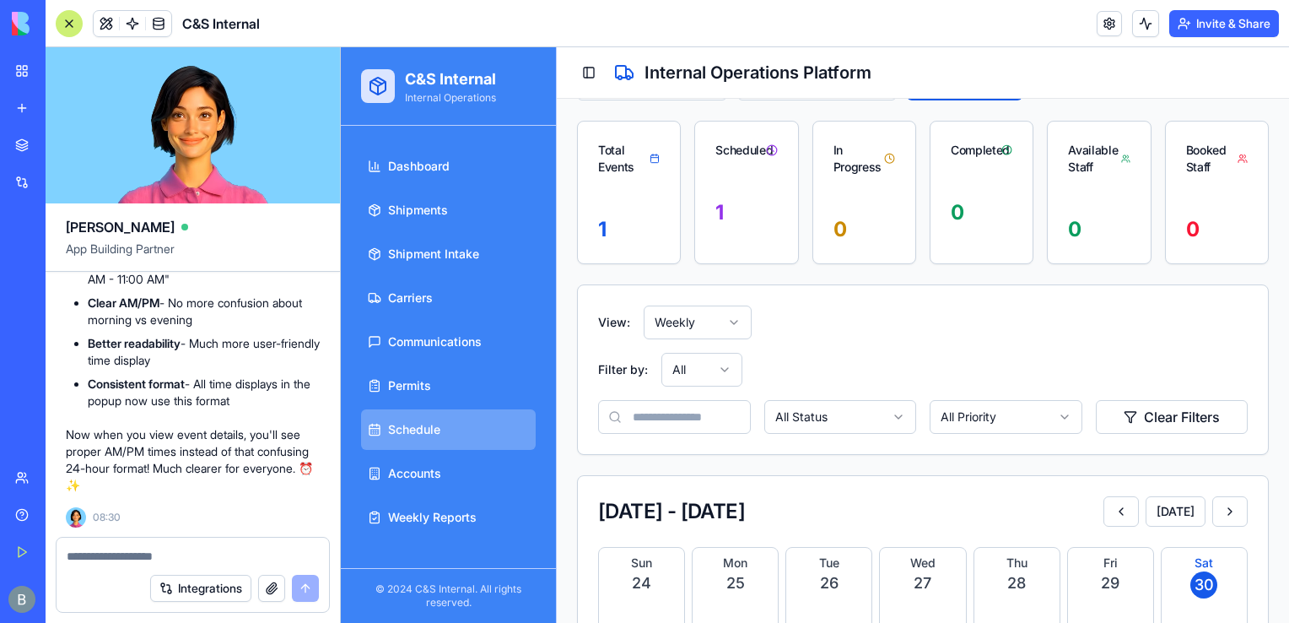
scroll to position [117, 0]
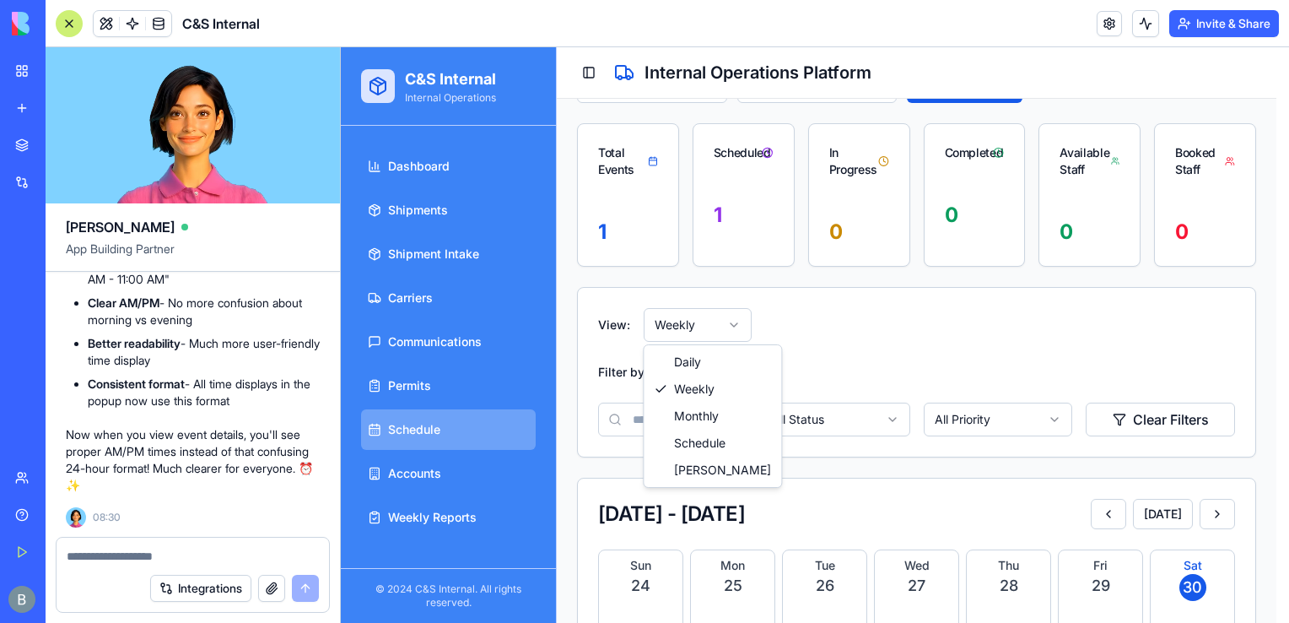
click at [725, 320] on html "C&S Internal Internal Operations Dashboard Shipments Shipment Intake Carriers C…" at bounding box center [815, 409] width 948 height 958
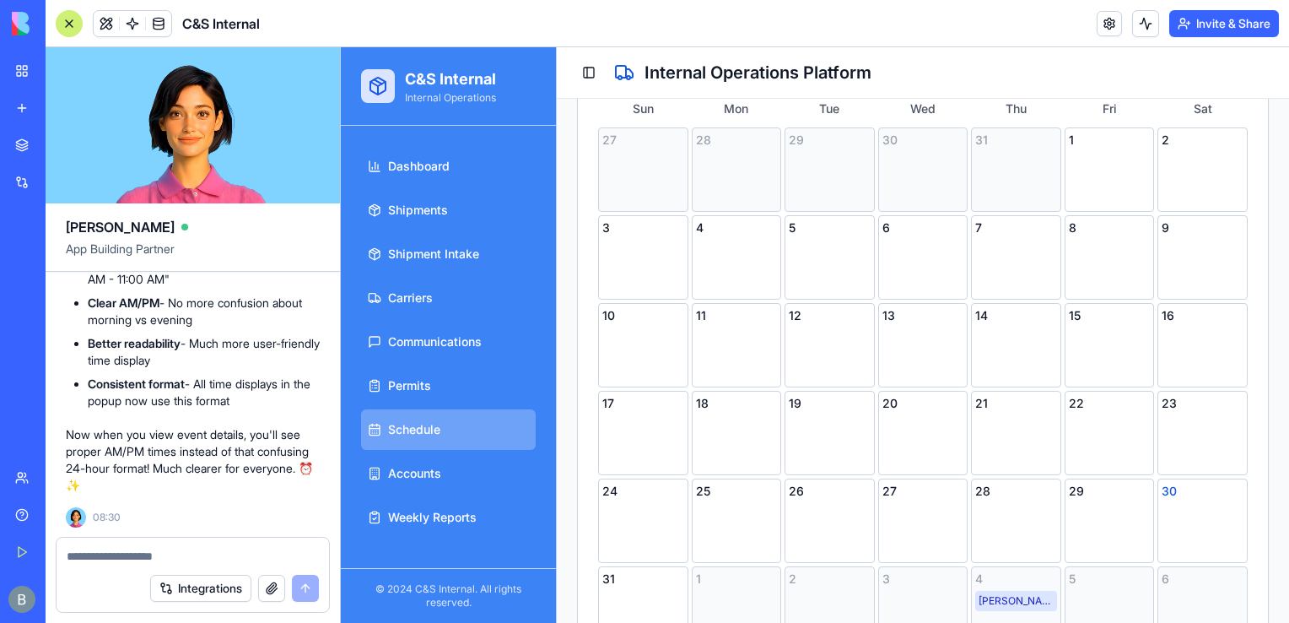
scroll to position [698, 0]
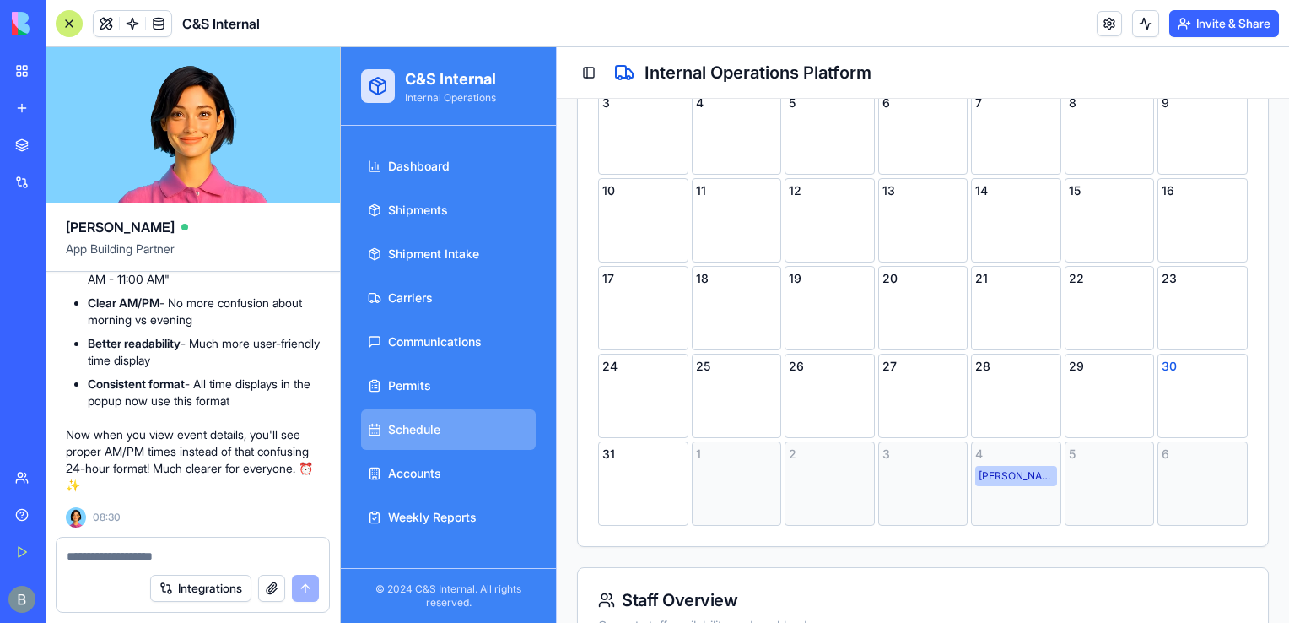
click at [1004, 475] on div "[PERSON_NAME] [PHONE_NUMBER]" at bounding box center [1016, 476] width 82 height 20
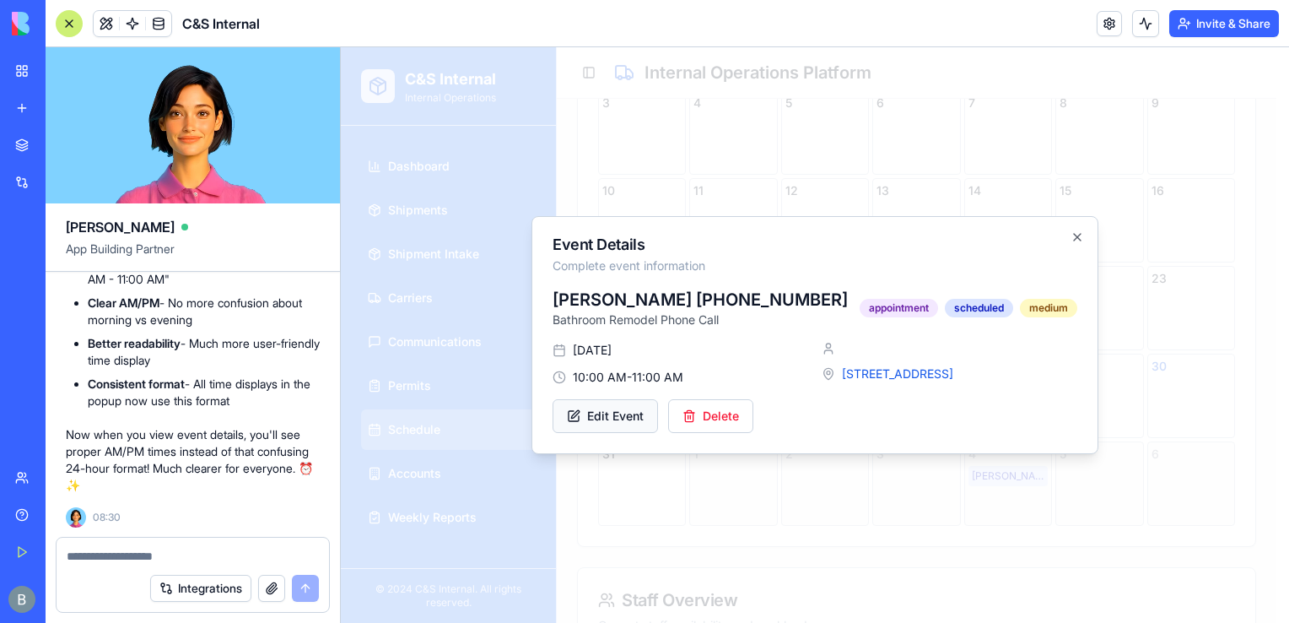
click at [632, 424] on button "Edit Event" at bounding box center [605, 416] width 105 height 34
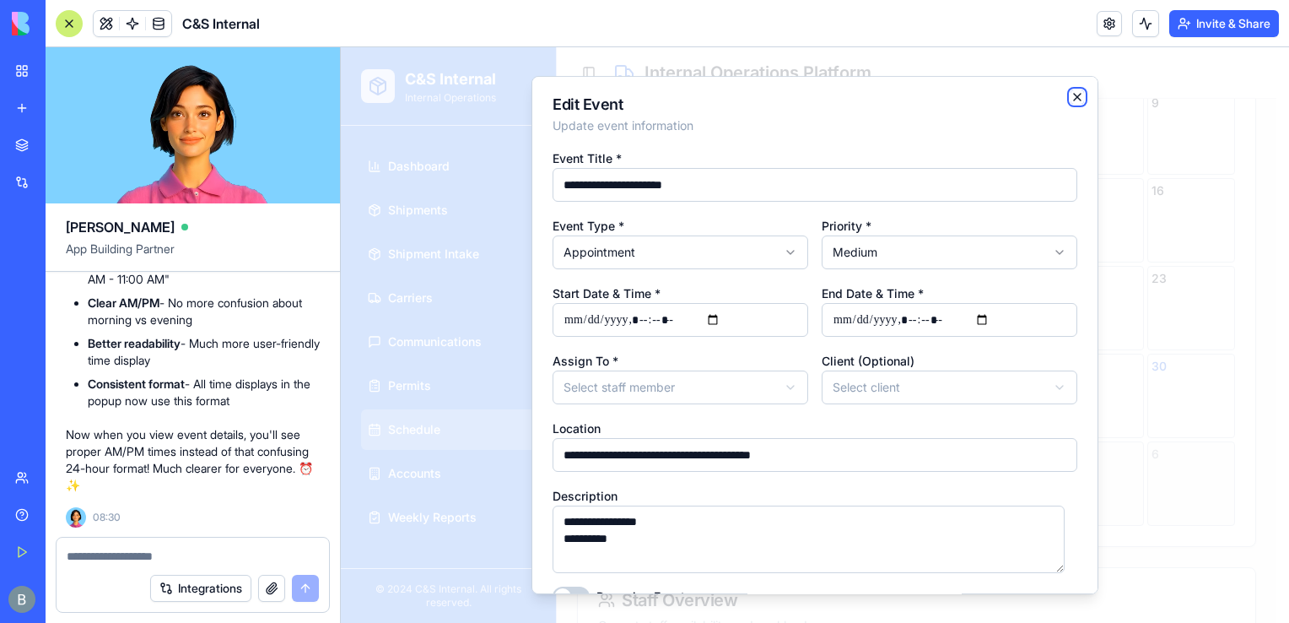
click at [1071, 98] on icon "button" at bounding box center [1077, 96] width 13 height 13
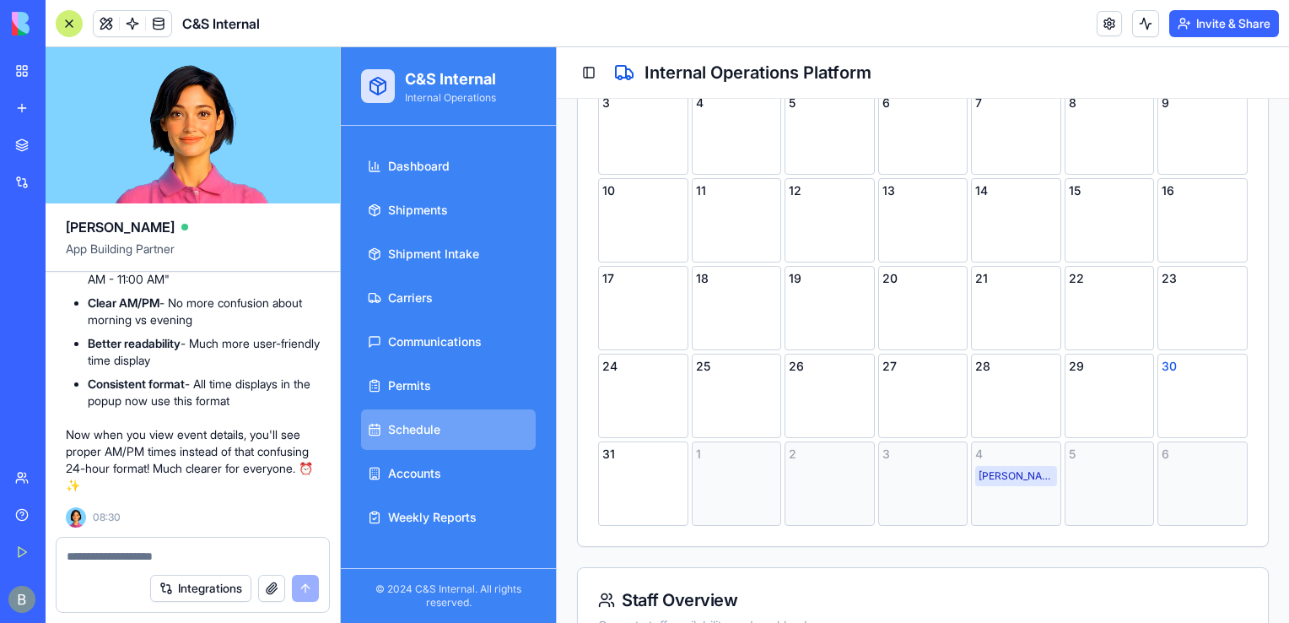
click at [113, 559] on textarea at bounding box center [193, 556] width 252 height 17
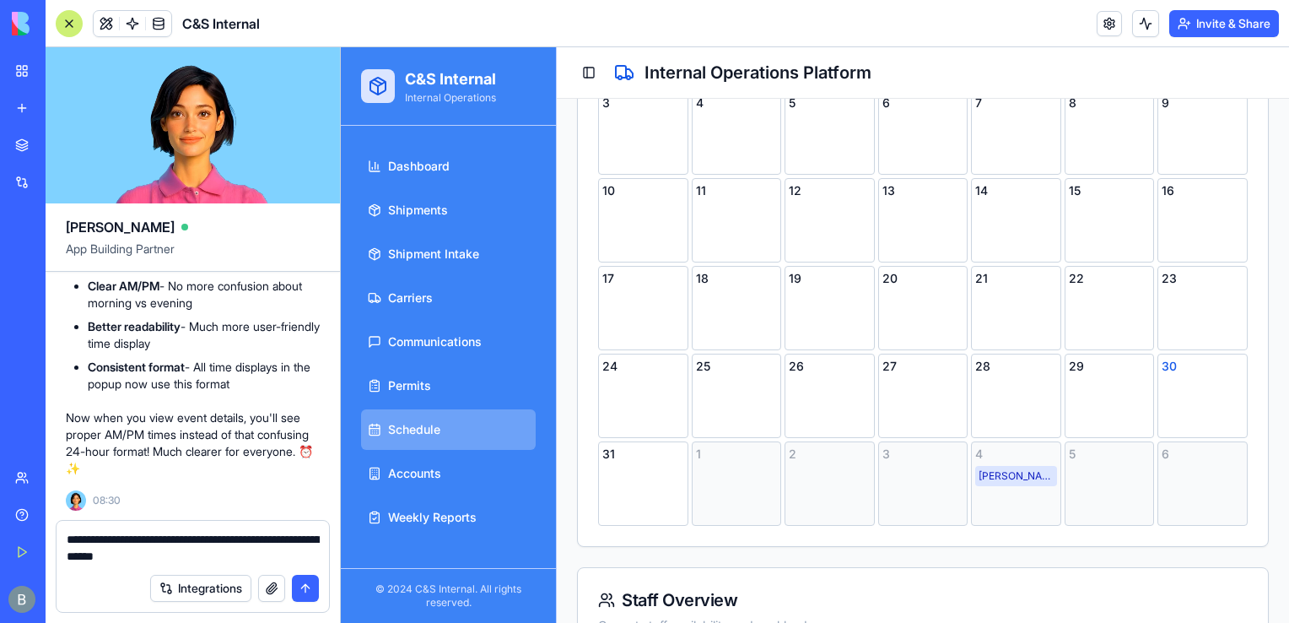
type textarea "**********"
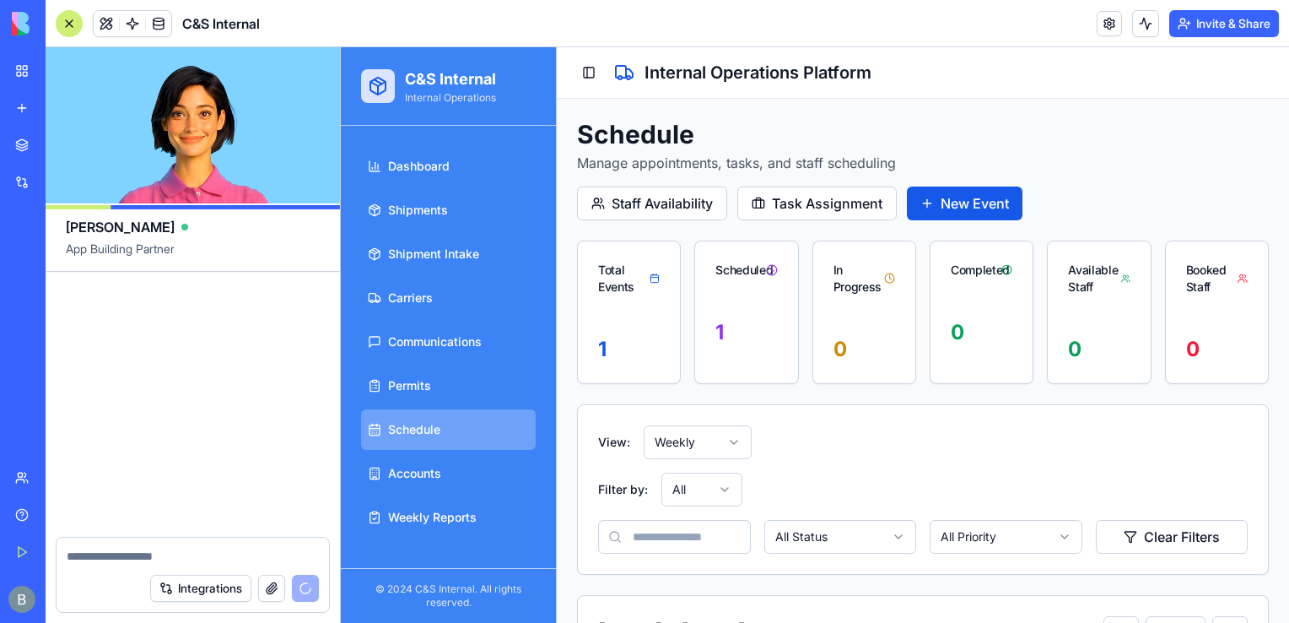
scroll to position [62786, 0]
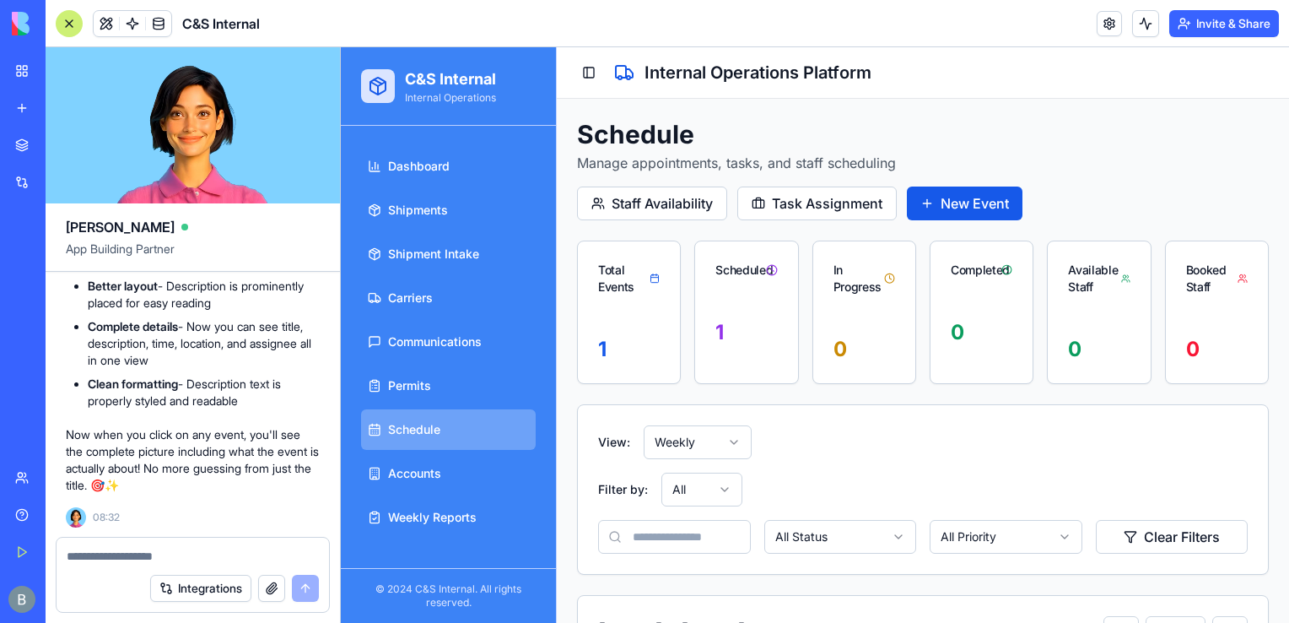
click at [1272, 160] on div "Schedule Manage appointments, tasks, and staff scheduling Staff Availability Ta…" at bounding box center [923, 552] width 732 height 906
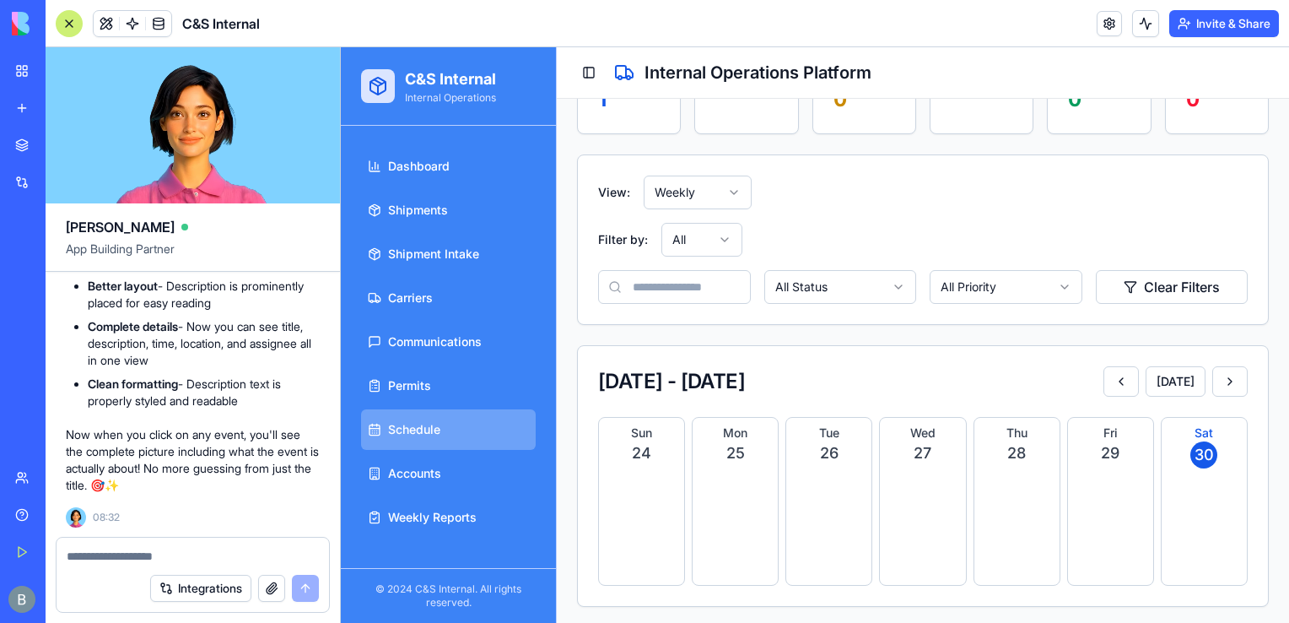
scroll to position [256, 0]
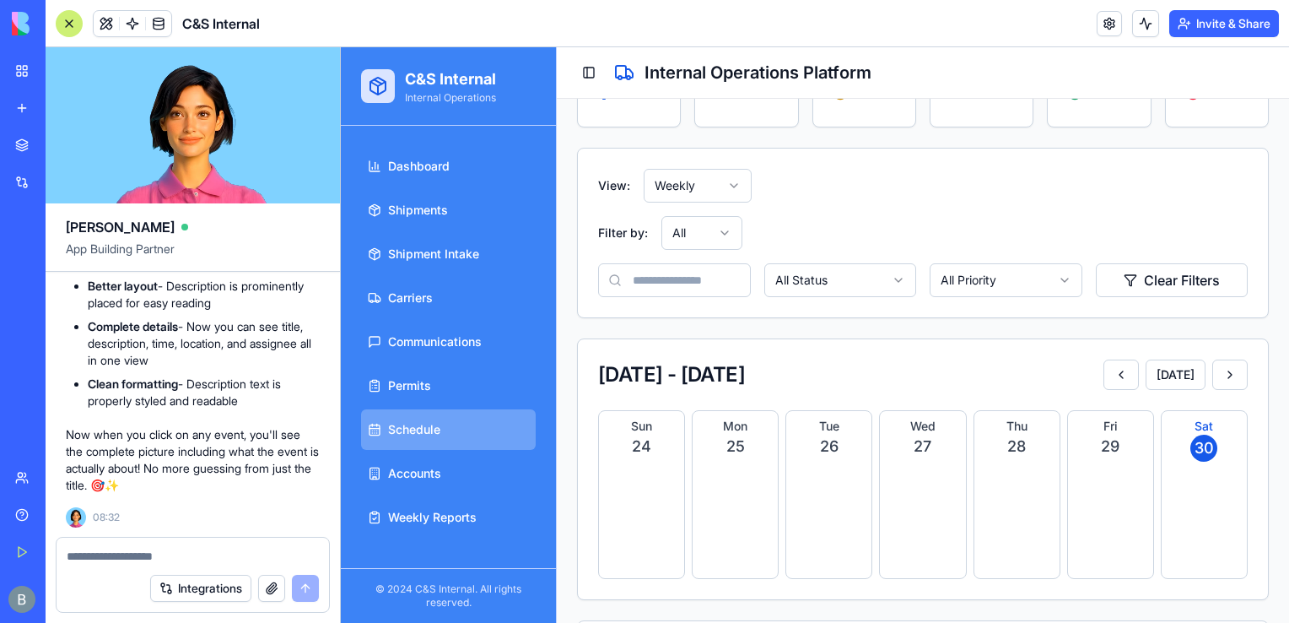
click at [695, 177] on html "C&S Internal Internal Operations Dashboard Shipments Shipment Intake Carriers C…" at bounding box center [815, 270] width 948 height 958
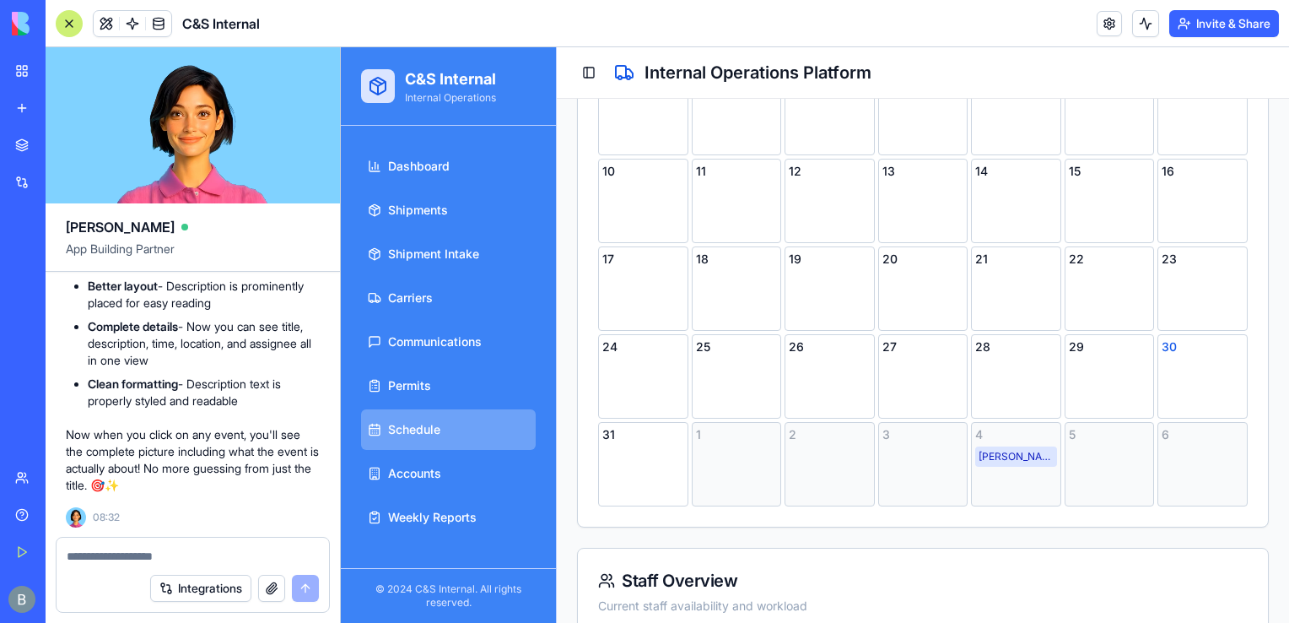
scroll to position [719, 0]
click at [1023, 457] on div "[PERSON_NAME] [PHONE_NUMBER]" at bounding box center [1016, 455] width 82 height 20
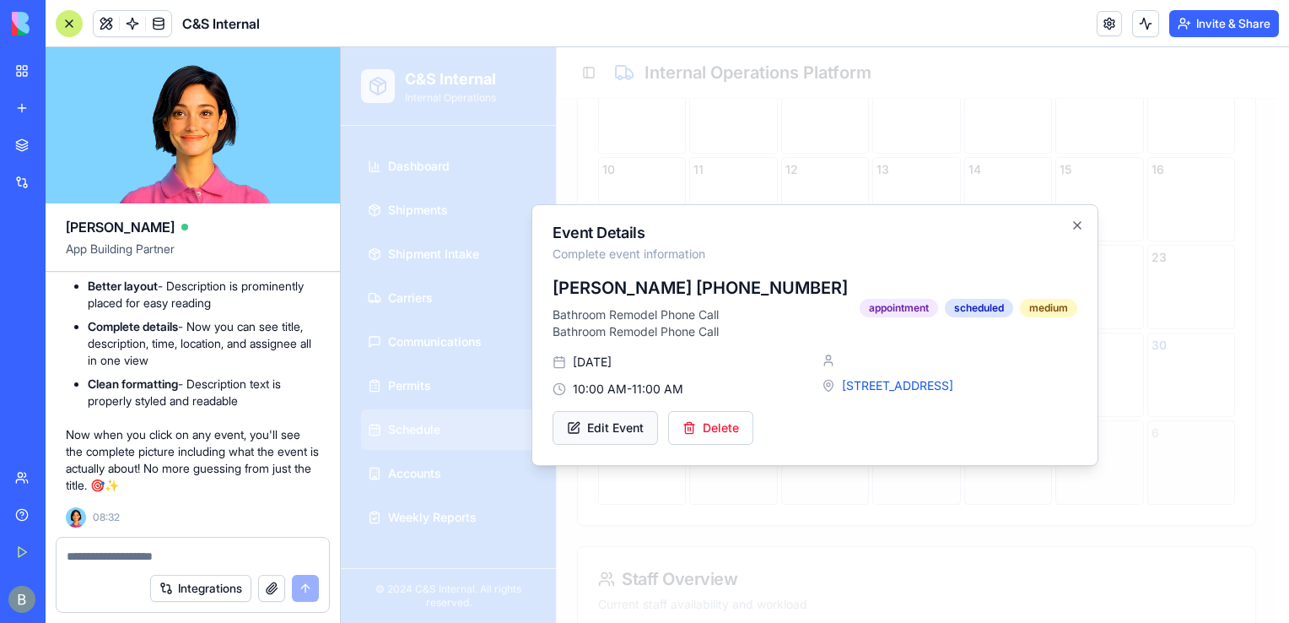
click at [619, 445] on button "Edit Event" at bounding box center [605, 428] width 105 height 34
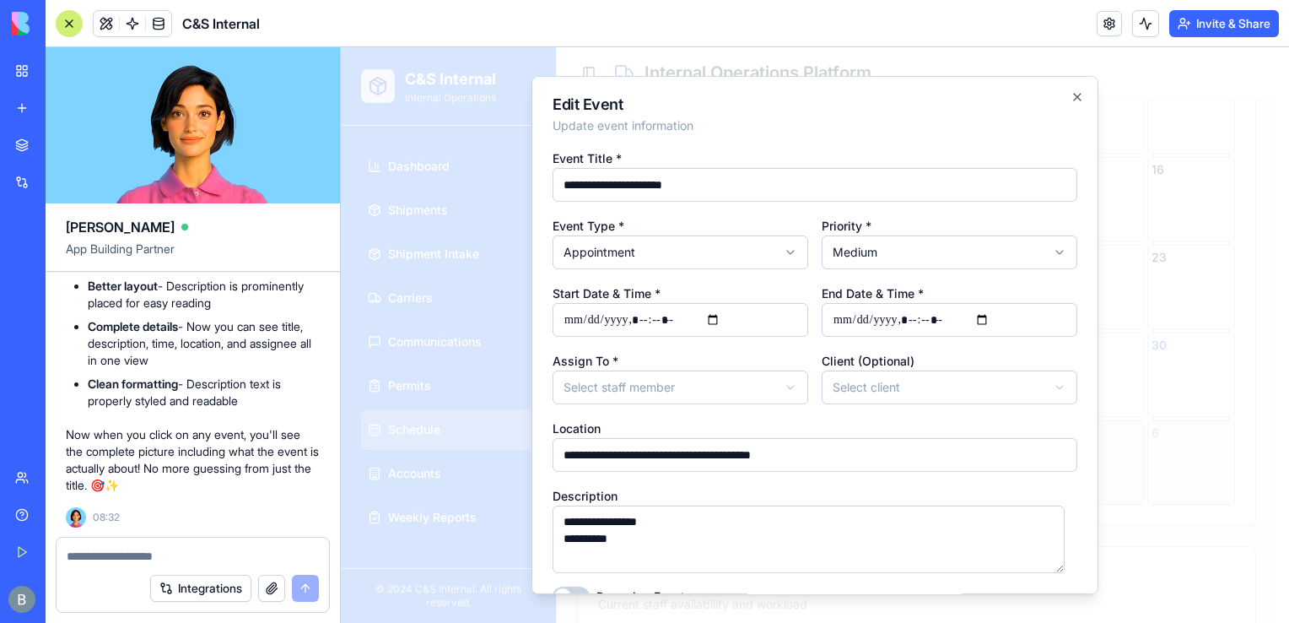
click at [1061, 110] on h2 "Edit Event" at bounding box center [815, 104] width 525 height 15
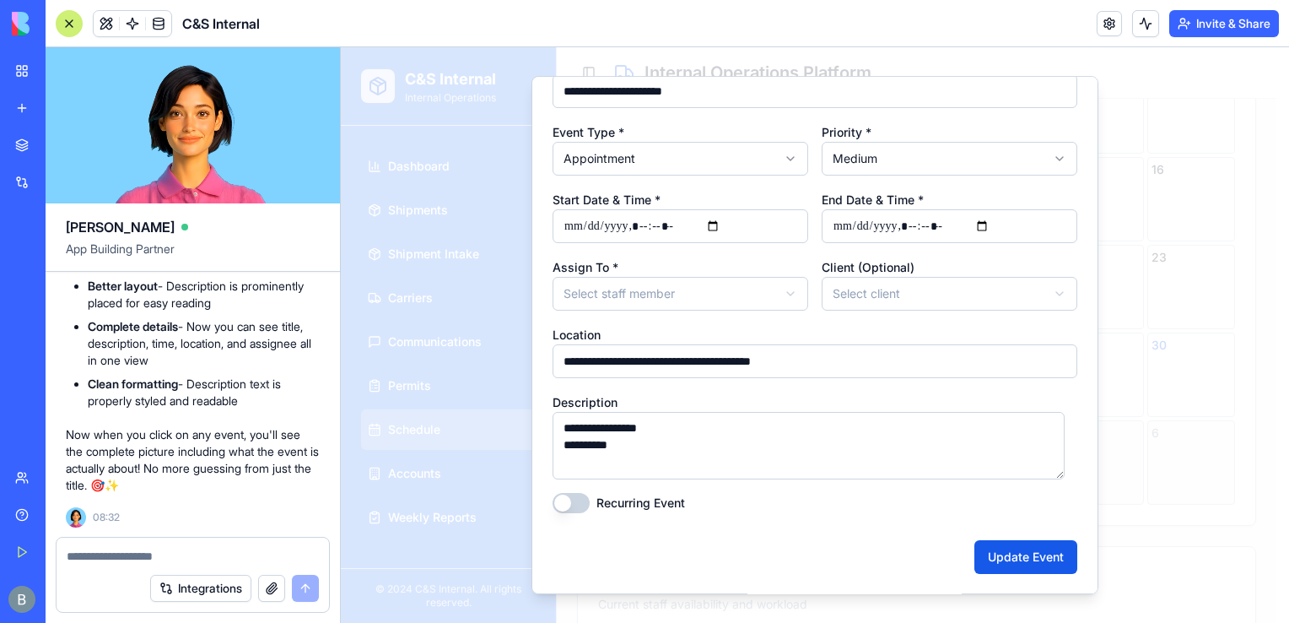
scroll to position [0, 0]
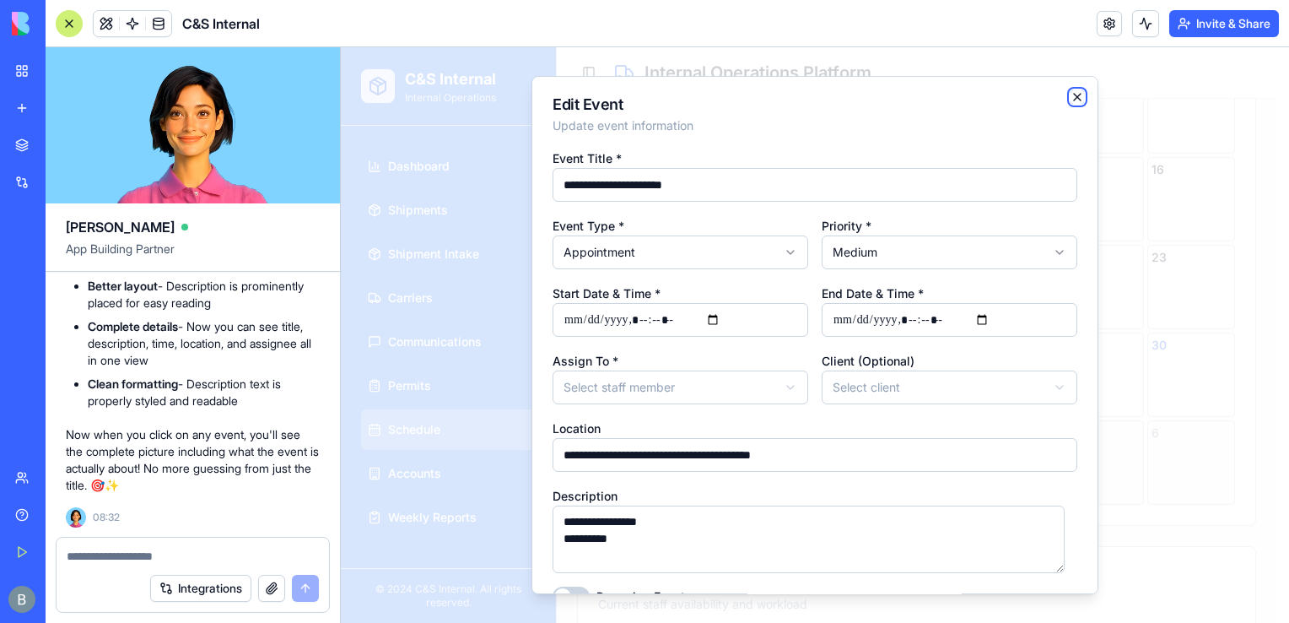
click at [1071, 102] on icon "button" at bounding box center [1077, 96] width 13 height 13
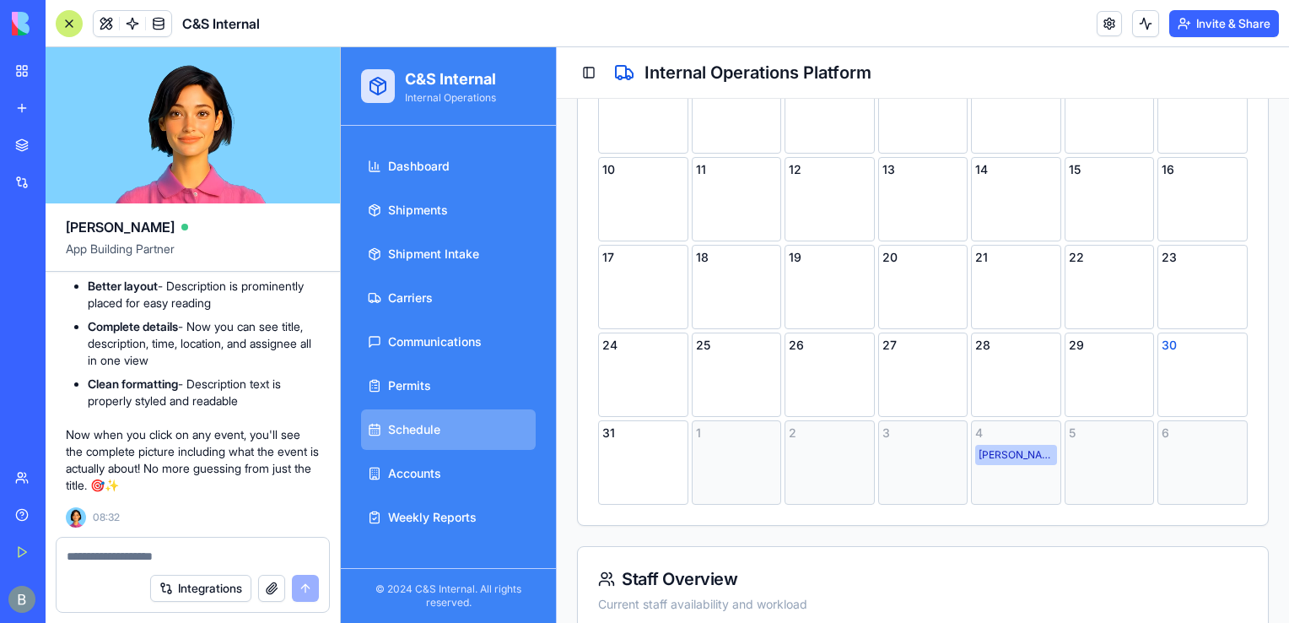
click at [1015, 450] on div "[PERSON_NAME] [PHONE_NUMBER]" at bounding box center [1016, 455] width 82 height 20
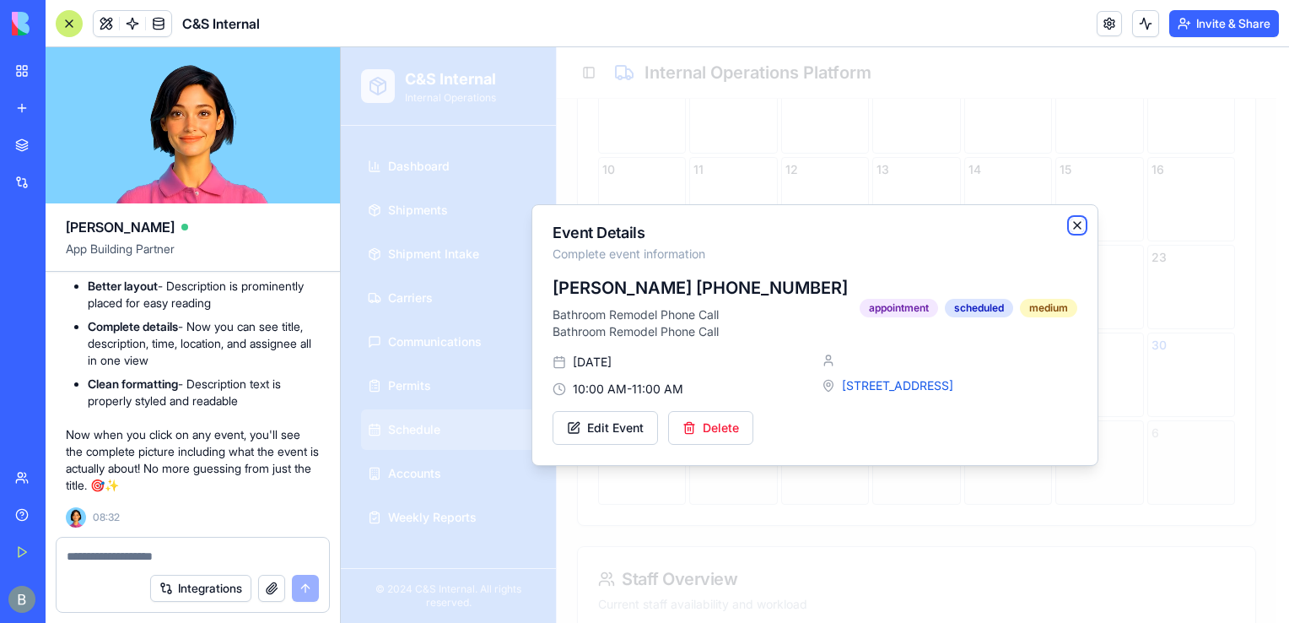
click at [1077, 222] on icon "button" at bounding box center [1077, 225] width 7 height 7
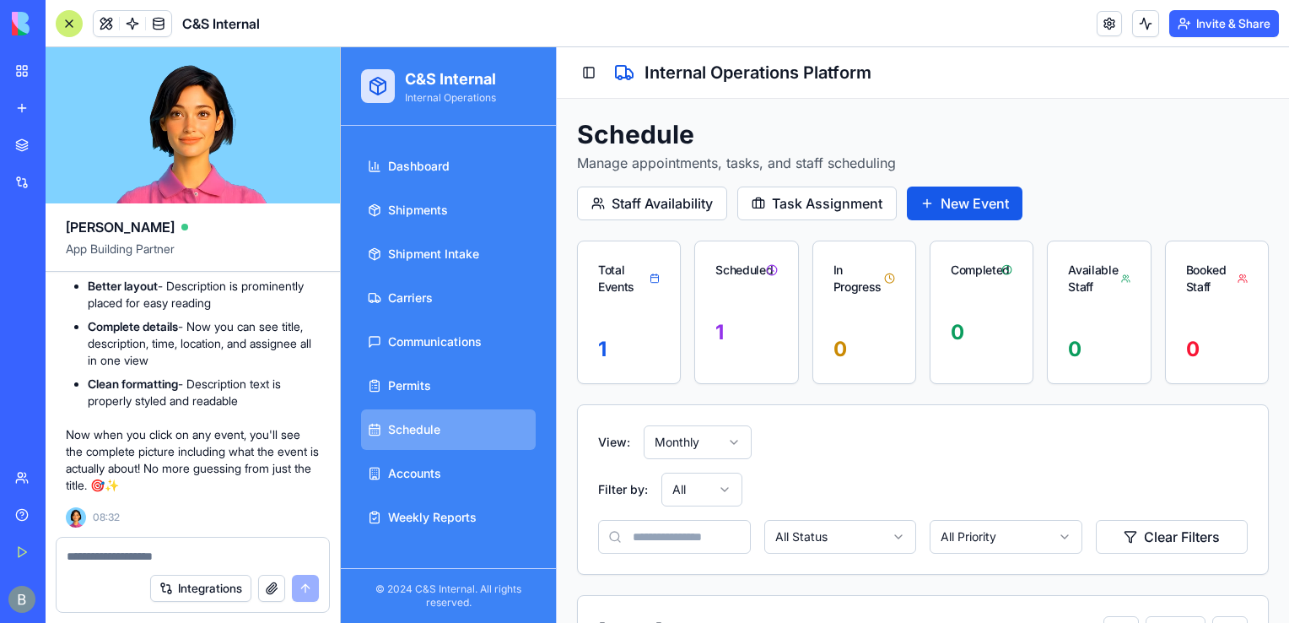
click at [264, 537] on div at bounding box center [193, 550] width 273 height 27
click at [250, 554] on textarea at bounding box center [193, 556] width 253 height 17
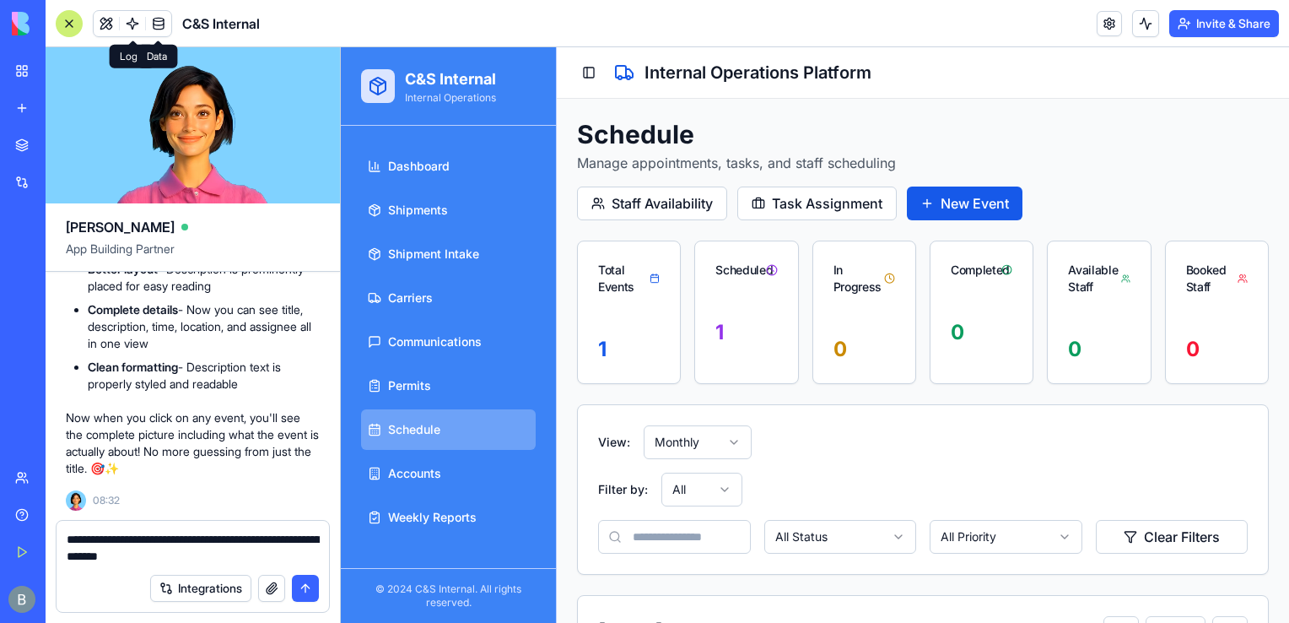
click at [159, 25] on span at bounding box center [158, 23] width 47 height 47
click at [159, 24] on span at bounding box center [158, 23] width 47 height 47
click at [159, 25] on span at bounding box center [158, 23] width 47 height 47
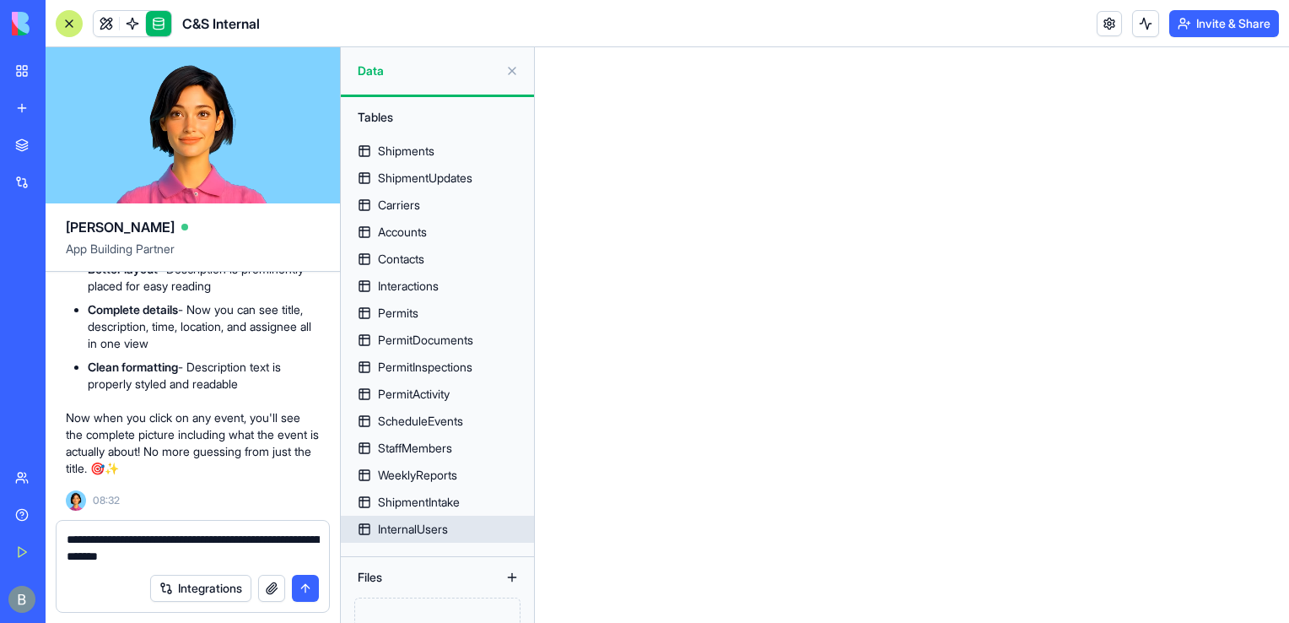
click at [453, 532] on link "InternalUsers" at bounding box center [437, 529] width 193 height 27
click at [470, 526] on link "InternalUsers" at bounding box center [437, 529] width 193 height 27
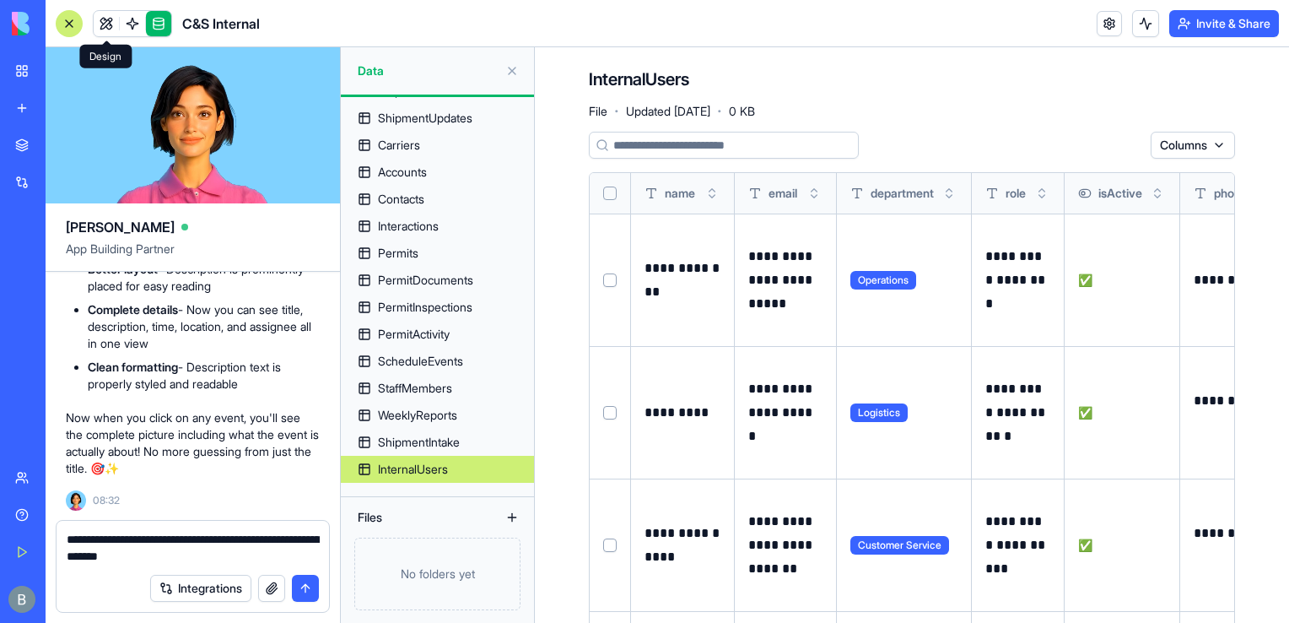
click at [106, 26] on link at bounding box center [106, 23] width 25 height 25
click at [106, 28] on link at bounding box center [106, 23] width 25 height 25
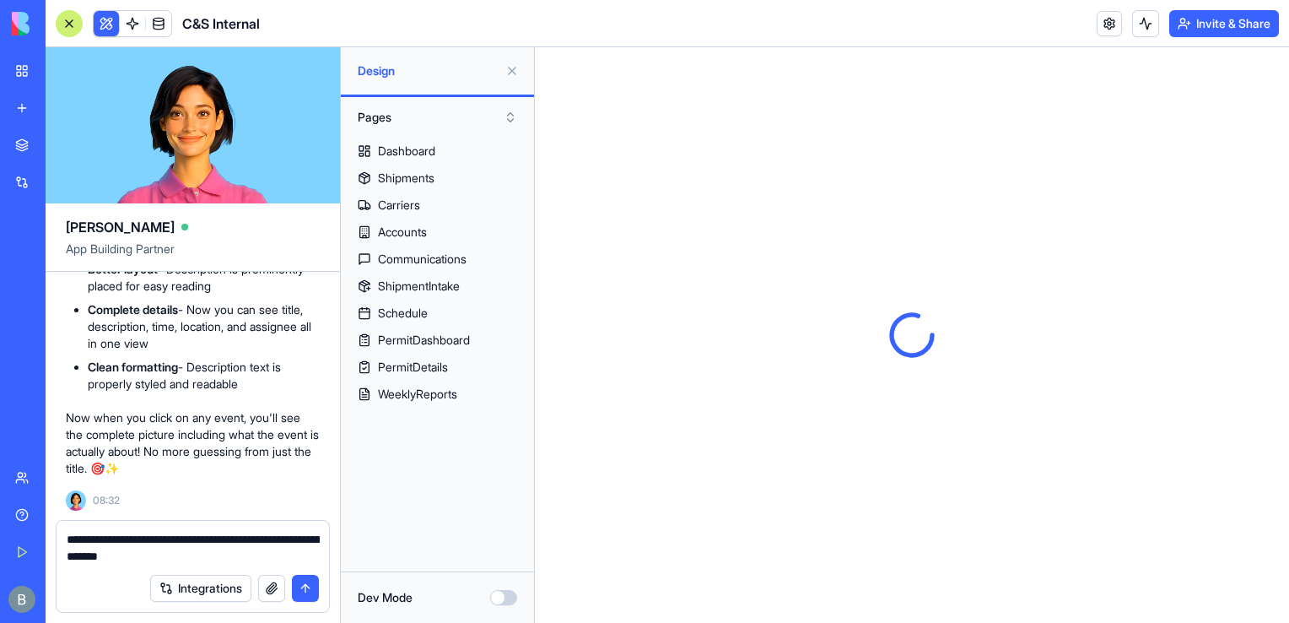
click at [186, 562] on textarea "**********" at bounding box center [193, 548] width 253 height 34
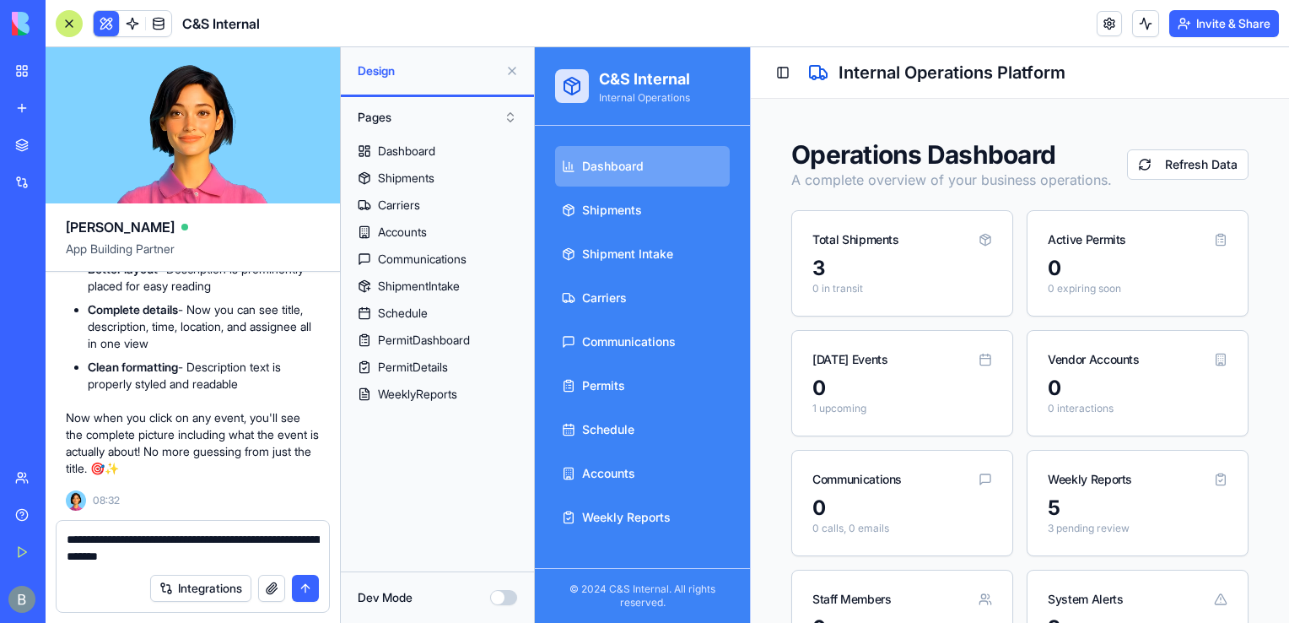
click at [124, 537] on textarea "**********" at bounding box center [193, 548] width 253 height 34
click at [129, 539] on textarea "**********" at bounding box center [193, 548] width 253 height 34
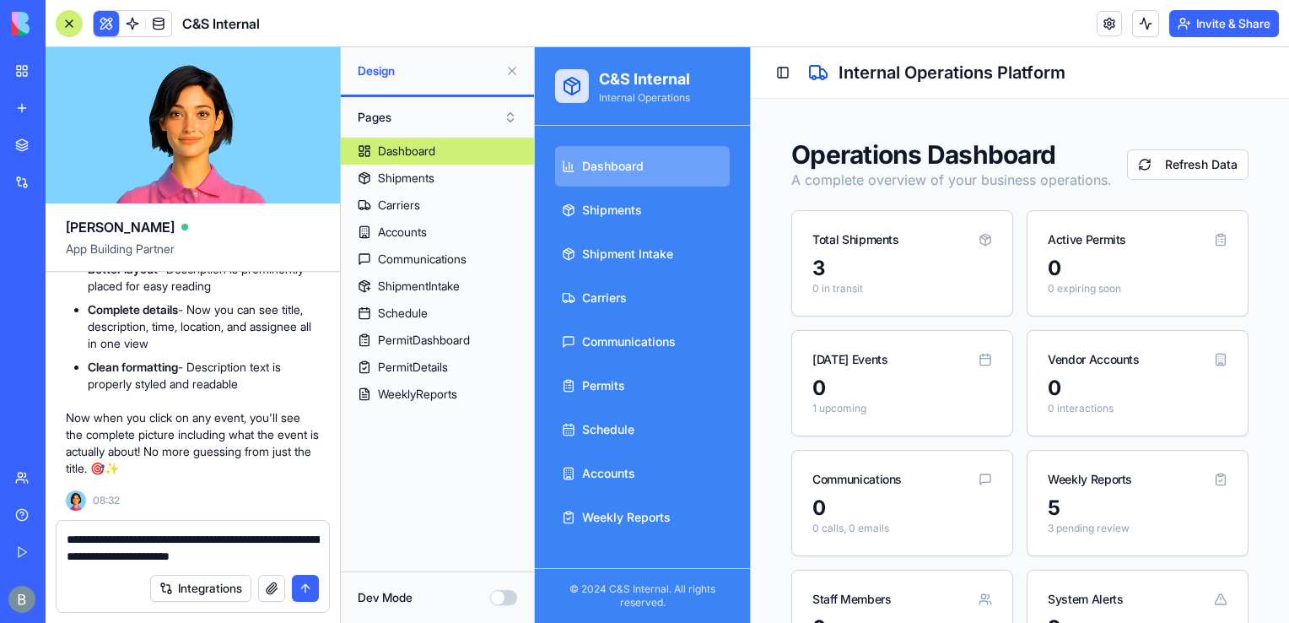
click at [283, 554] on textarea "**********" at bounding box center [193, 548] width 253 height 34
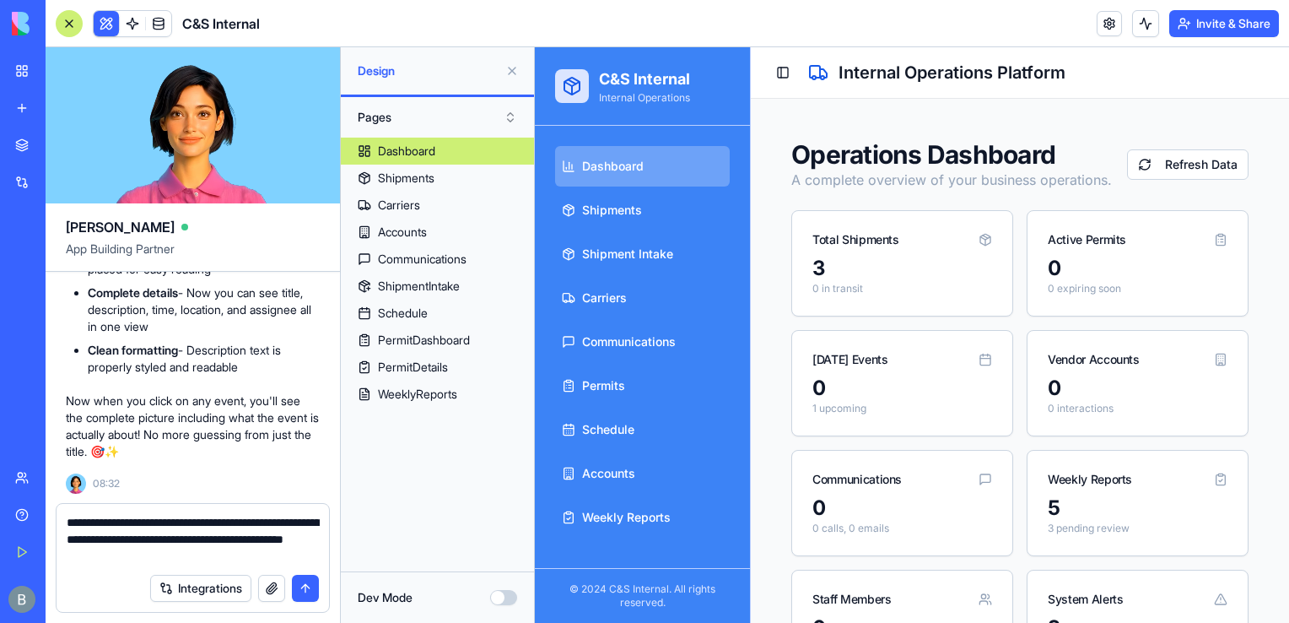
type textarea "**********"
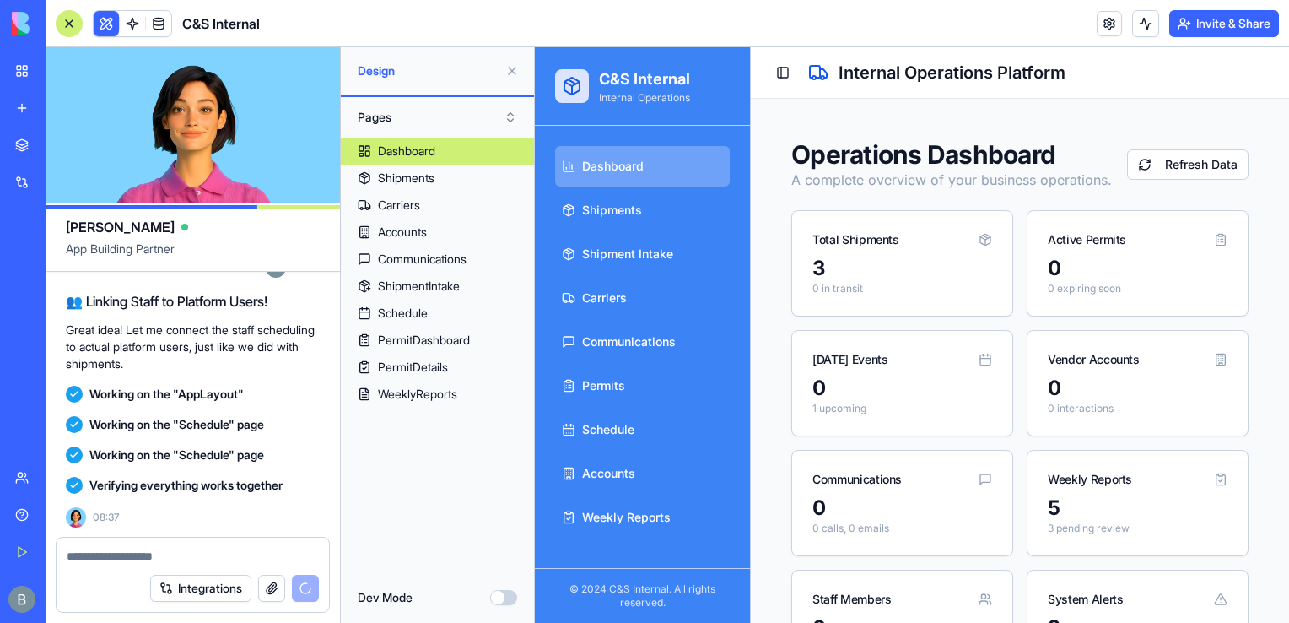
scroll to position [63519, 0]
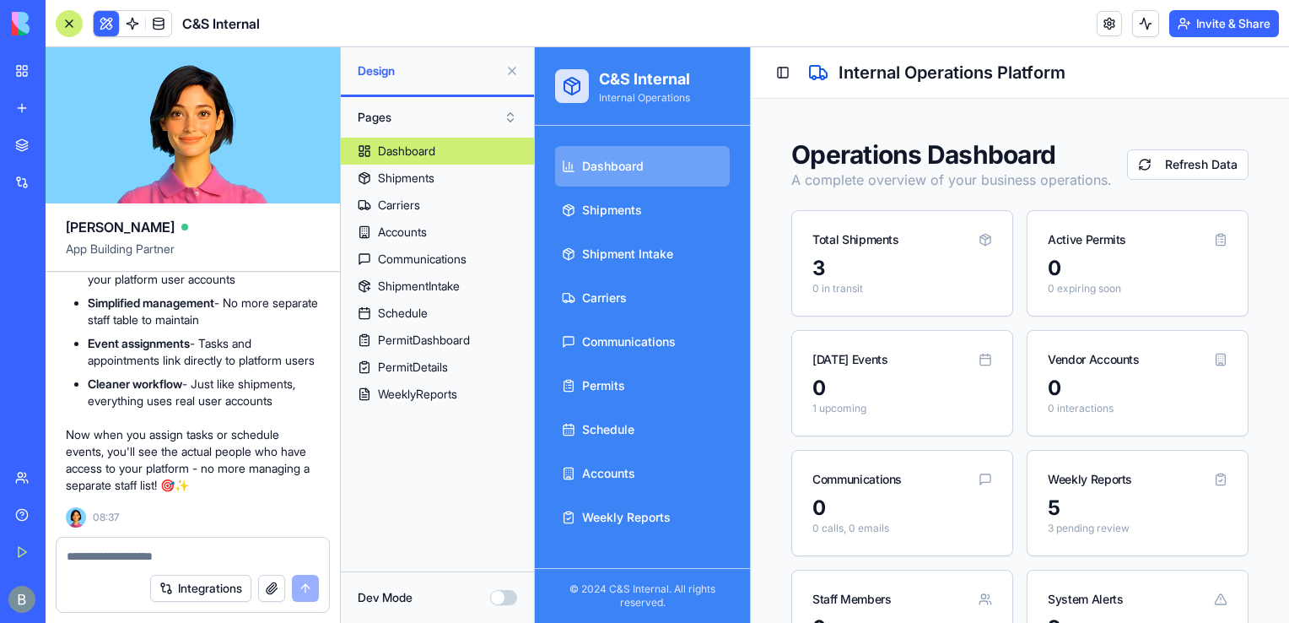
click at [511, 74] on button at bounding box center [512, 70] width 27 height 27
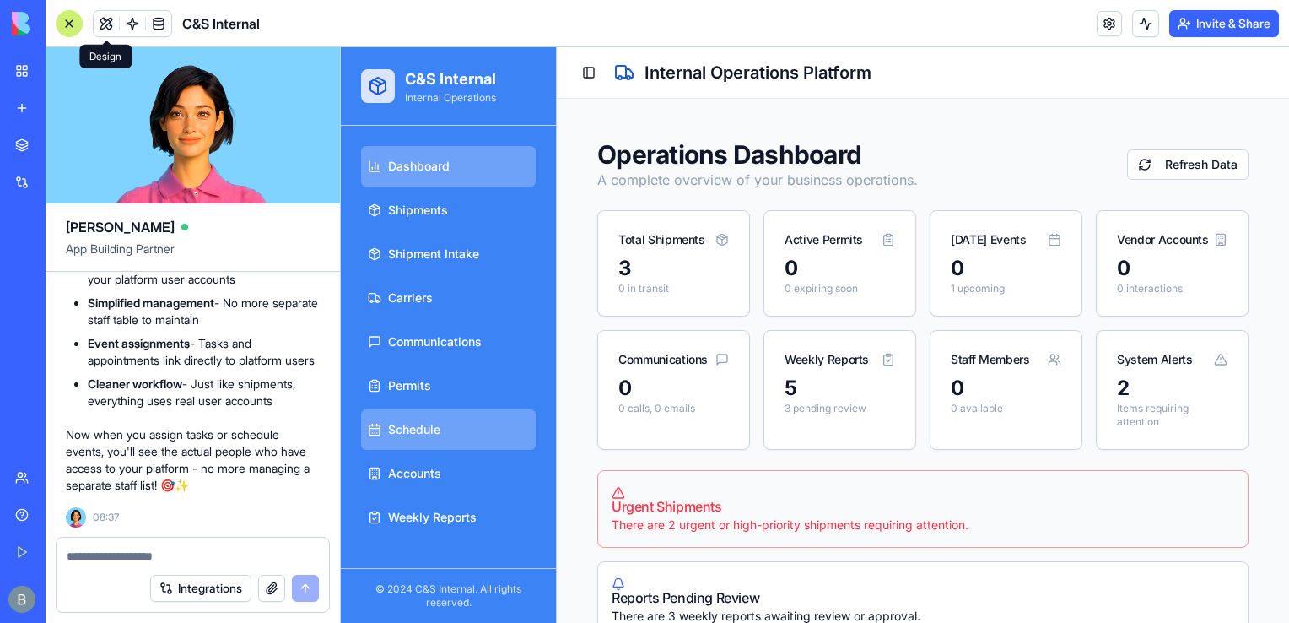
click at [431, 437] on span "Schedule" at bounding box center [414, 429] width 52 height 17
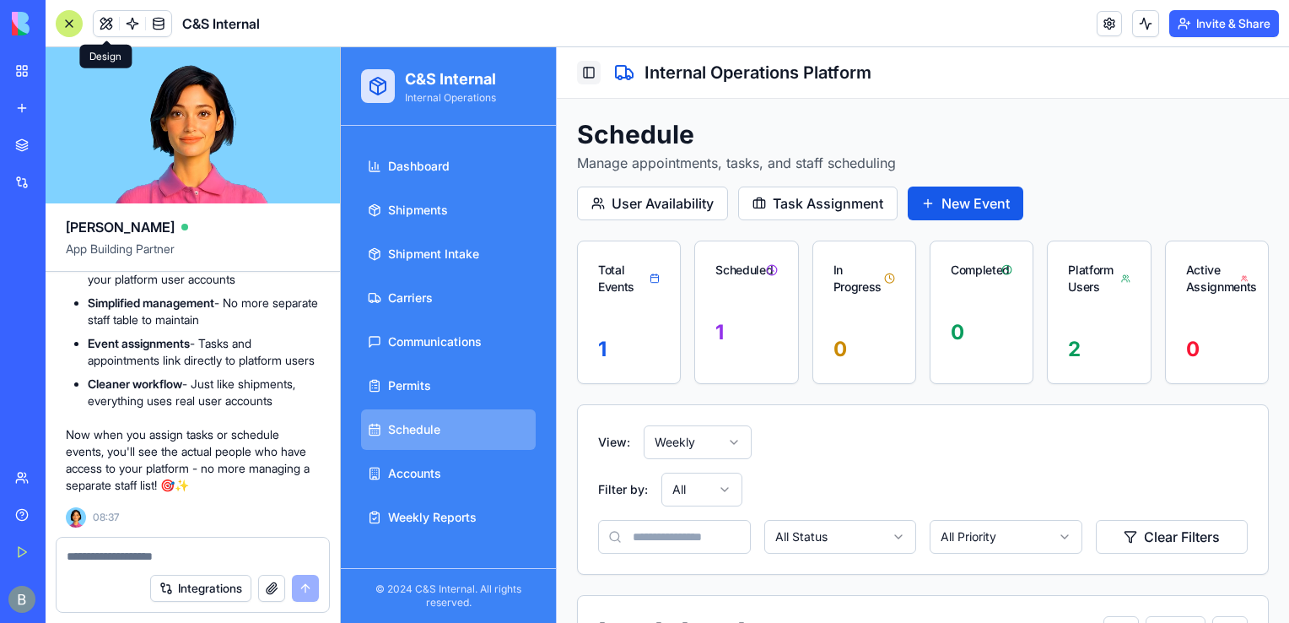
click at [594, 62] on button "Toggle Sidebar" at bounding box center [589, 73] width 24 height 24
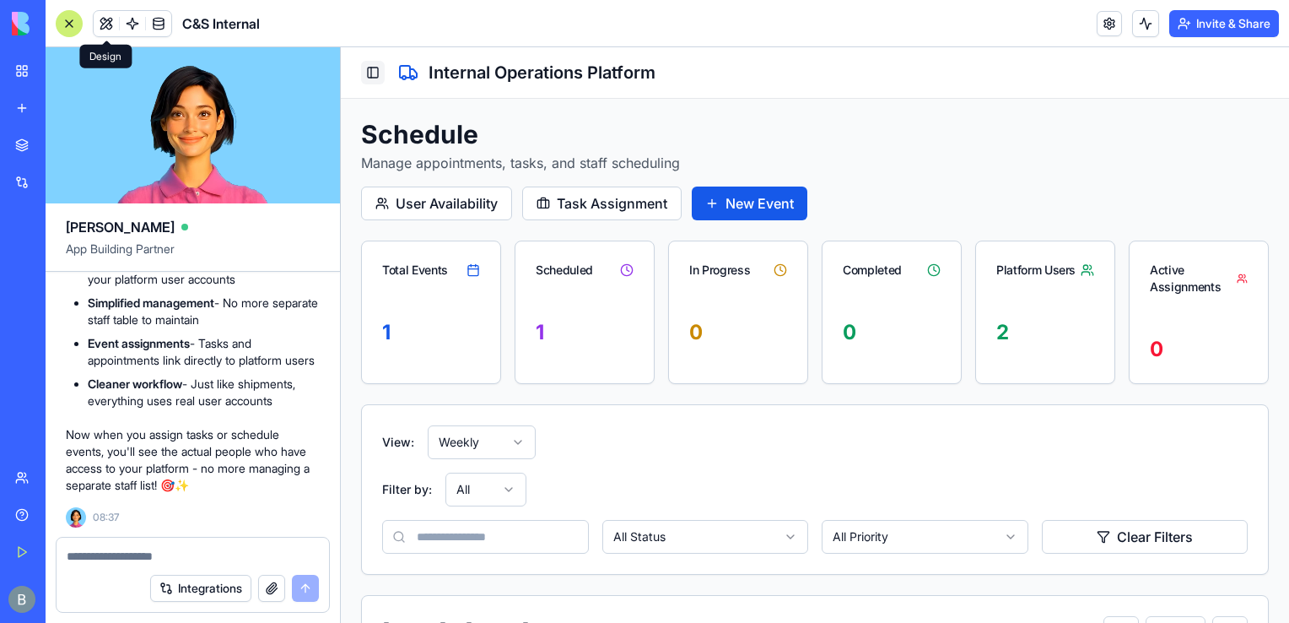
click at [376, 75] on button "Toggle Sidebar" at bounding box center [373, 73] width 24 height 24
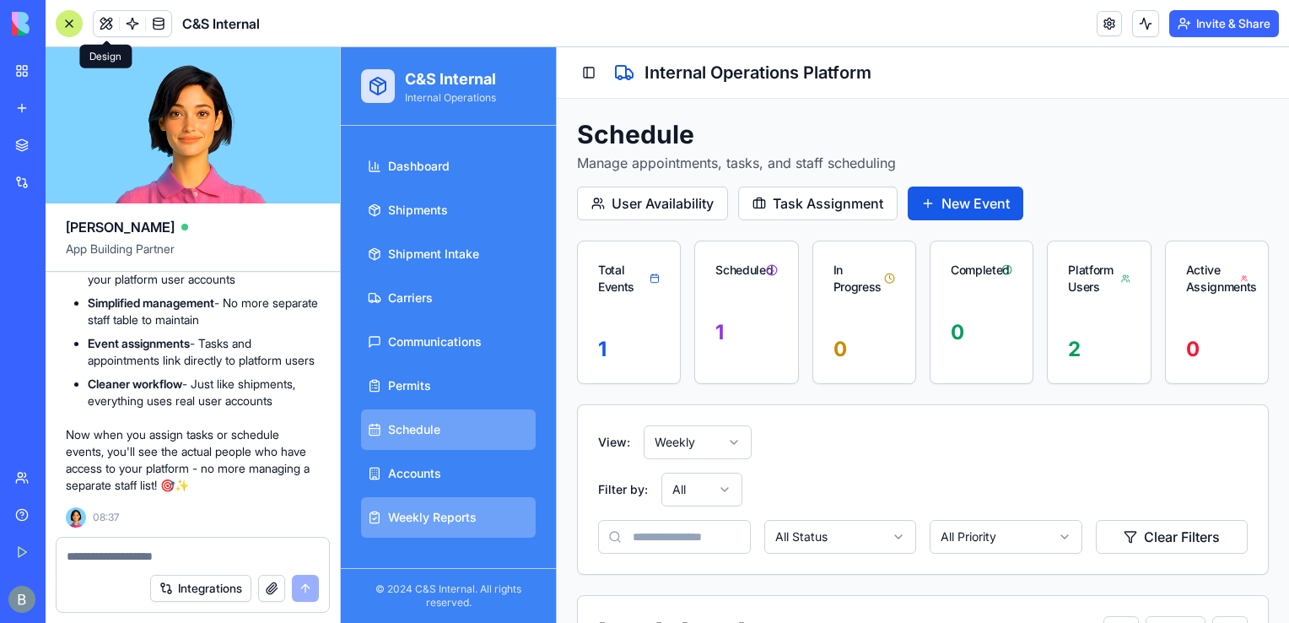
click at [425, 503] on link "Weekly Reports" at bounding box center [448, 517] width 175 height 40
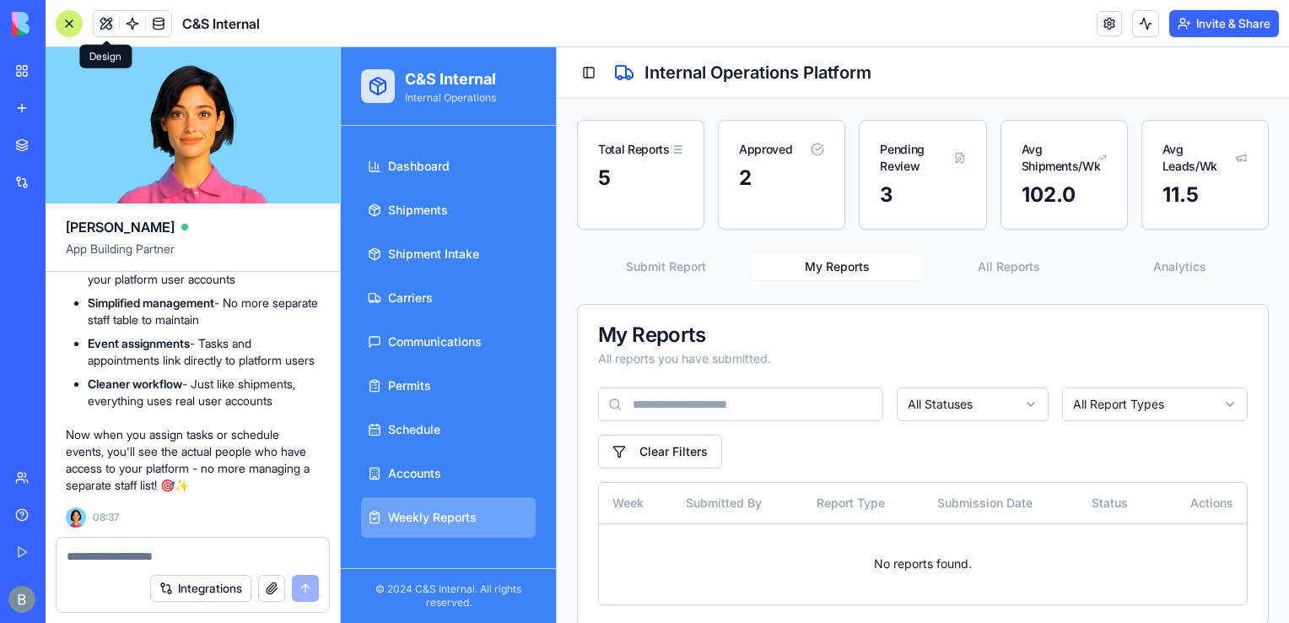
scroll to position [92, 0]
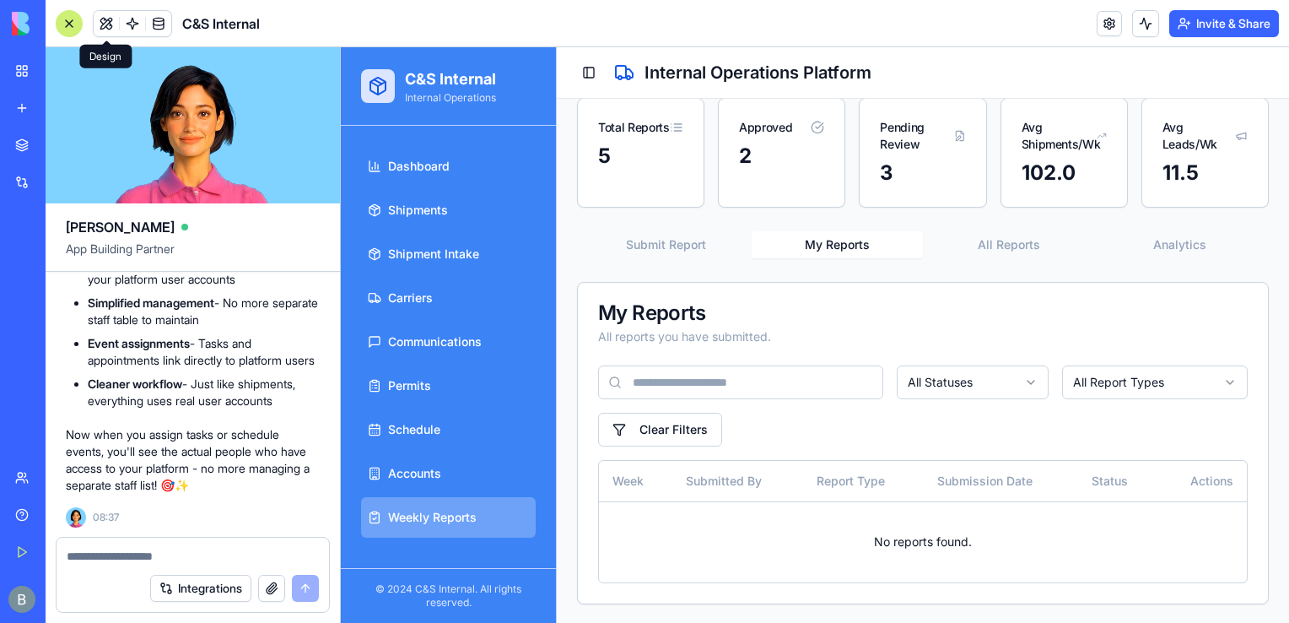
click at [722, 262] on div "Submit Report My Reports All Reports Analytics My Reports All reports you have …" at bounding box center [923, 416] width 692 height 376
click at [688, 250] on button "Submit Report" at bounding box center [665, 244] width 171 height 27
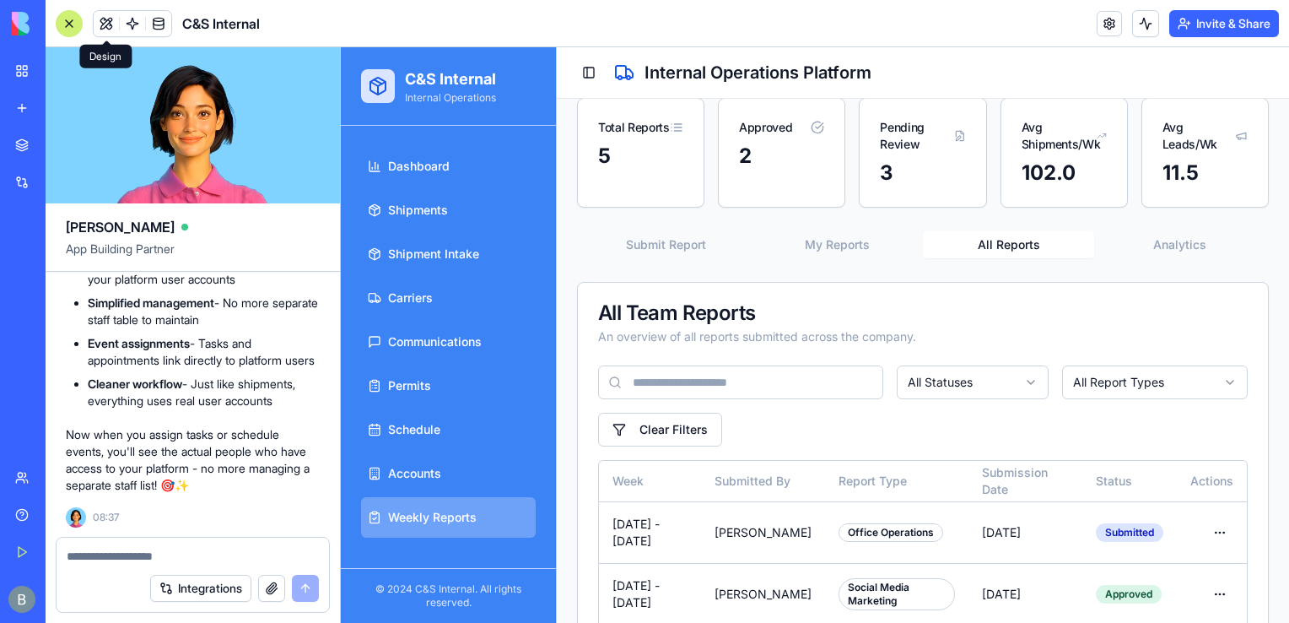
click at [994, 248] on button "All Reports" at bounding box center [1008, 244] width 171 height 27
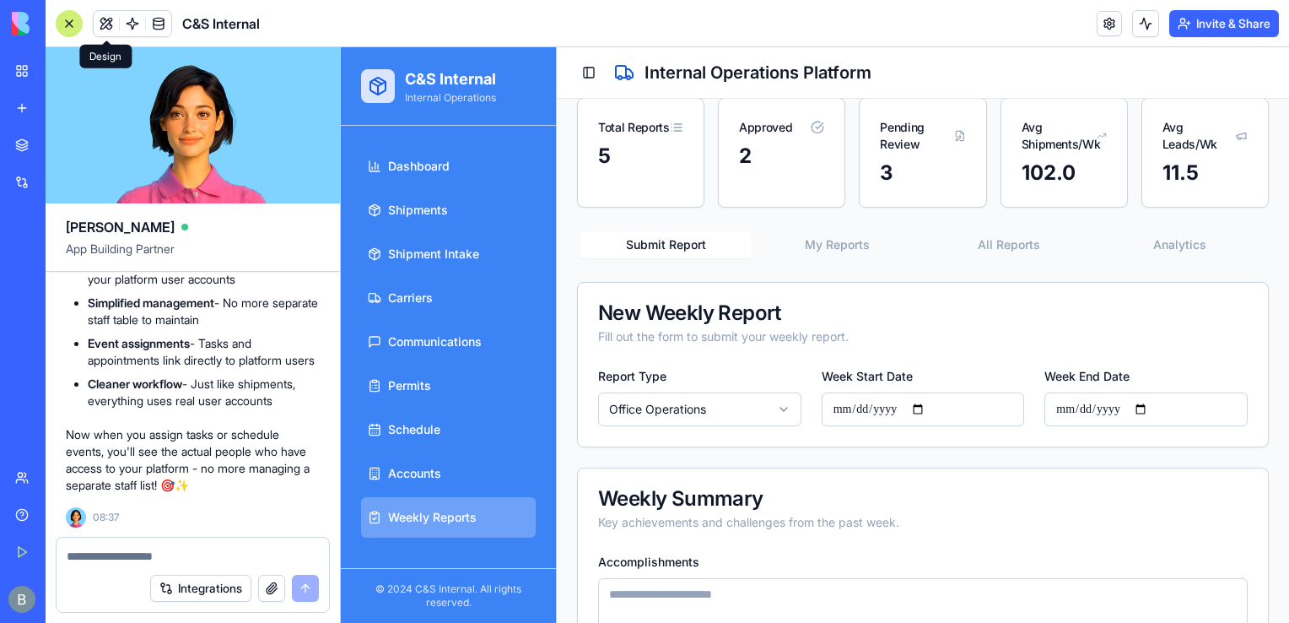
click at [732, 255] on button "Submit Report" at bounding box center [665, 244] width 171 height 27
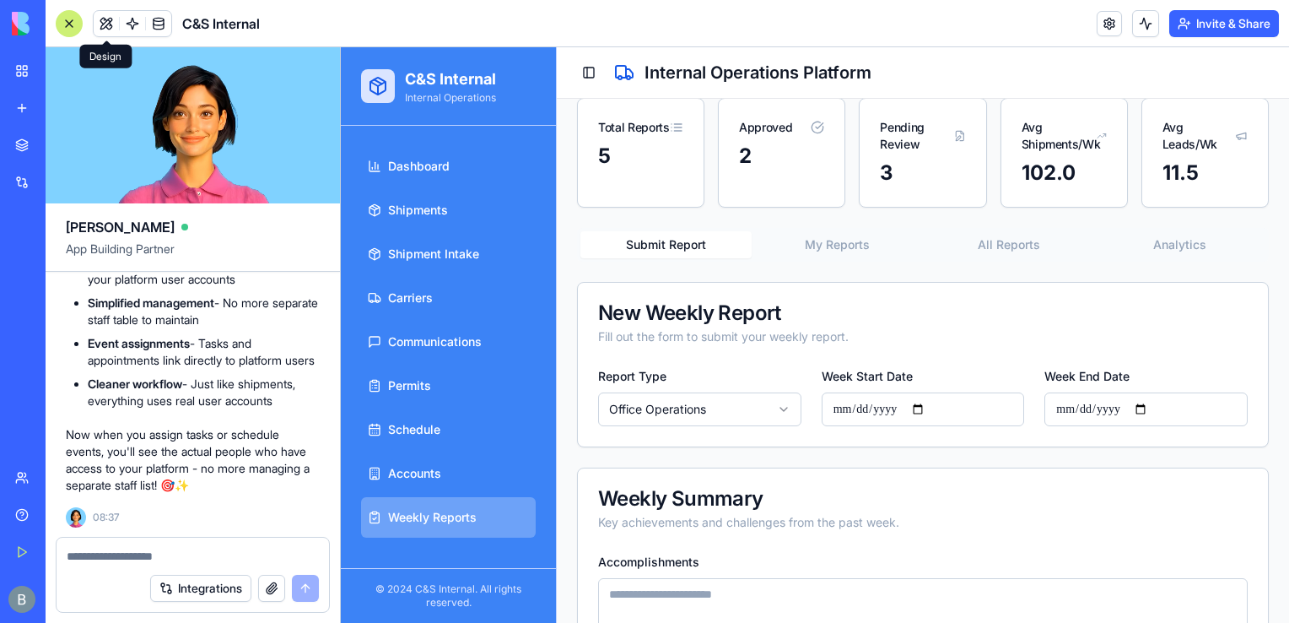
click at [224, 559] on textarea at bounding box center [193, 556] width 253 height 17
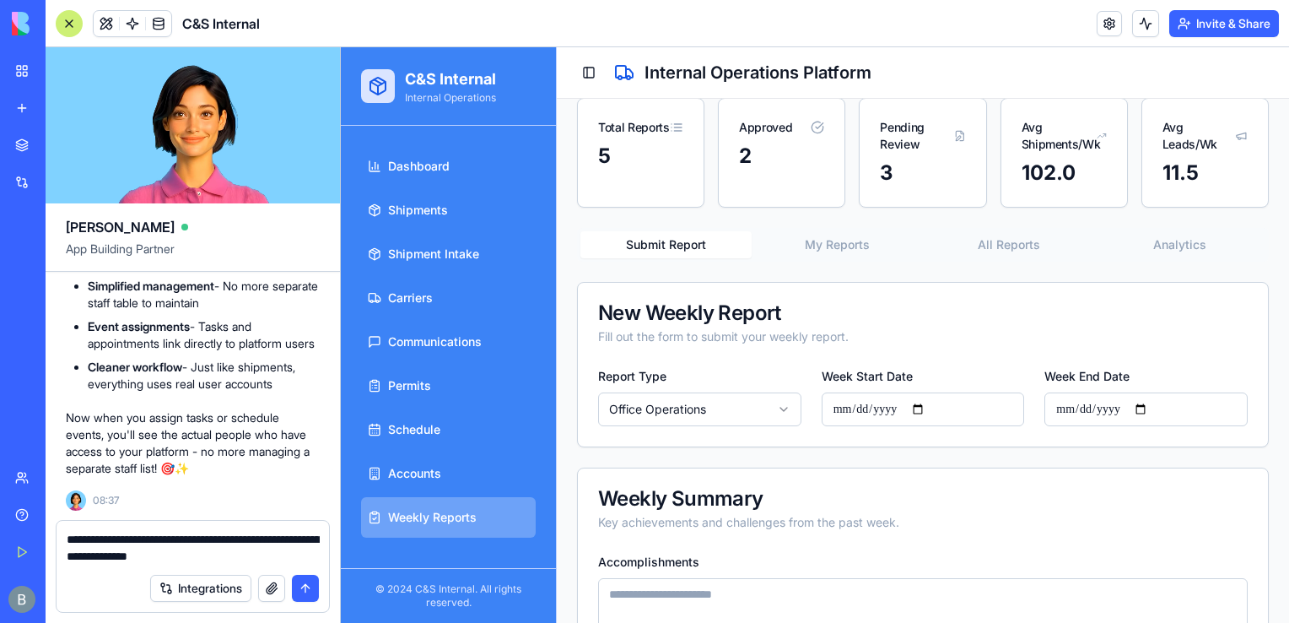
type textarea "**********"
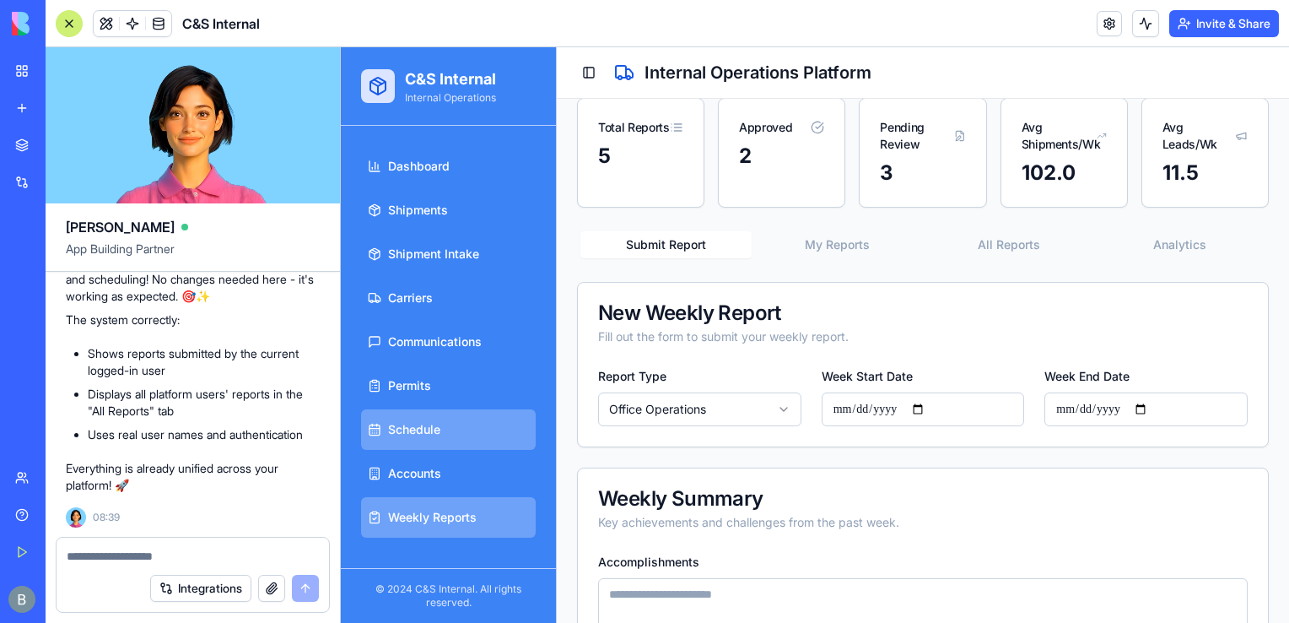
click at [464, 427] on link "Schedule" at bounding box center [448, 429] width 175 height 40
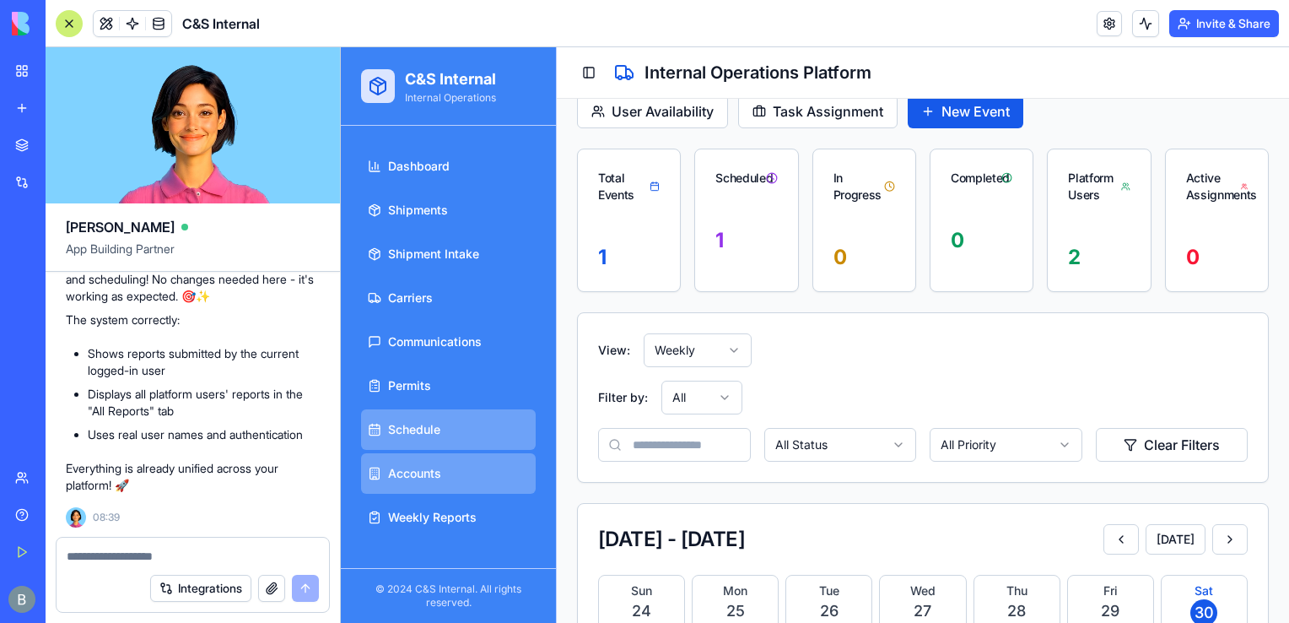
click at [439, 488] on link "Accounts" at bounding box center [448, 473] width 175 height 40
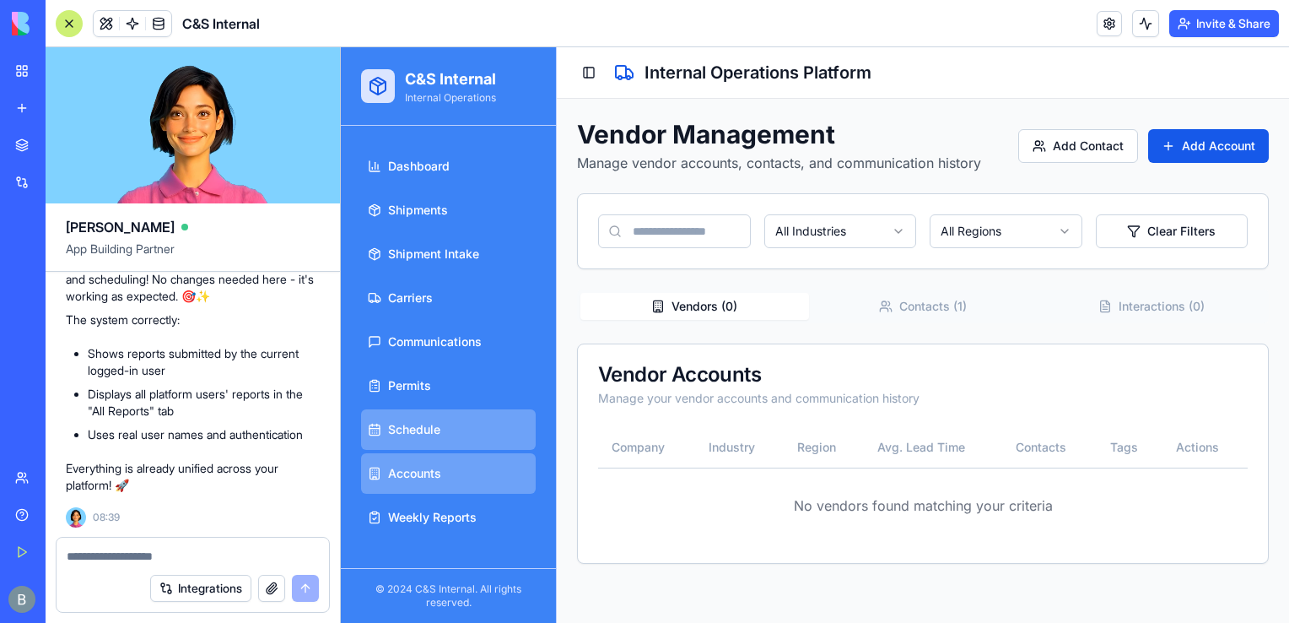
click at [463, 420] on link "Schedule" at bounding box center [448, 429] width 175 height 40
